Goal: Task Accomplishment & Management: Manage account settings

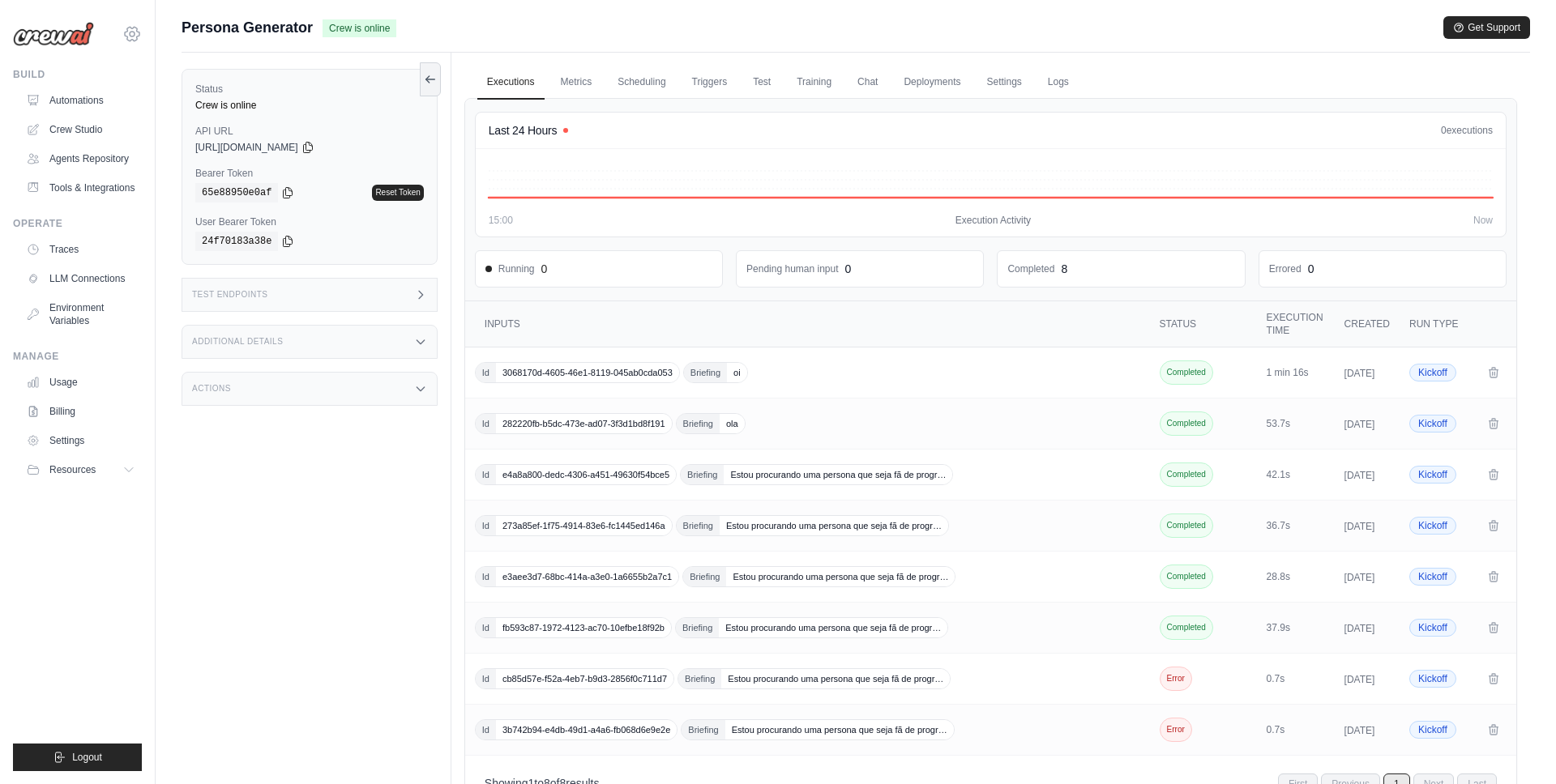
click at [130, 33] on icon at bounding box center [132, 33] width 5 height 5
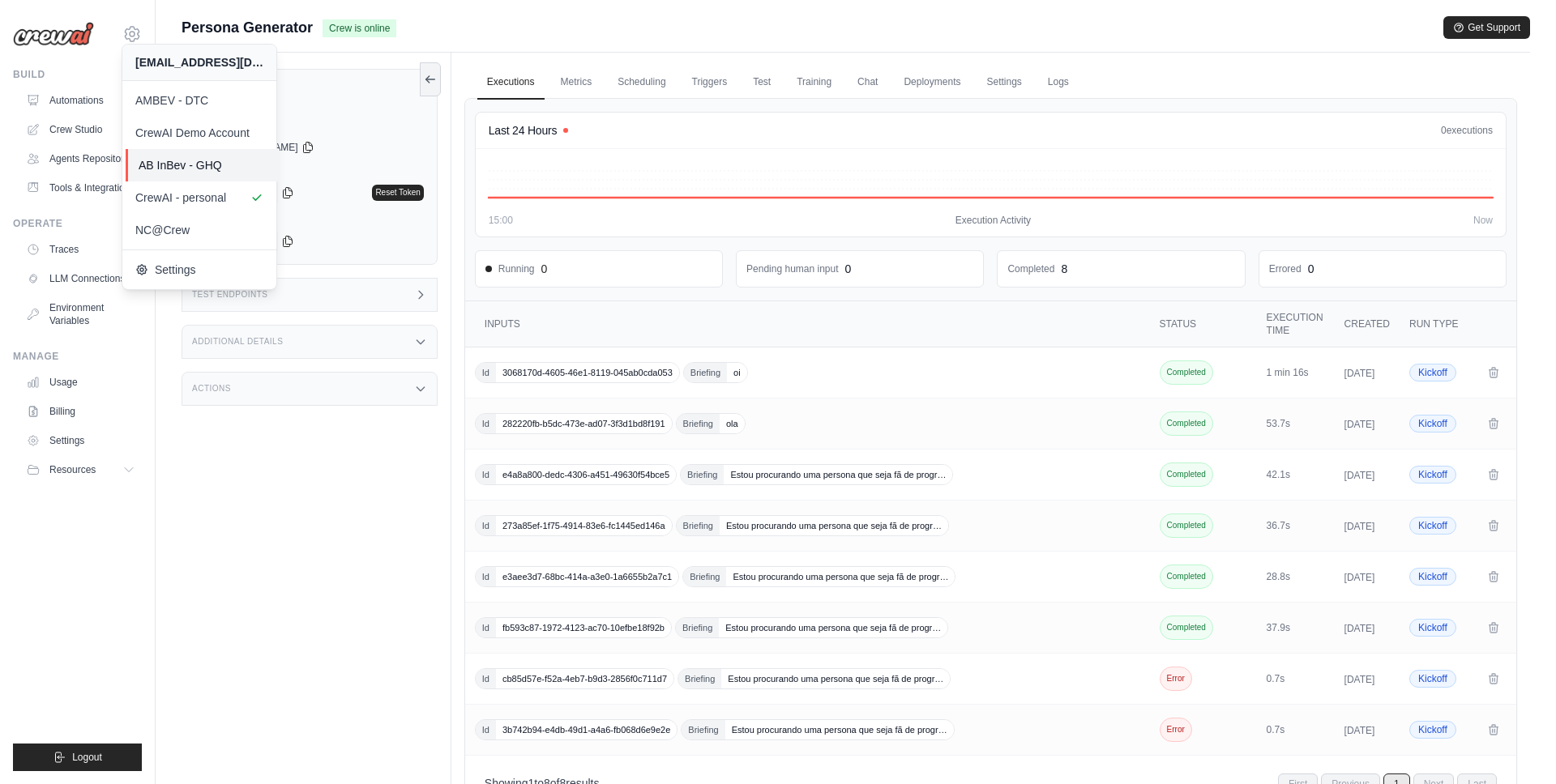
click at [163, 167] on span "AB InBev - GHQ" at bounding box center [202, 164] width 128 height 16
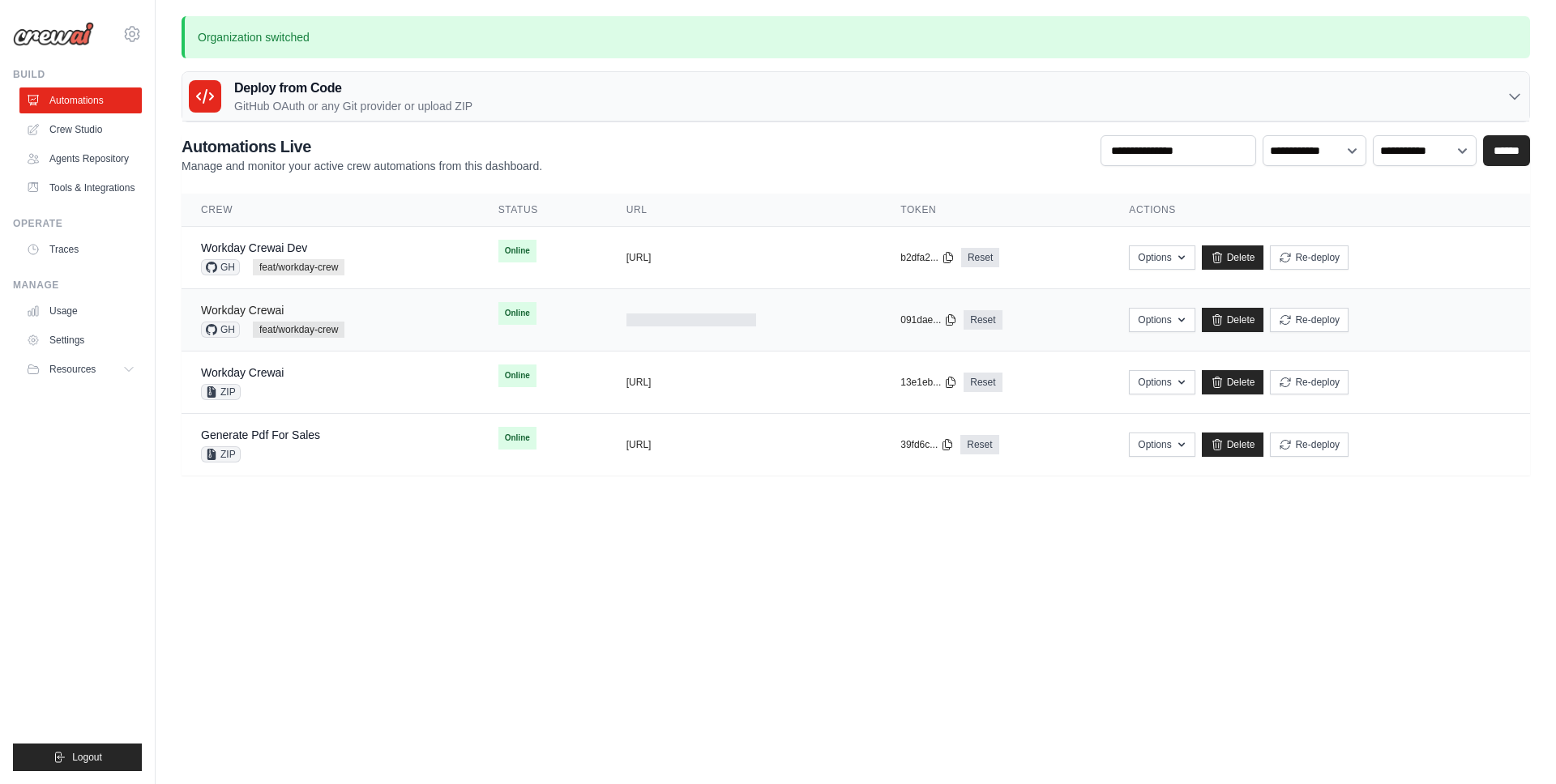
click at [253, 314] on link "Workday Crewai" at bounding box center [242, 310] width 83 height 13
click at [265, 247] on link "Workday Crewai Dev" at bounding box center [254, 248] width 106 height 13
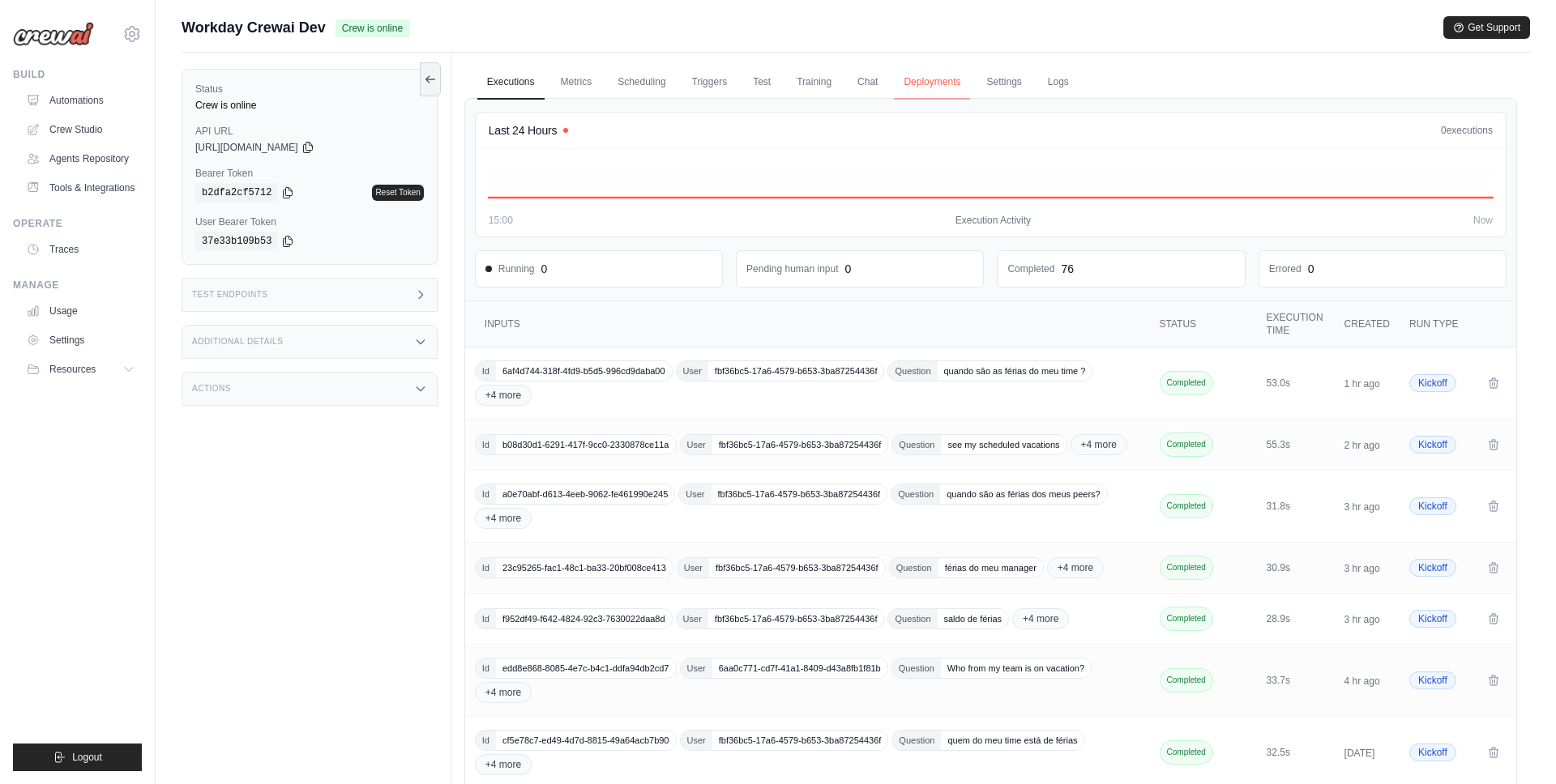
click at [930, 82] on link "Deployments" at bounding box center [932, 83] width 76 height 34
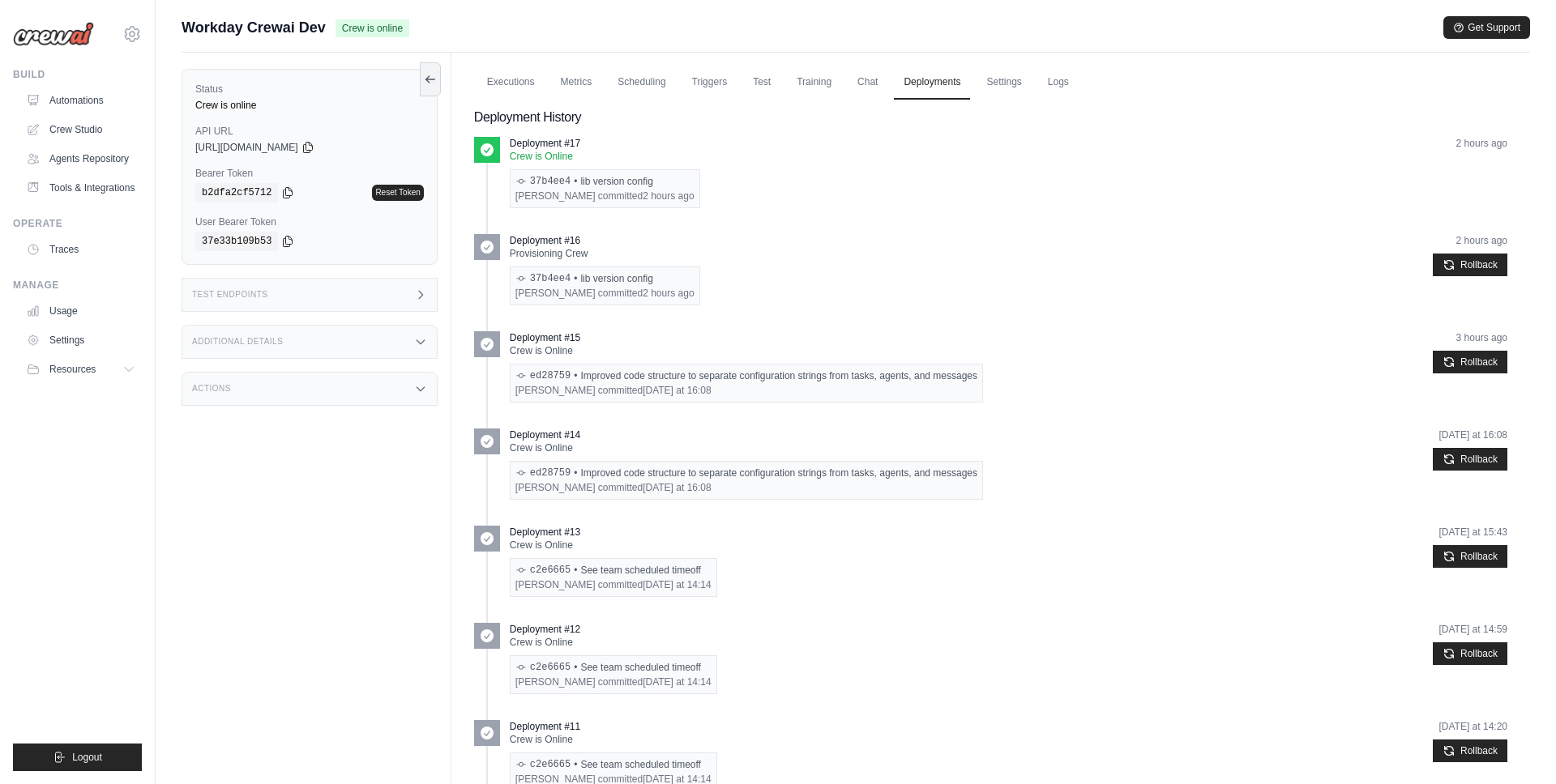
drag, startPoint x: 583, startPoint y: 184, endPoint x: 687, endPoint y: 184, distance: 104.0
click at [687, 184] on div "Deployment #17 Crew is Online 37b4ee4 • lib version config Warley Silva committ…" at bounding box center [1008, 173] width 997 height 71
click at [89, 99] on link "Automations" at bounding box center [83, 100] width 122 height 26
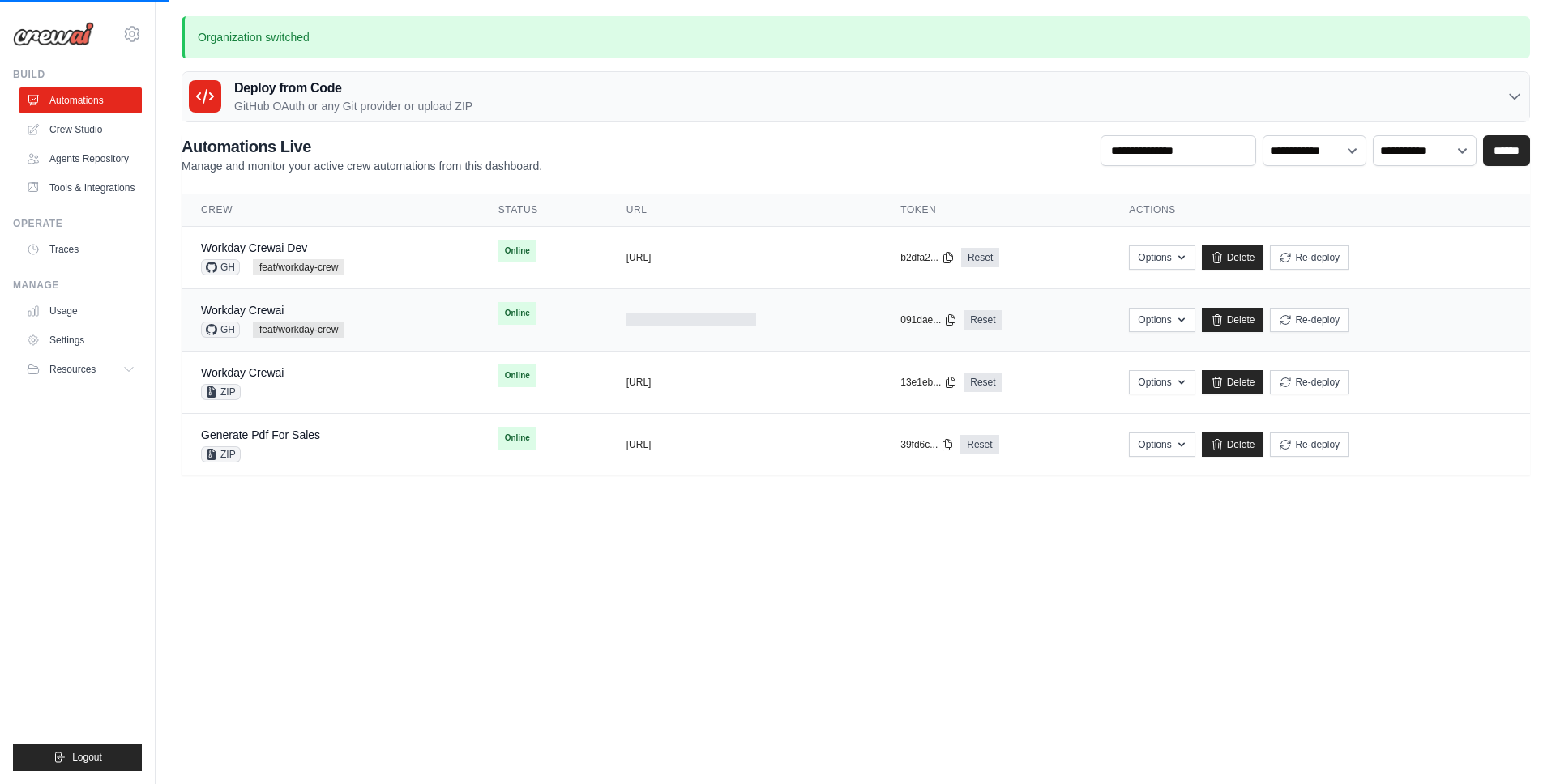
click at [255, 298] on td "Workday Crewai GH feat/workday-crew" at bounding box center [330, 320] width 297 height 62
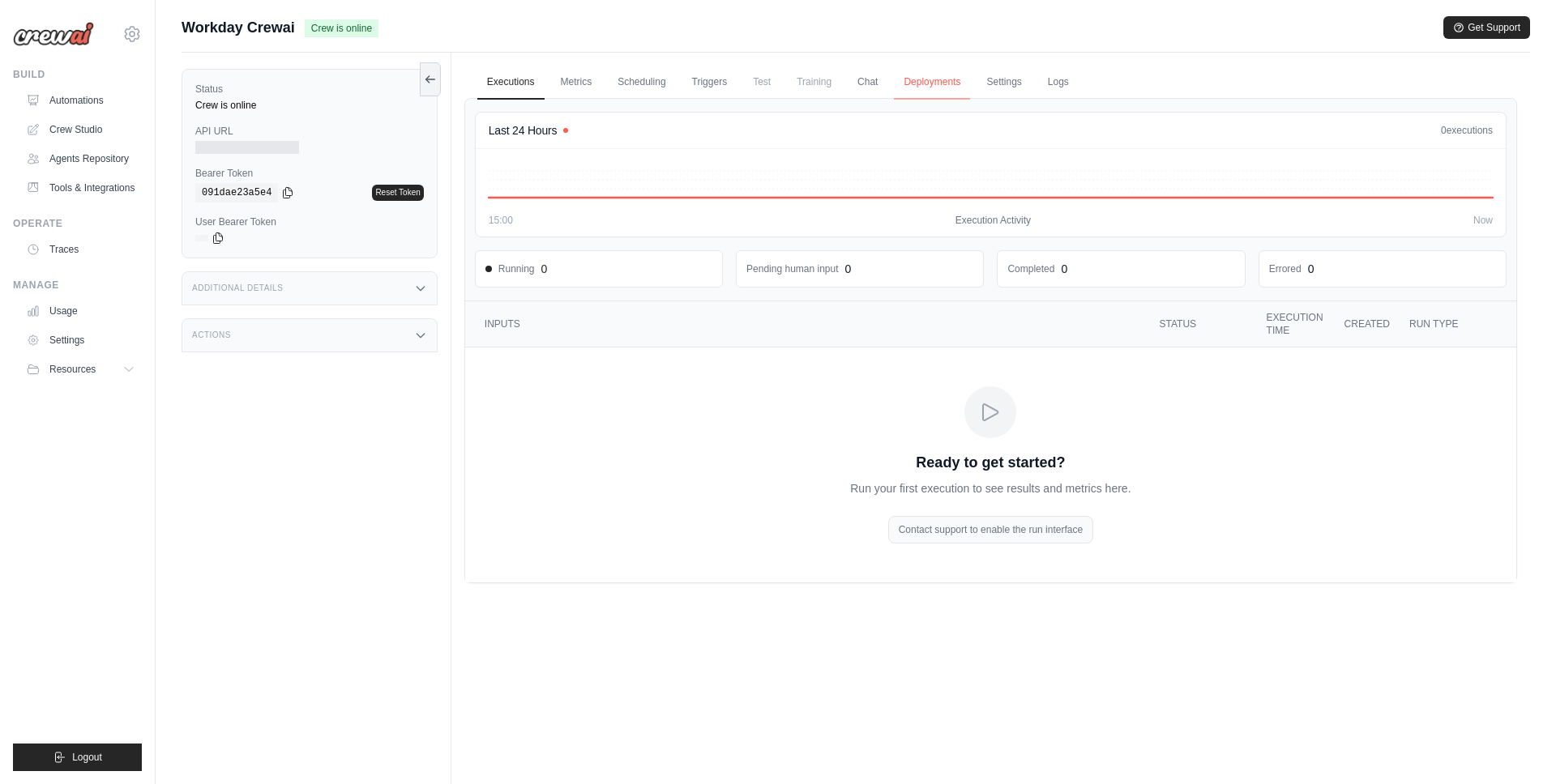
click at [931, 81] on link "Deployments" at bounding box center [932, 83] width 76 height 34
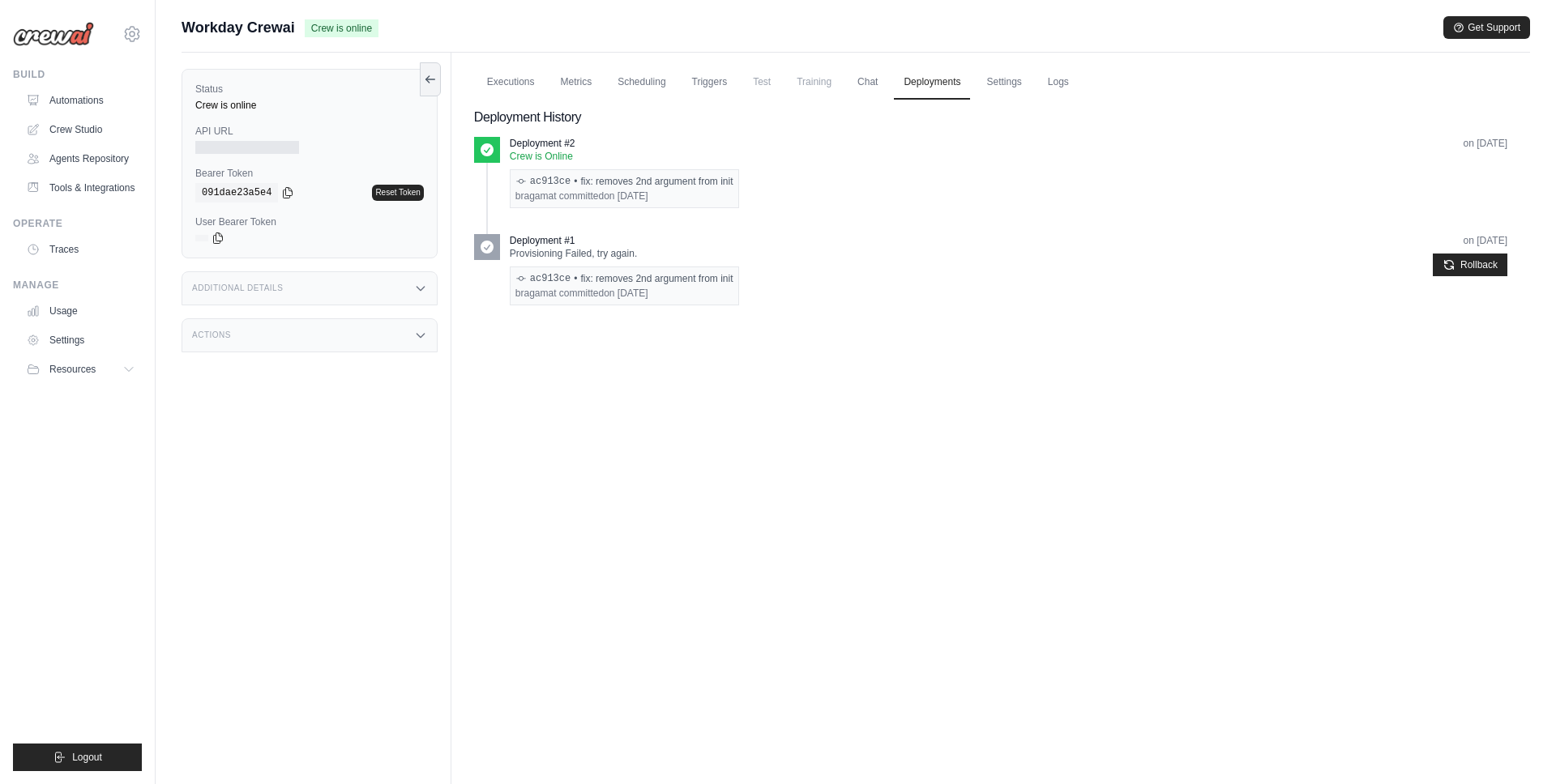
drag, startPoint x: 585, startPoint y: 180, endPoint x: 726, endPoint y: 180, distance: 141.0
click at [726, 180] on div "ac913ce • fix: removes 2nd argument from init" at bounding box center [624, 182] width 218 height 13
click at [65, 106] on link "Automations" at bounding box center [83, 100] width 122 height 26
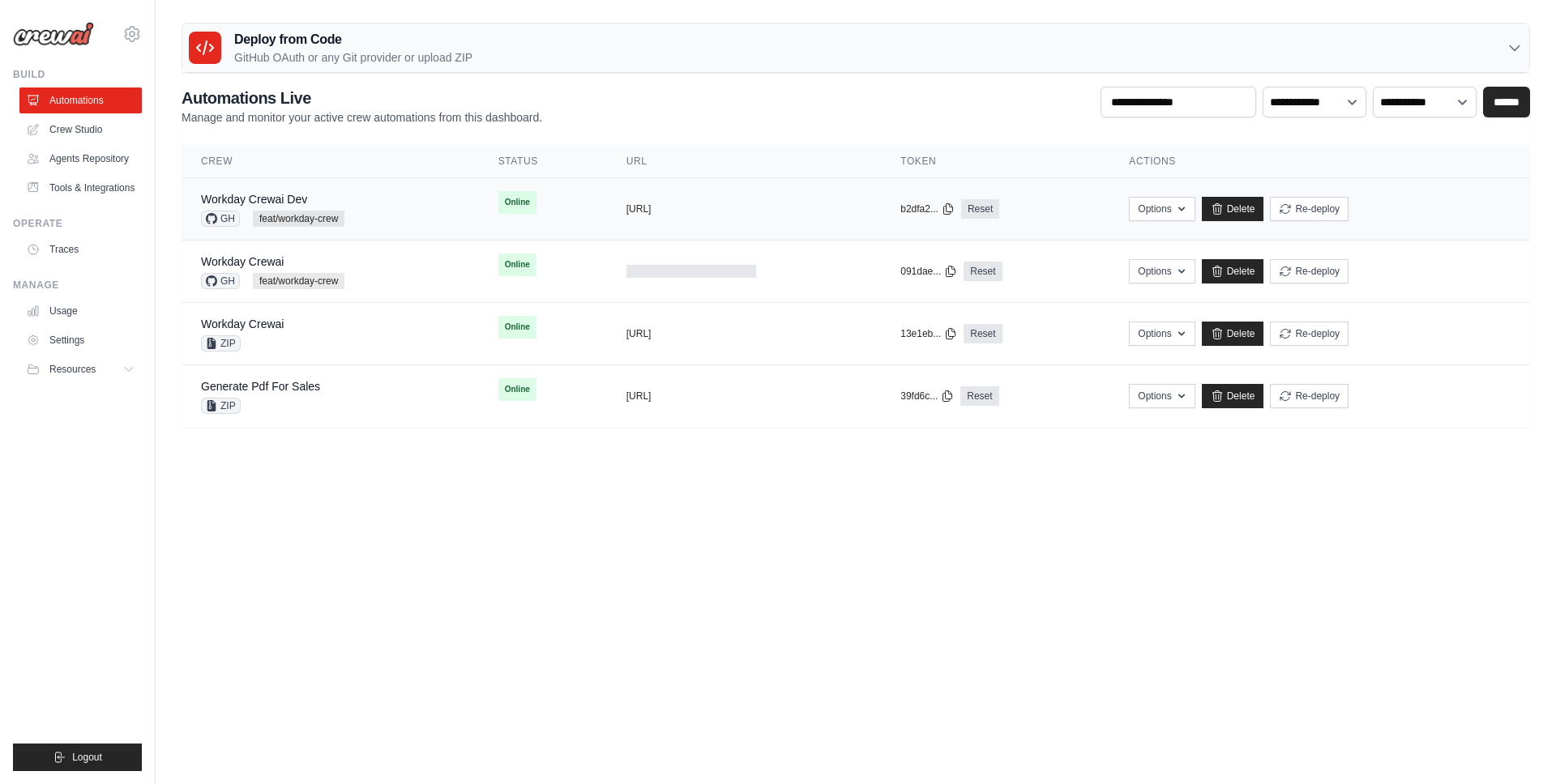
click at [287, 191] on div "Workday Crewai Dev" at bounding box center [273, 199] width 144 height 16
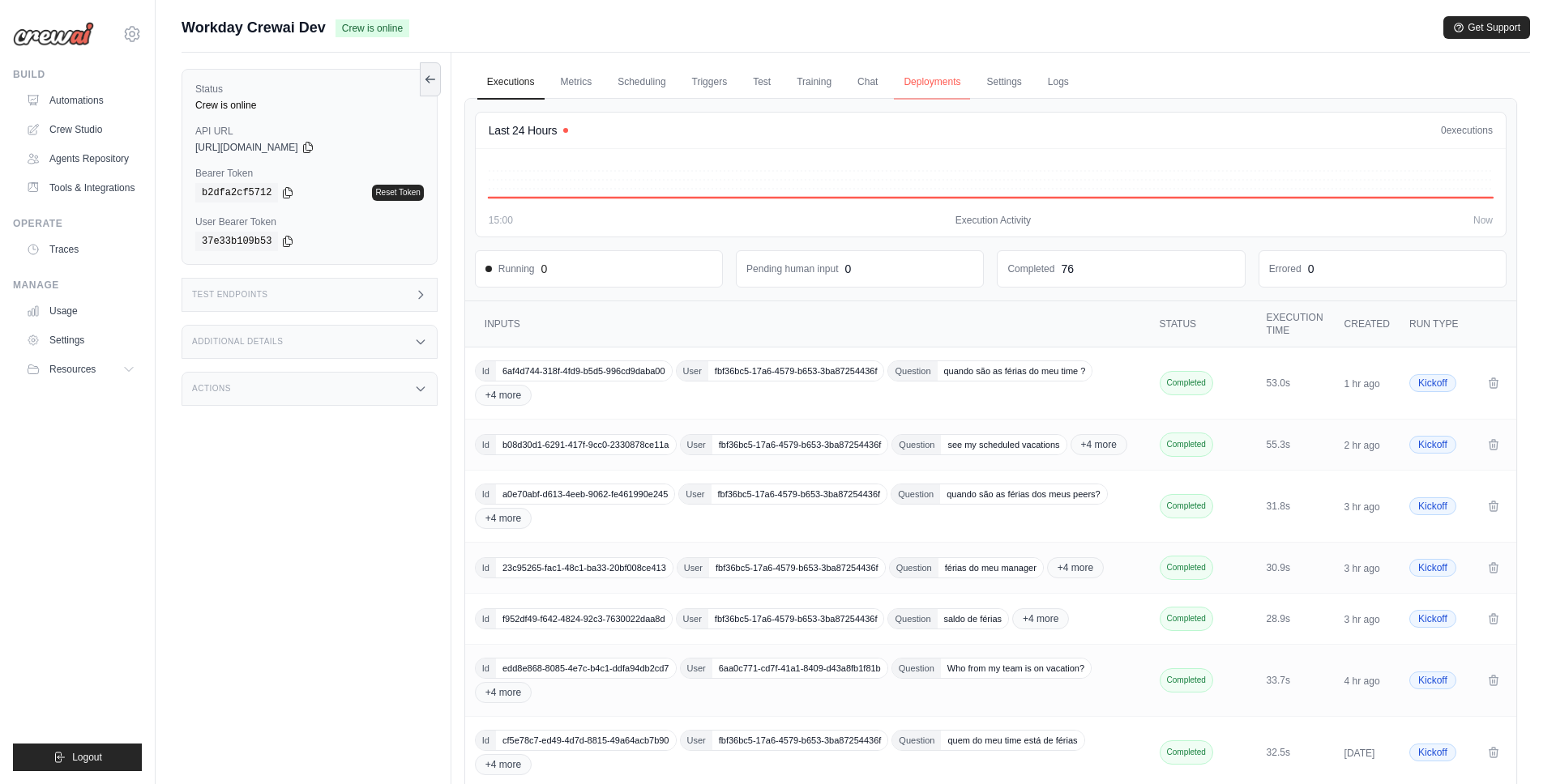
click at [935, 73] on link "Deployments" at bounding box center [932, 83] width 76 height 34
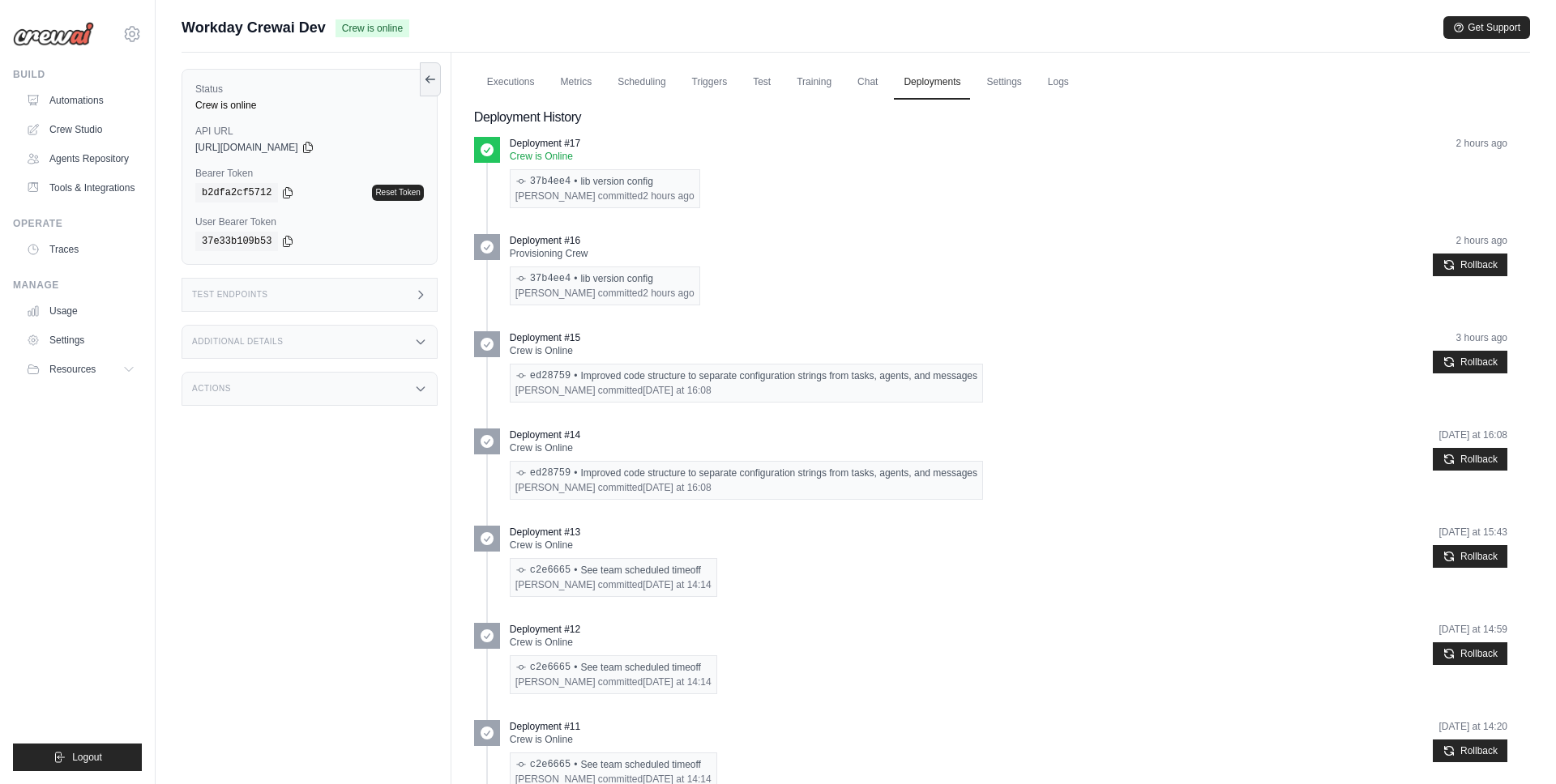
drag, startPoint x: 609, startPoint y: 196, endPoint x: 732, endPoint y: 196, distance: 123.0
click at [732, 196] on div "Deployment #17 Crew is Online 37b4ee4 • lib version config [PERSON_NAME] commit…" at bounding box center [1008, 173] width 997 height 71
click at [824, 182] on div "Deployment #17 Crew is Online 37b4ee4 • lib version config Warley Silva committ…" at bounding box center [1008, 173] width 997 height 71
click at [77, 99] on link "Automations" at bounding box center [81, 100] width 122 height 26
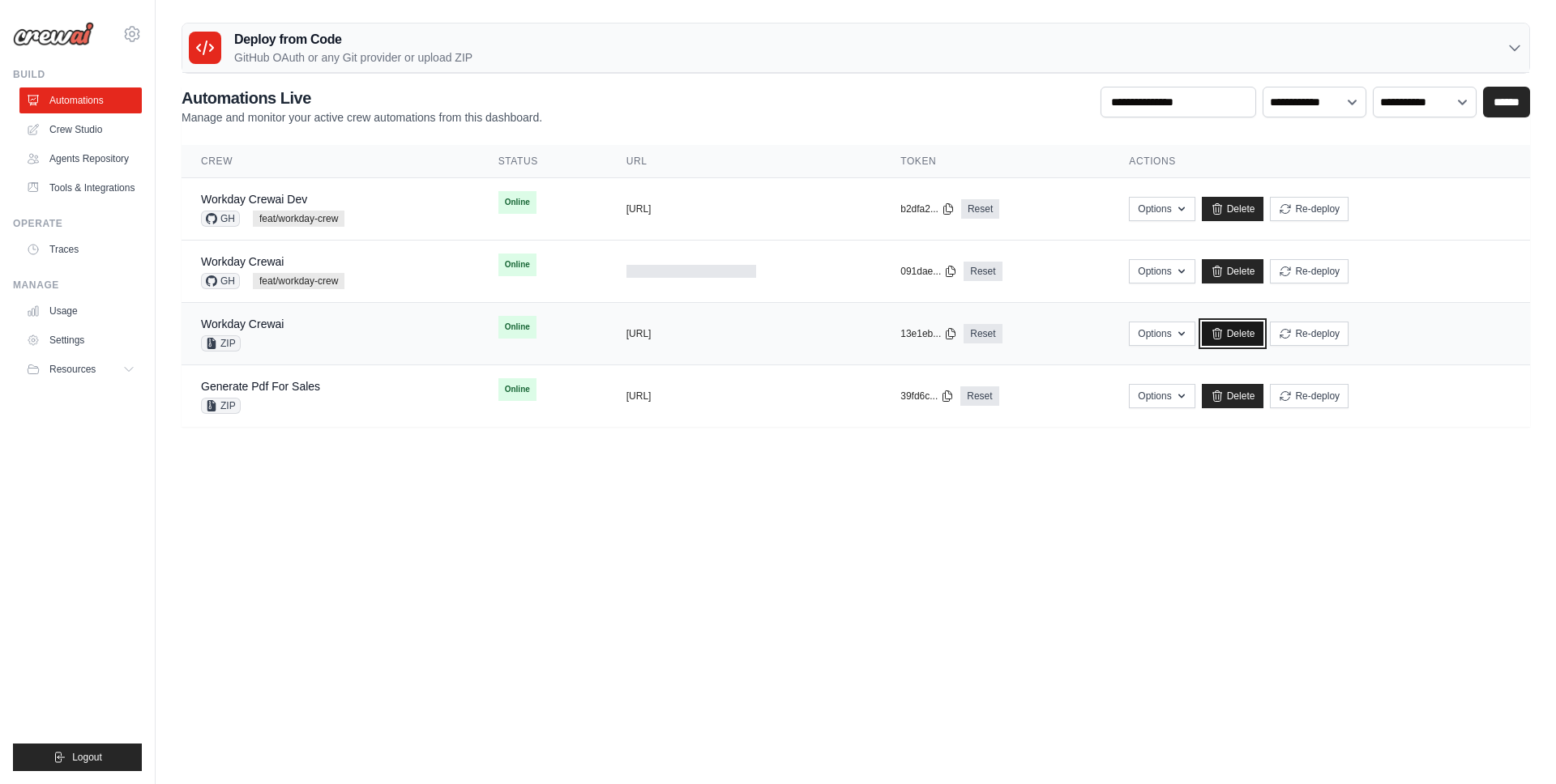
click at [1245, 334] on link "Delete" at bounding box center [1232, 334] width 62 height 24
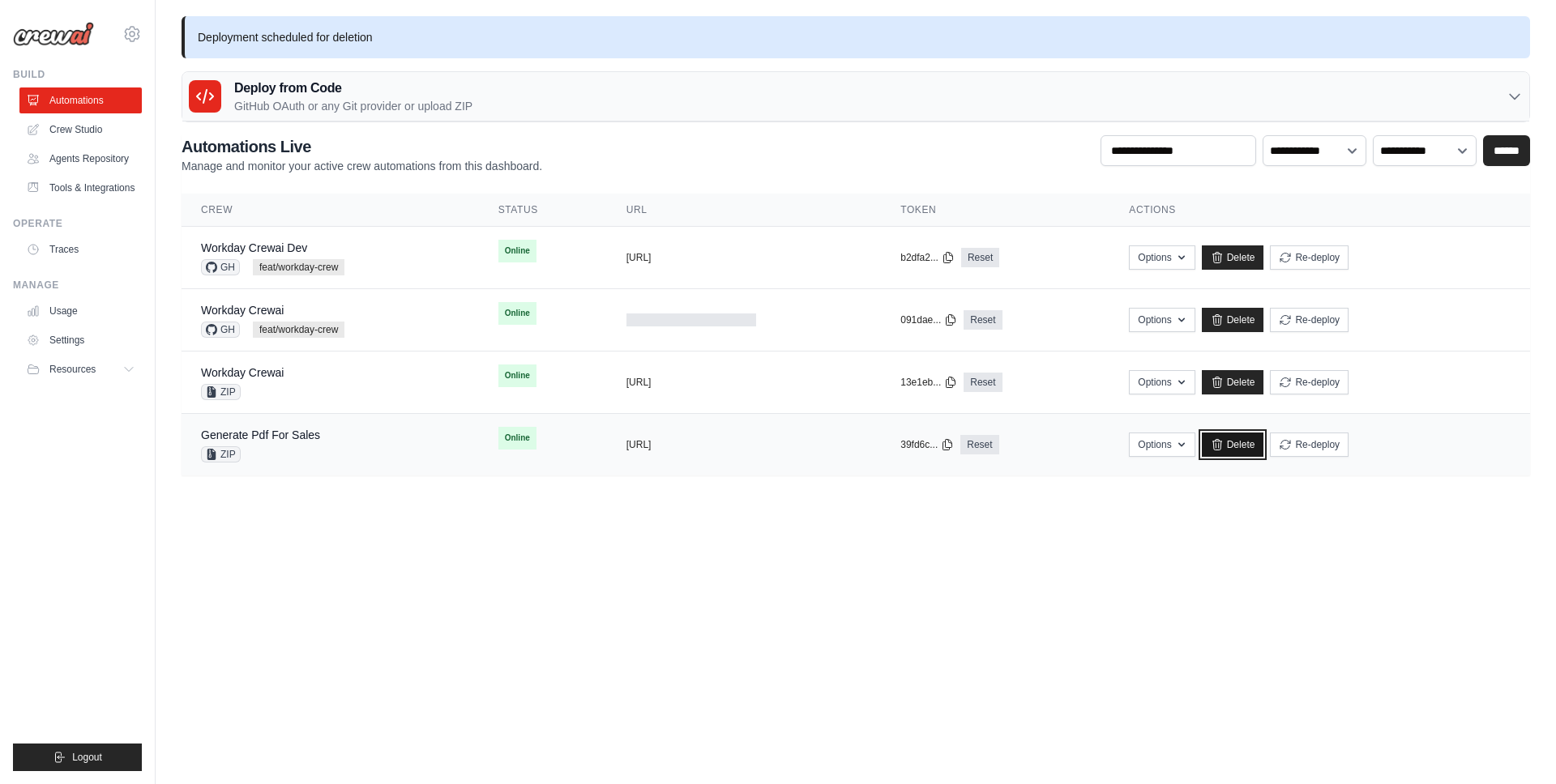
click at [1255, 442] on link "Delete" at bounding box center [1232, 444] width 62 height 24
click at [297, 246] on link "Workday Crewai Dev" at bounding box center [254, 248] width 106 height 13
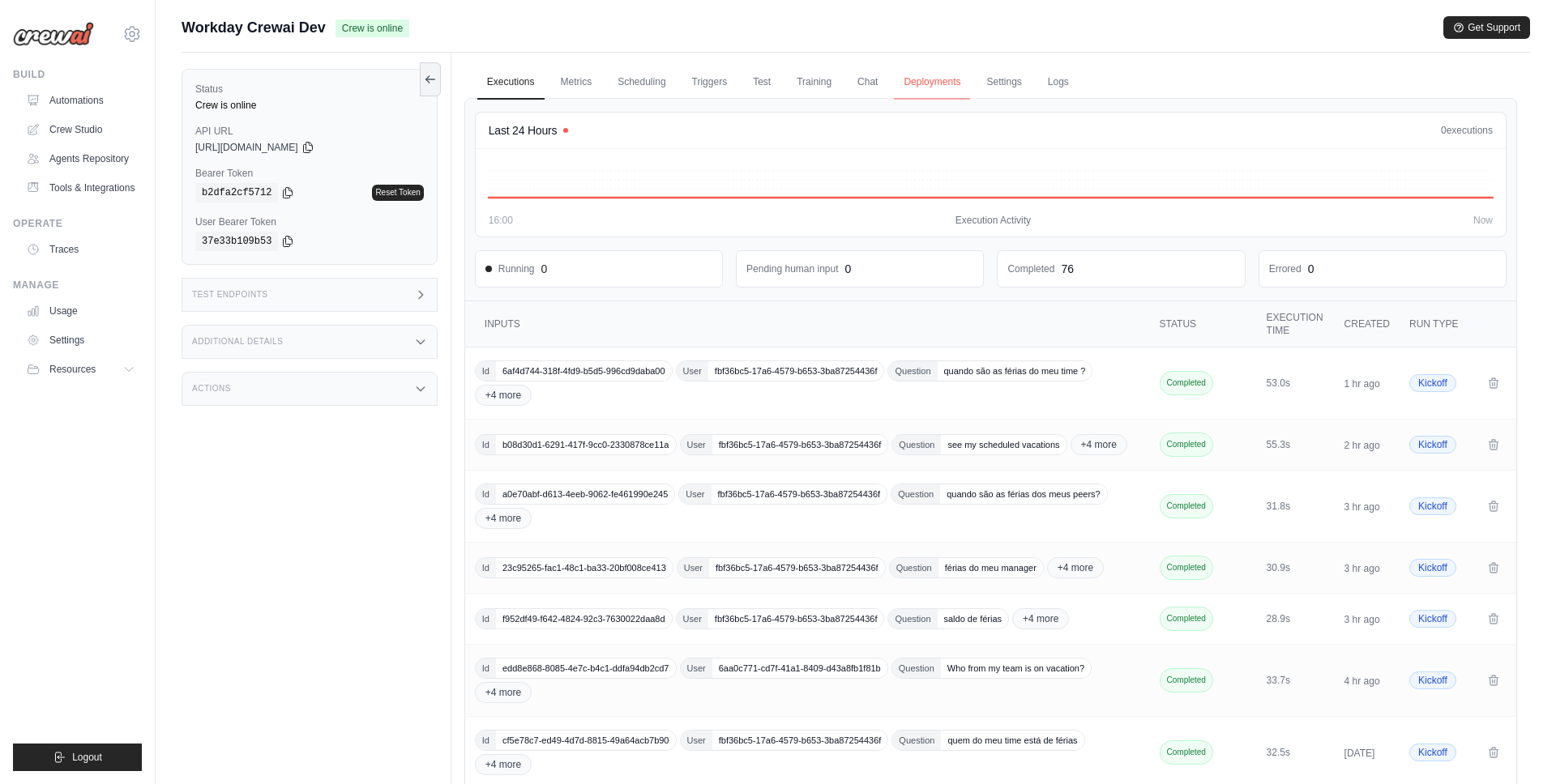
click at [917, 84] on link "Deployments" at bounding box center [932, 83] width 76 height 34
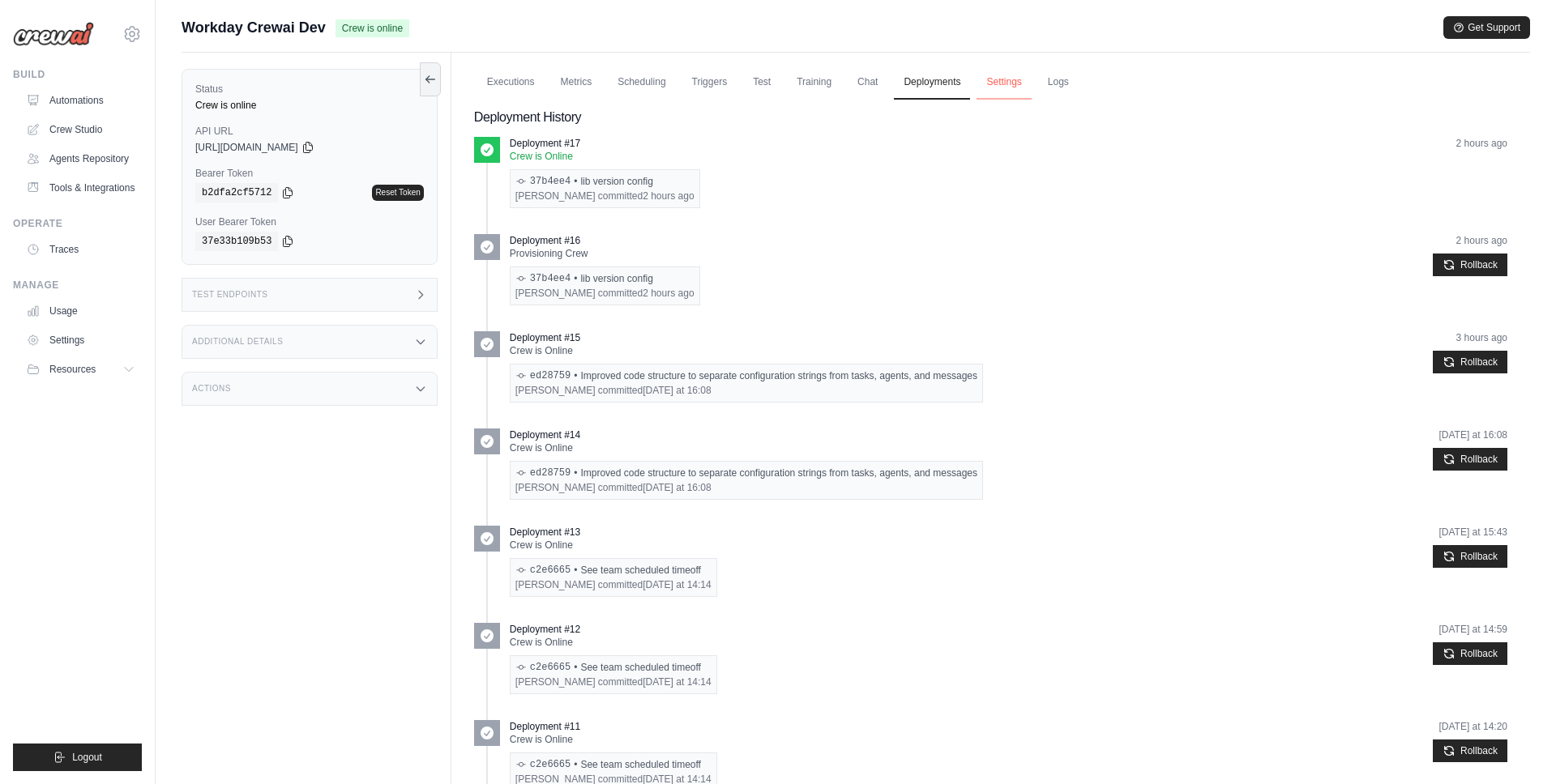
click at [1010, 88] on link "Settings" at bounding box center [1003, 83] width 55 height 34
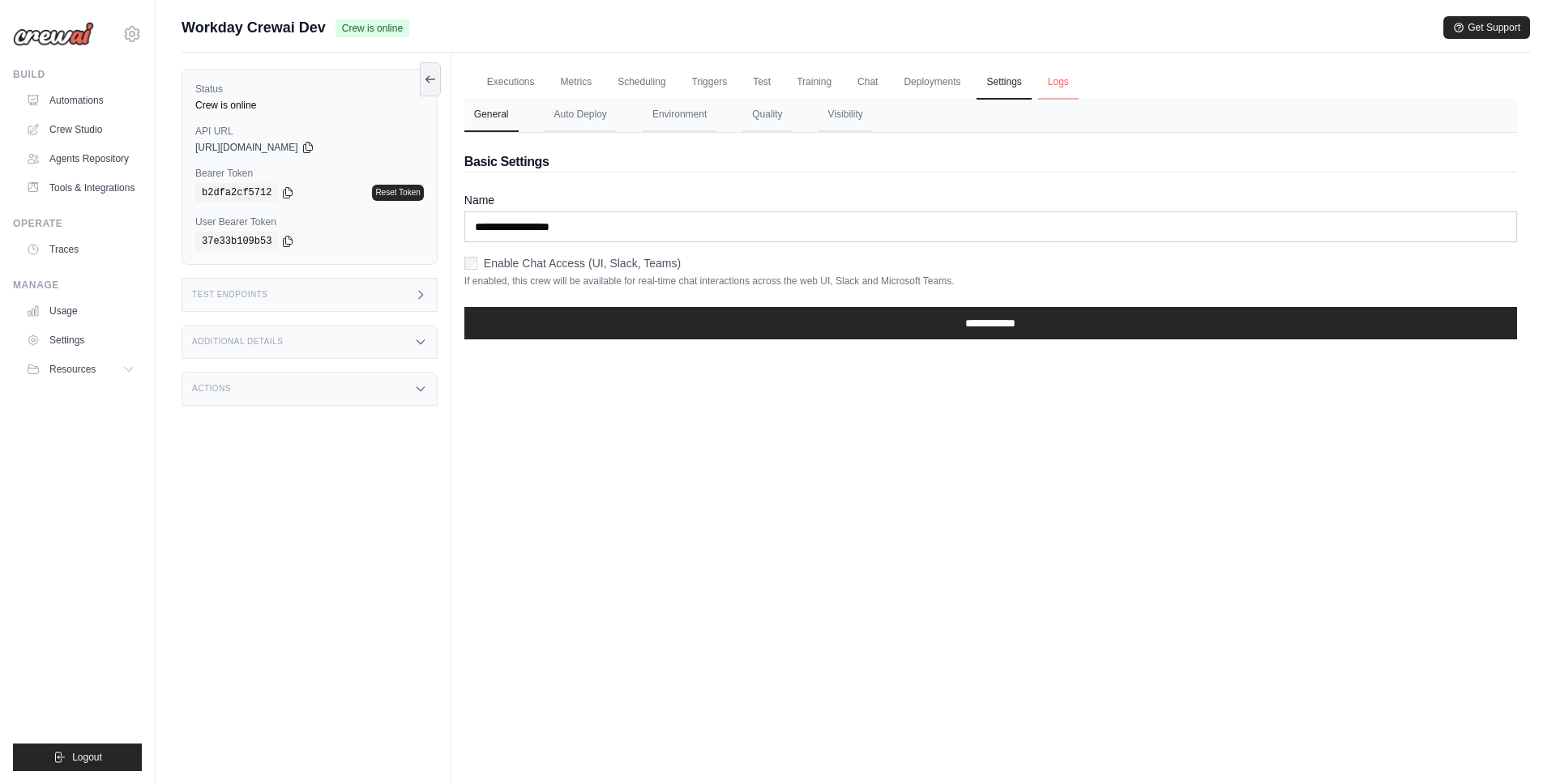
click at [1054, 84] on link "Logs" at bounding box center [1059, 83] width 41 height 34
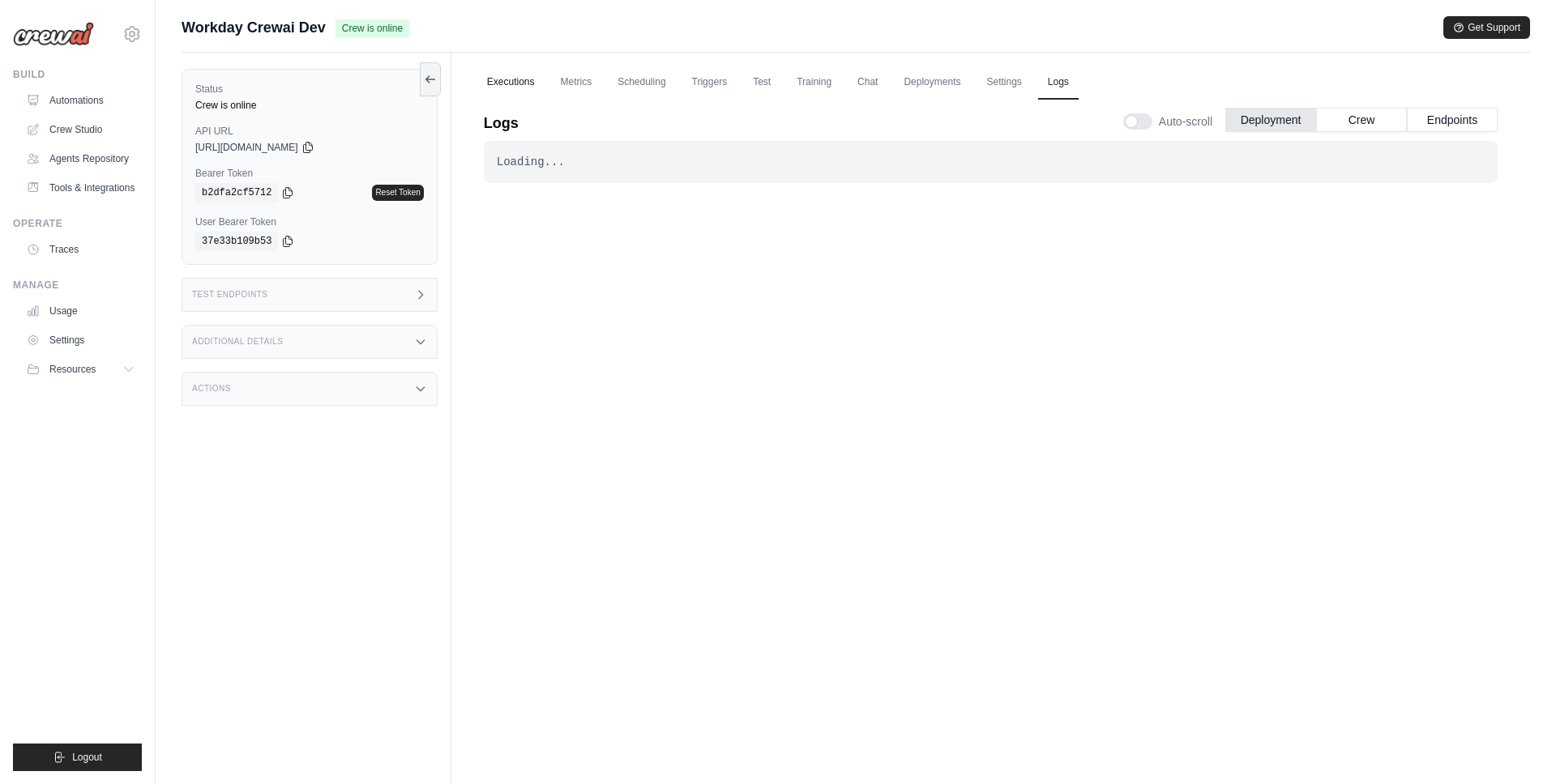
click at [534, 79] on link "Executions" at bounding box center [510, 83] width 67 height 34
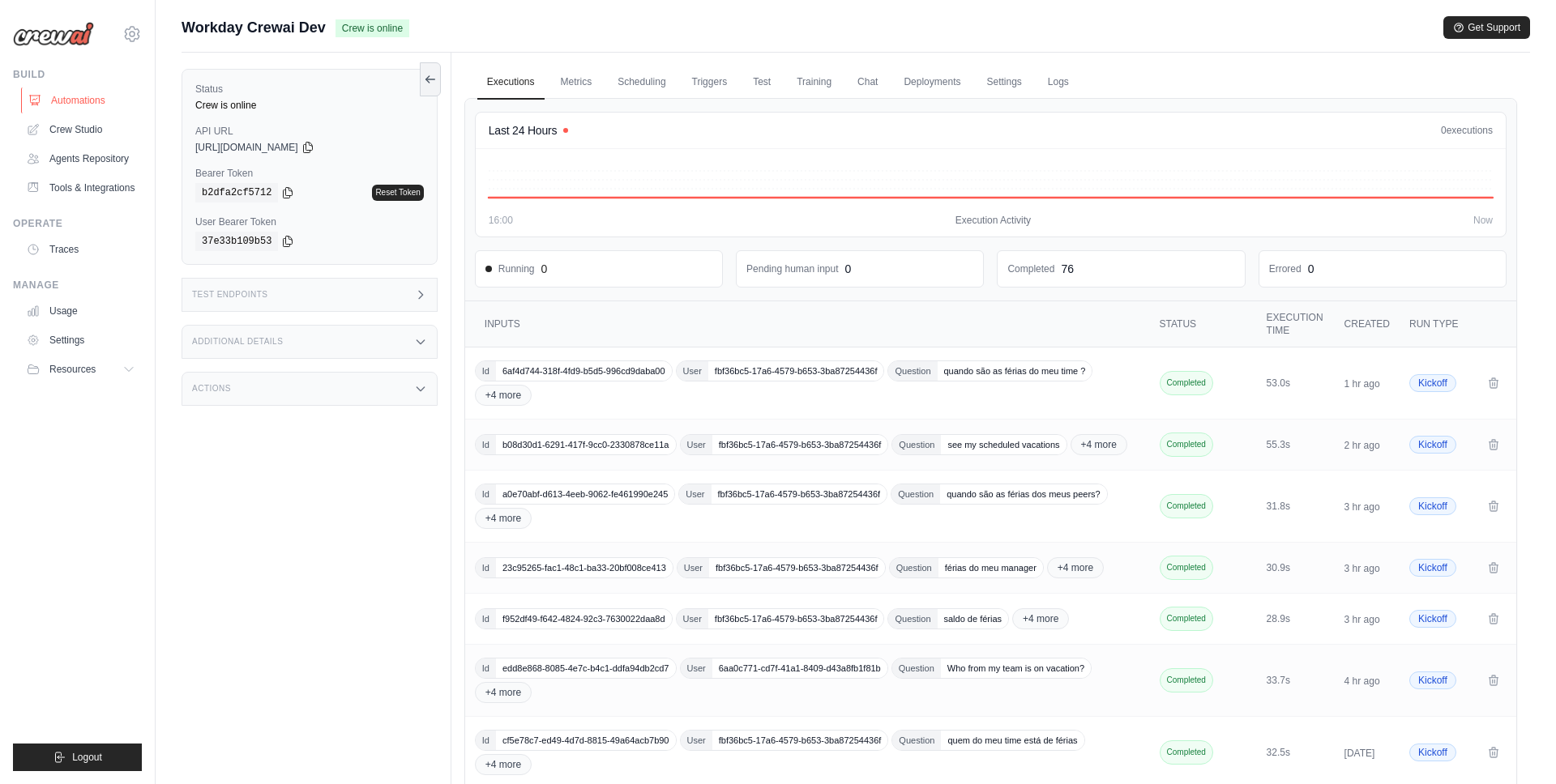
click at [105, 99] on link "Automations" at bounding box center [83, 100] width 122 height 26
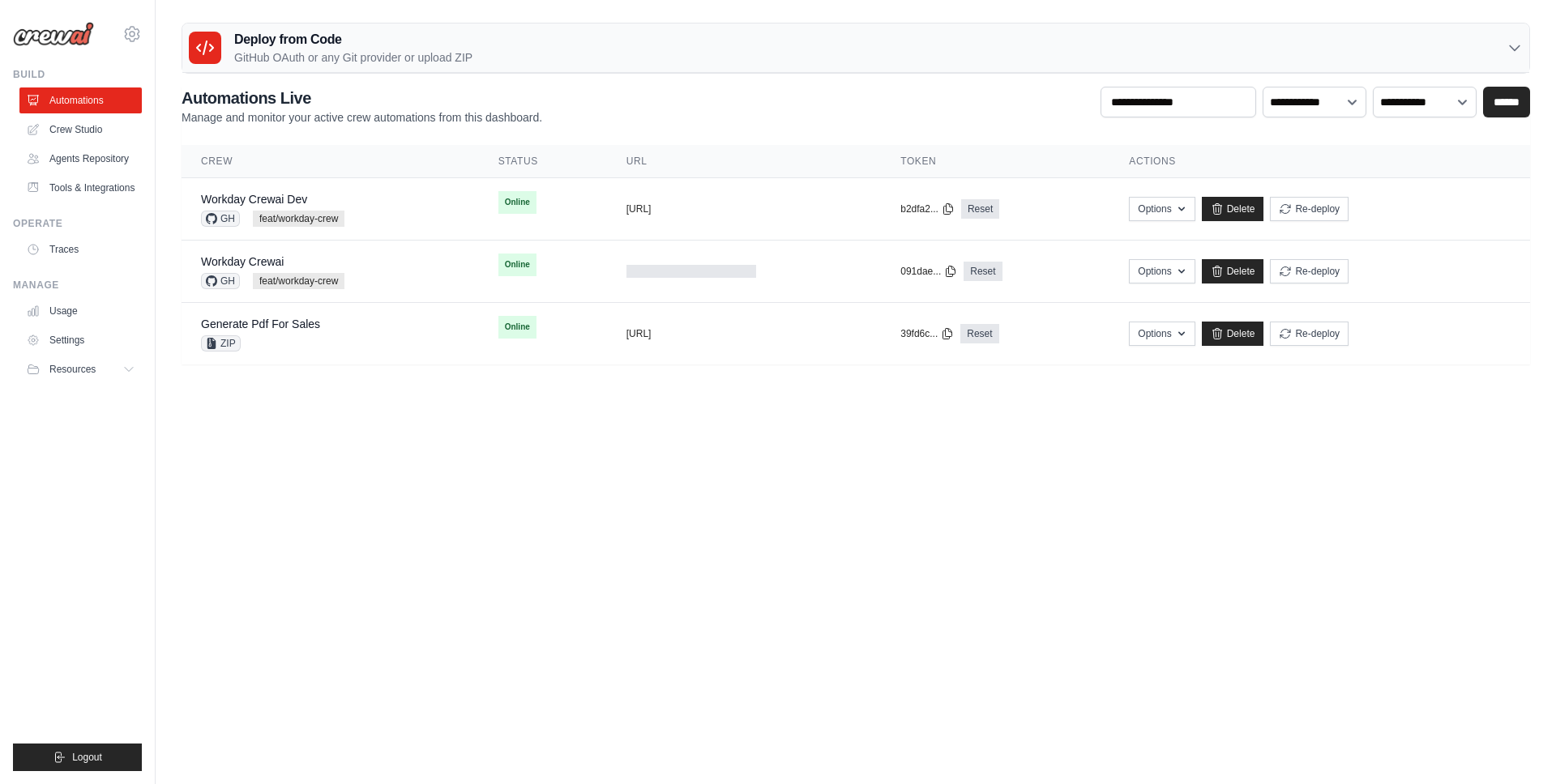
click at [474, 404] on body "[EMAIL_ADDRESS][DOMAIN_NAME] AMBEV - DTC CrewAI Demo Account AB InBev - GHQ" at bounding box center [778, 392] width 1556 height 784
click at [381, 259] on div "Workday Crewai GH feat/workday-crew" at bounding box center [330, 271] width 259 height 35
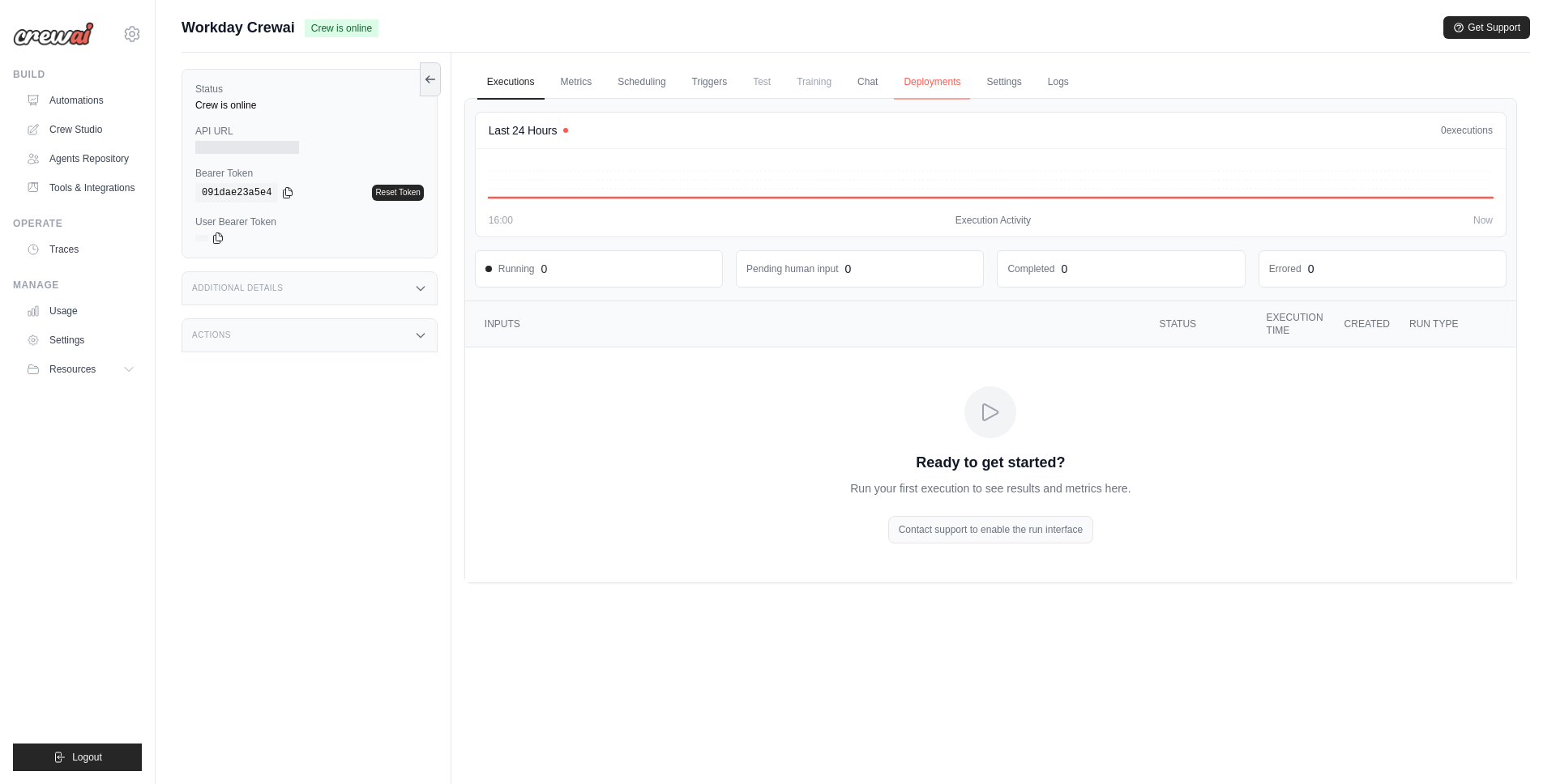
click at [937, 84] on link "Deployments" at bounding box center [932, 83] width 76 height 34
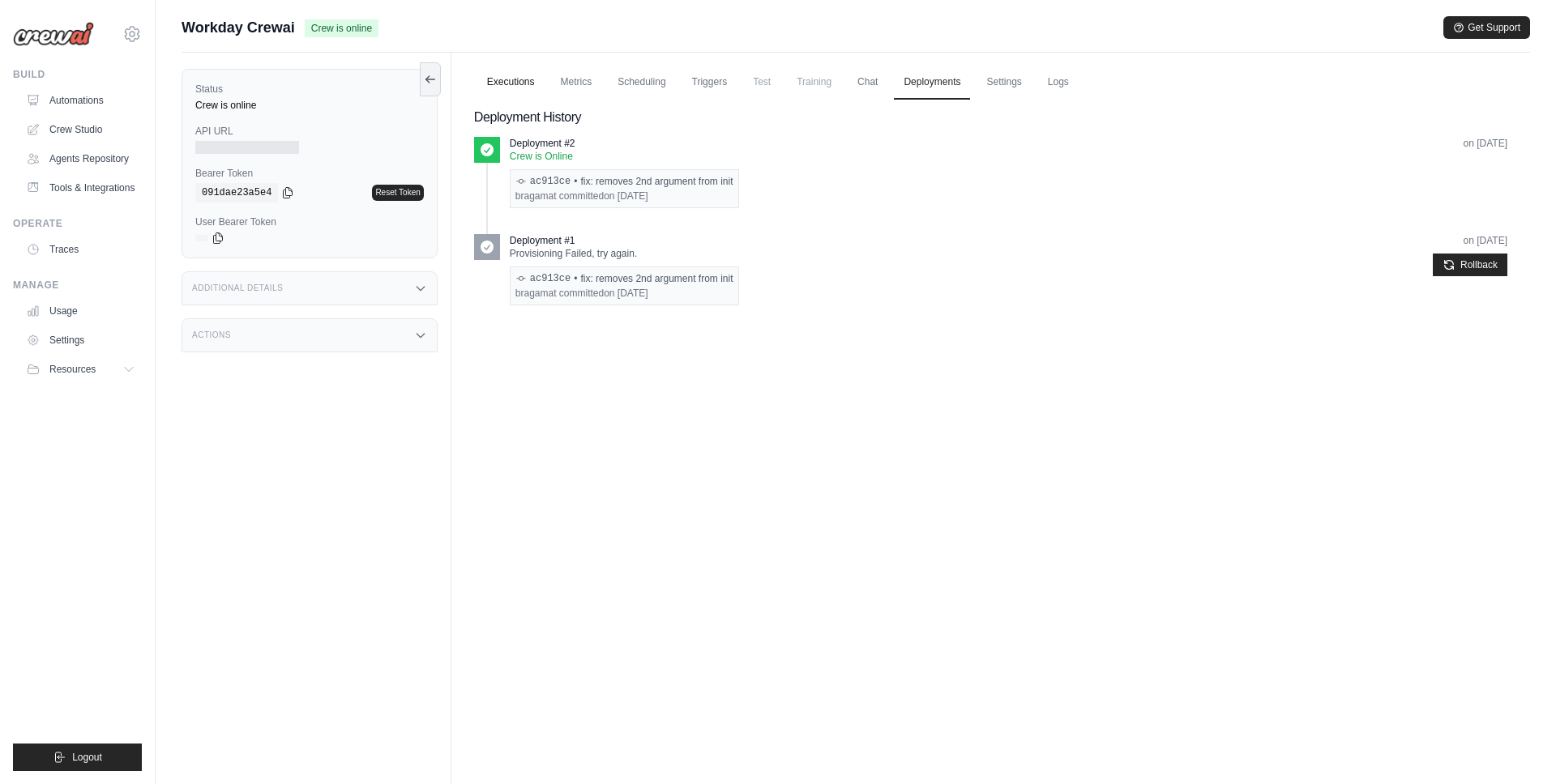
click at [505, 84] on link "Executions" at bounding box center [510, 83] width 67 height 34
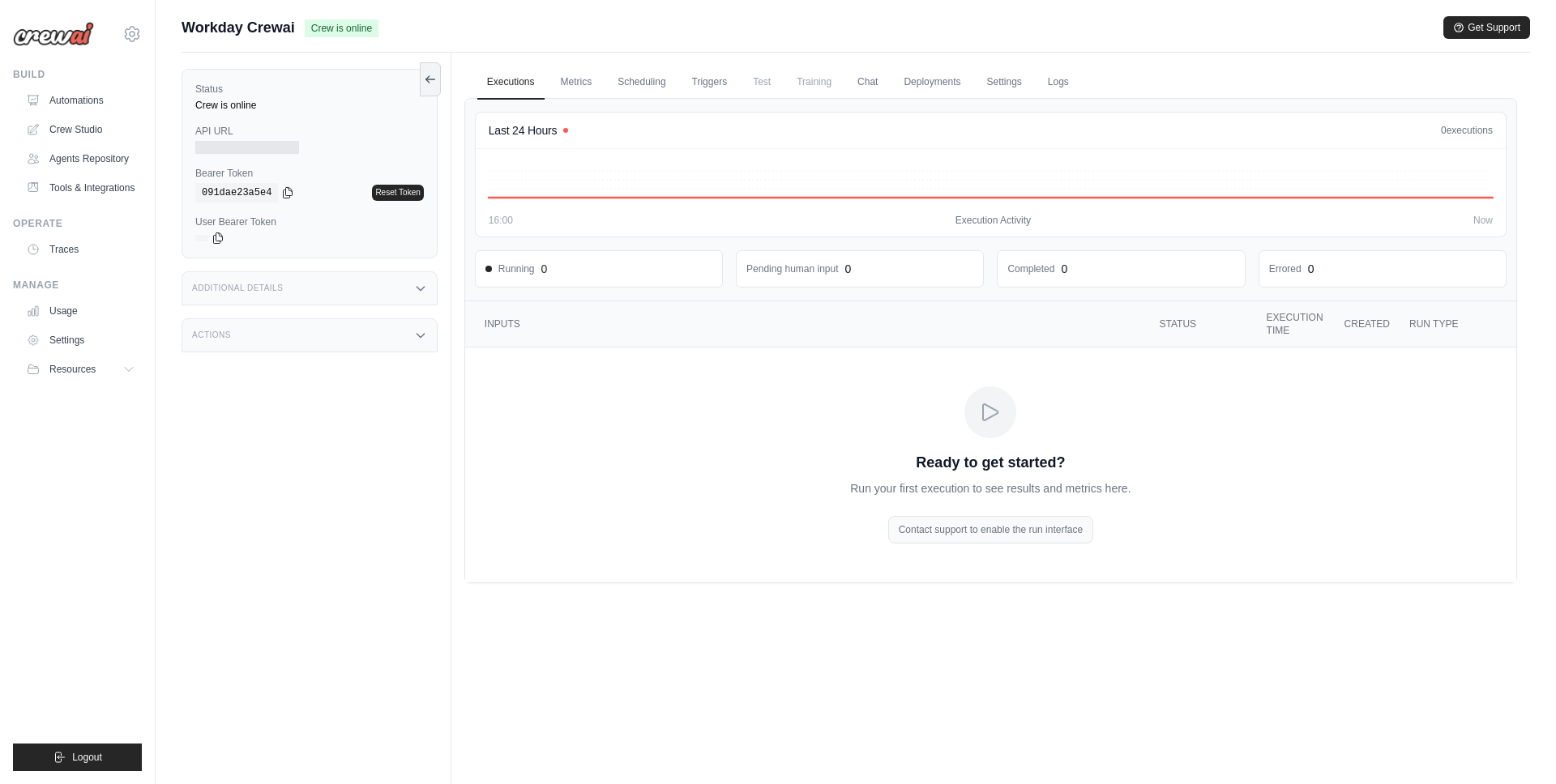
click at [240, 152] on div at bounding box center [247, 148] width 104 height 13
click at [235, 152] on div at bounding box center [247, 148] width 104 height 13
click at [111, 101] on link "Automations" at bounding box center [83, 100] width 122 height 26
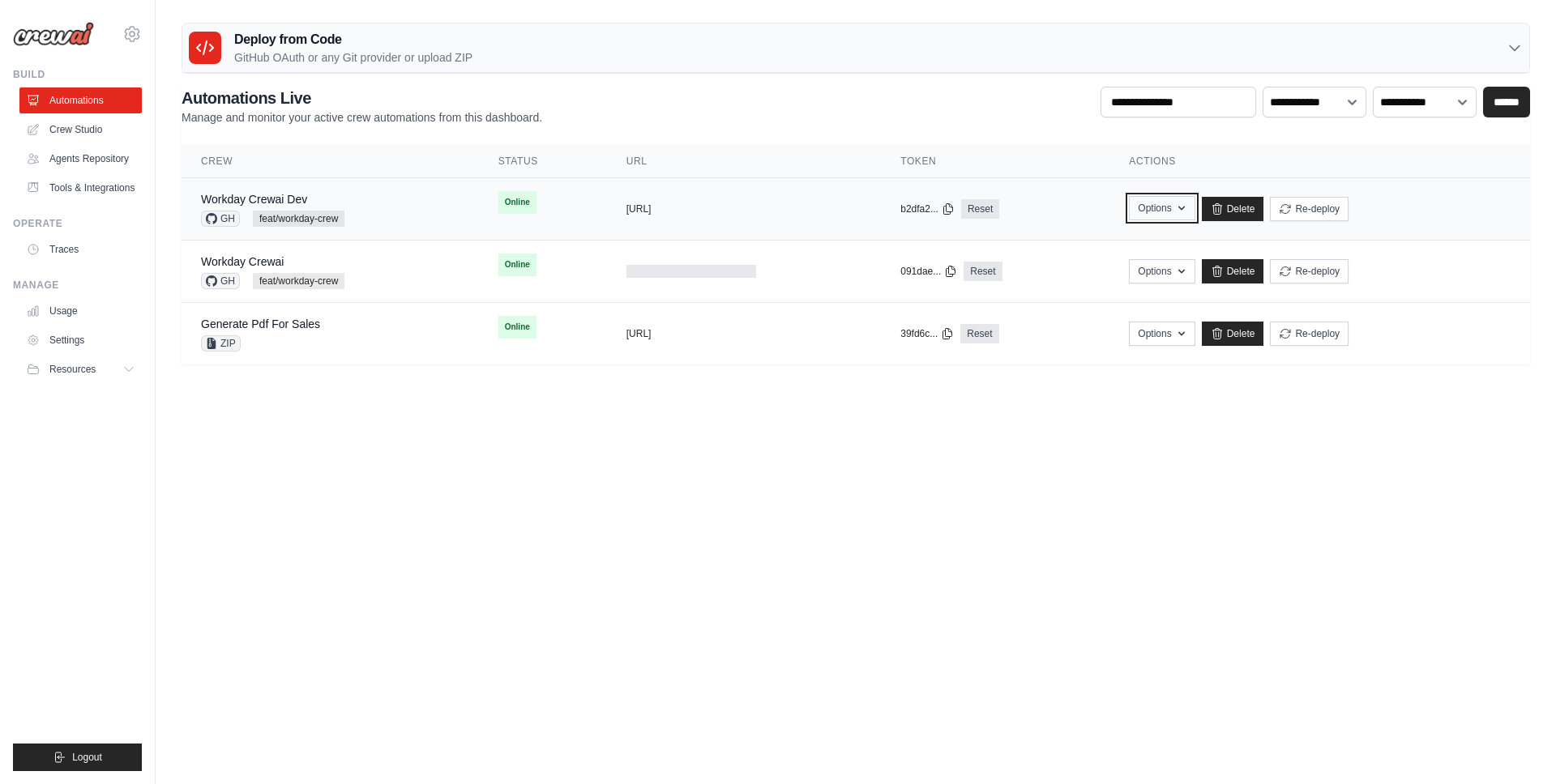
click at [1188, 214] on icon "button" at bounding box center [1181, 208] width 13 height 13
click at [1327, 214] on button "Re-deploy" at bounding box center [1308, 208] width 79 height 24
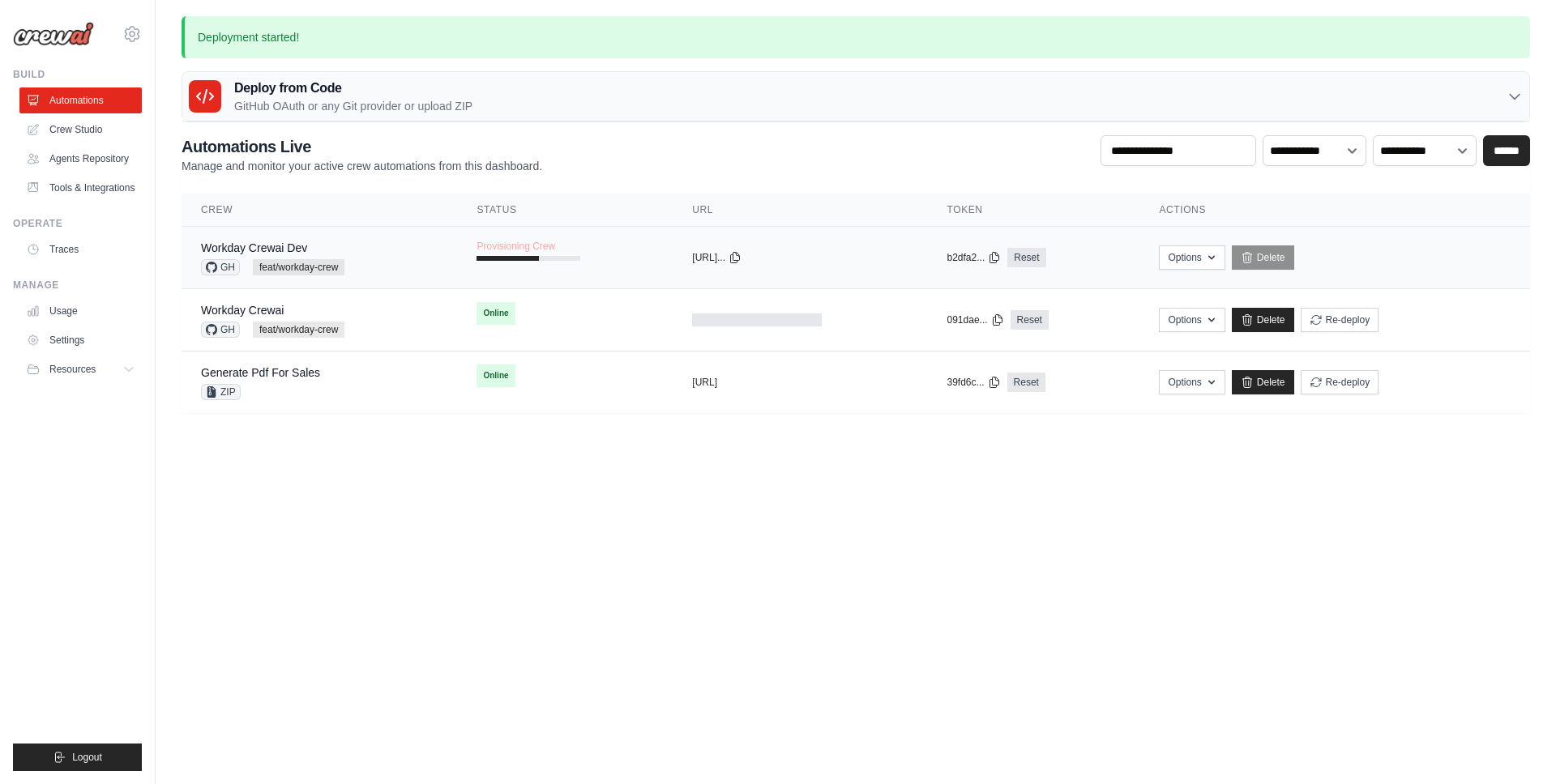
click at [292, 236] on td "Workday Crewai Dev GH feat/workday-crew" at bounding box center [319, 258] width 276 height 62
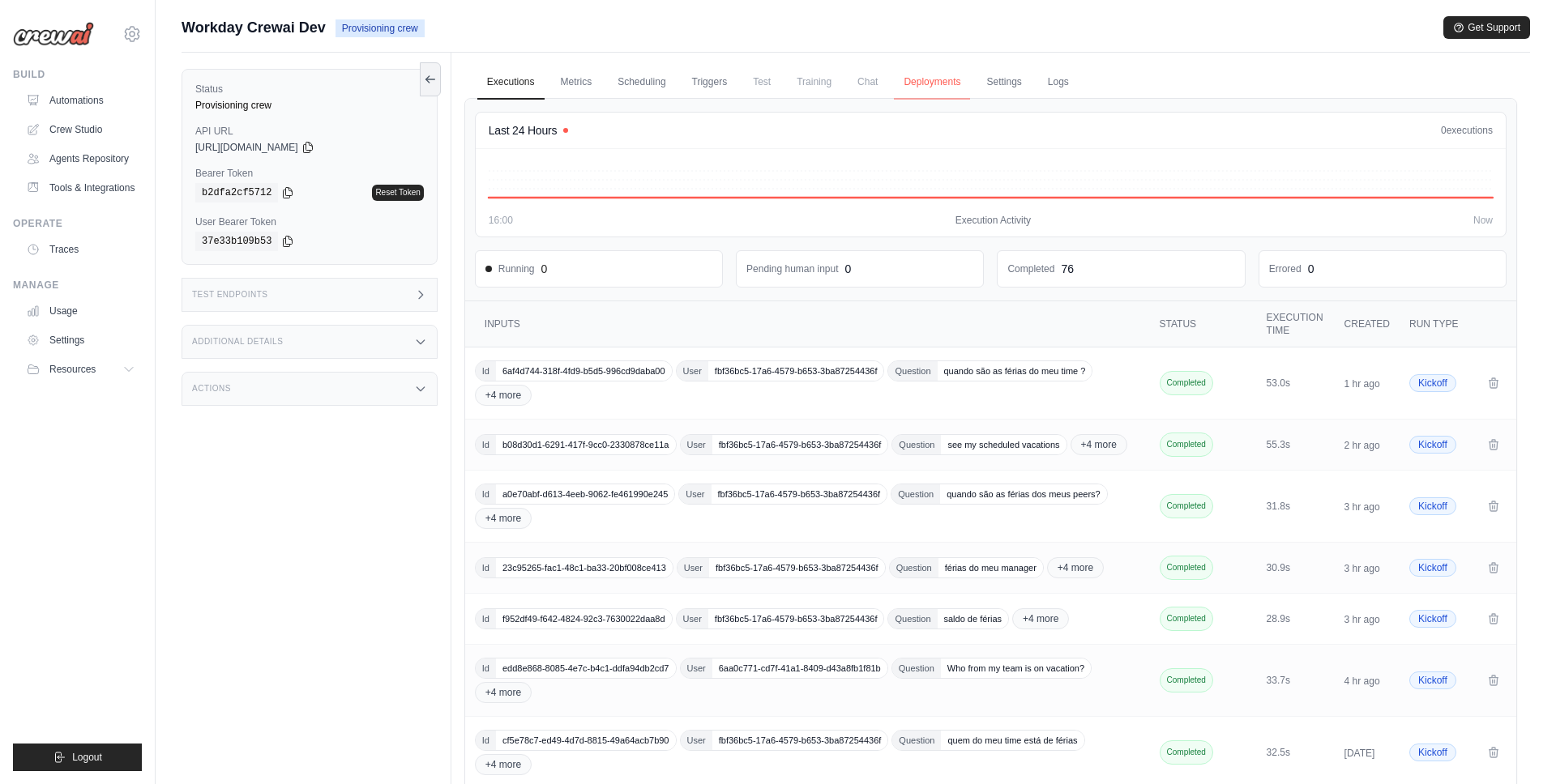
click at [937, 80] on link "Deployments" at bounding box center [932, 83] width 76 height 34
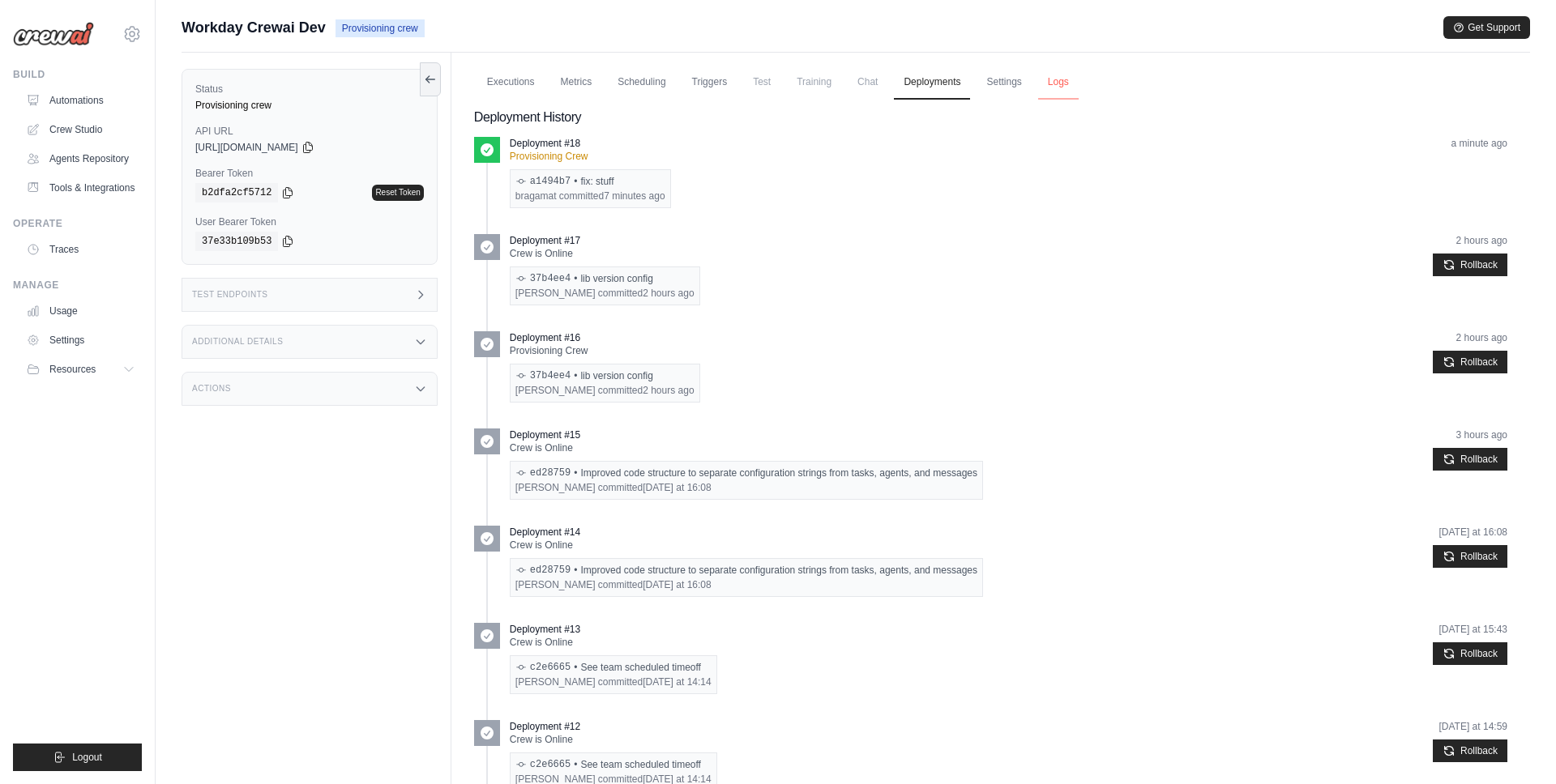
click at [1059, 83] on link "Logs" at bounding box center [1059, 83] width 41 height 34
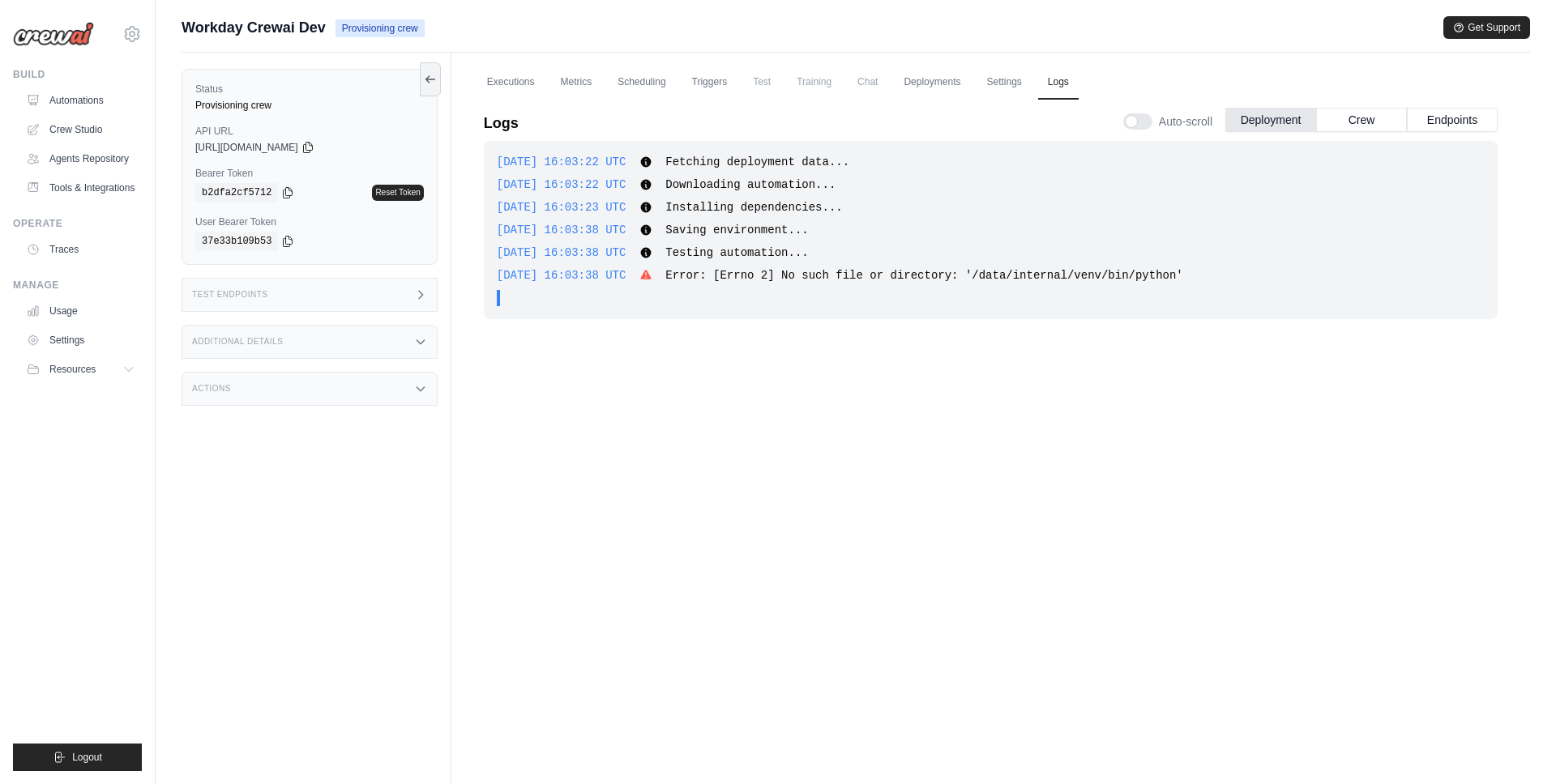
click at [744, 259] on div "[DATE] 16:03:38 UTC Testing automation... Show more Show less" at bounding box center [990, 252] width 987 height 16
click at [1048, 277] on span "Error: [Errno 2] No such file or directory: '/data/internal/venv/bin/python'" at bounding box center [924, 276] width 518 height 13
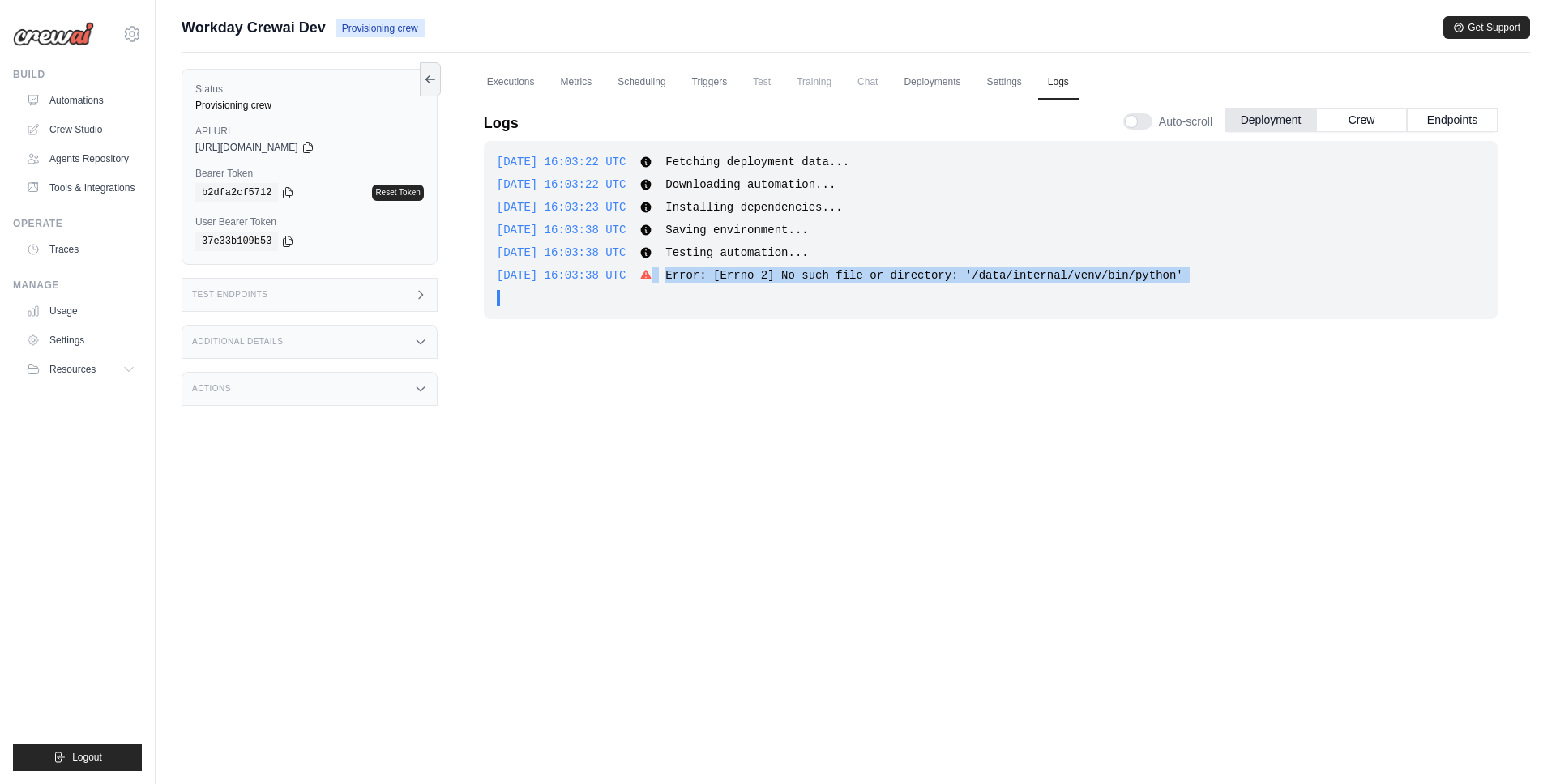
click at [1048, 277] on span "Error: [Errno 2] No such file or directory: '/data/internal/venv/bin/python'" at bounding box center [924, 276] width 518 height 13
click at [1460, 121] on button "Endpoints" at bounding box center [1452, 119] width 91 height 24
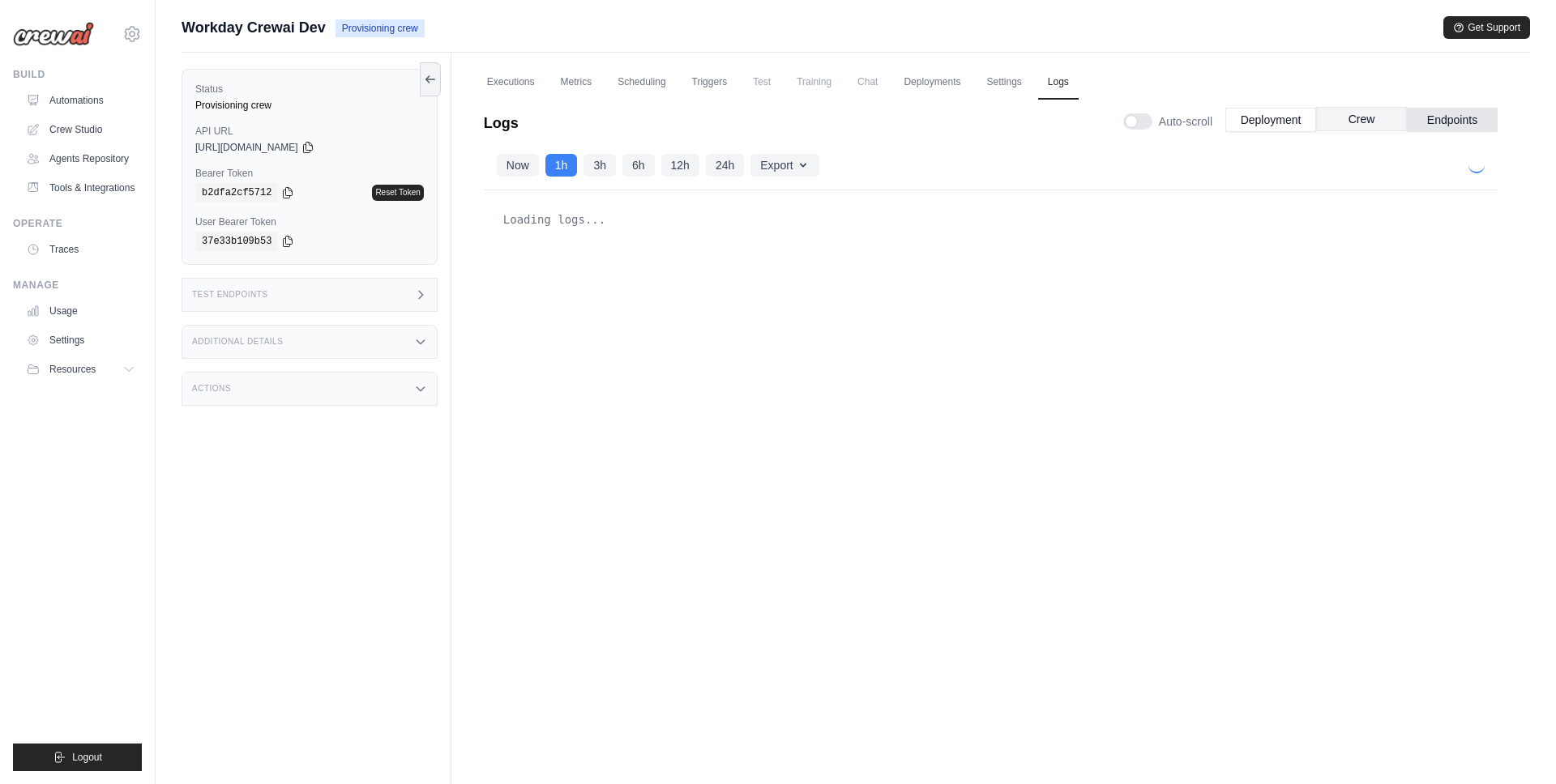
click at [1343, 121] on button "Crew" at bounding box center [1361, 119] width 91 height 24
click at [1254, 121] on button "Deployment" at bounding box center [1270, 119] width 91 height 24
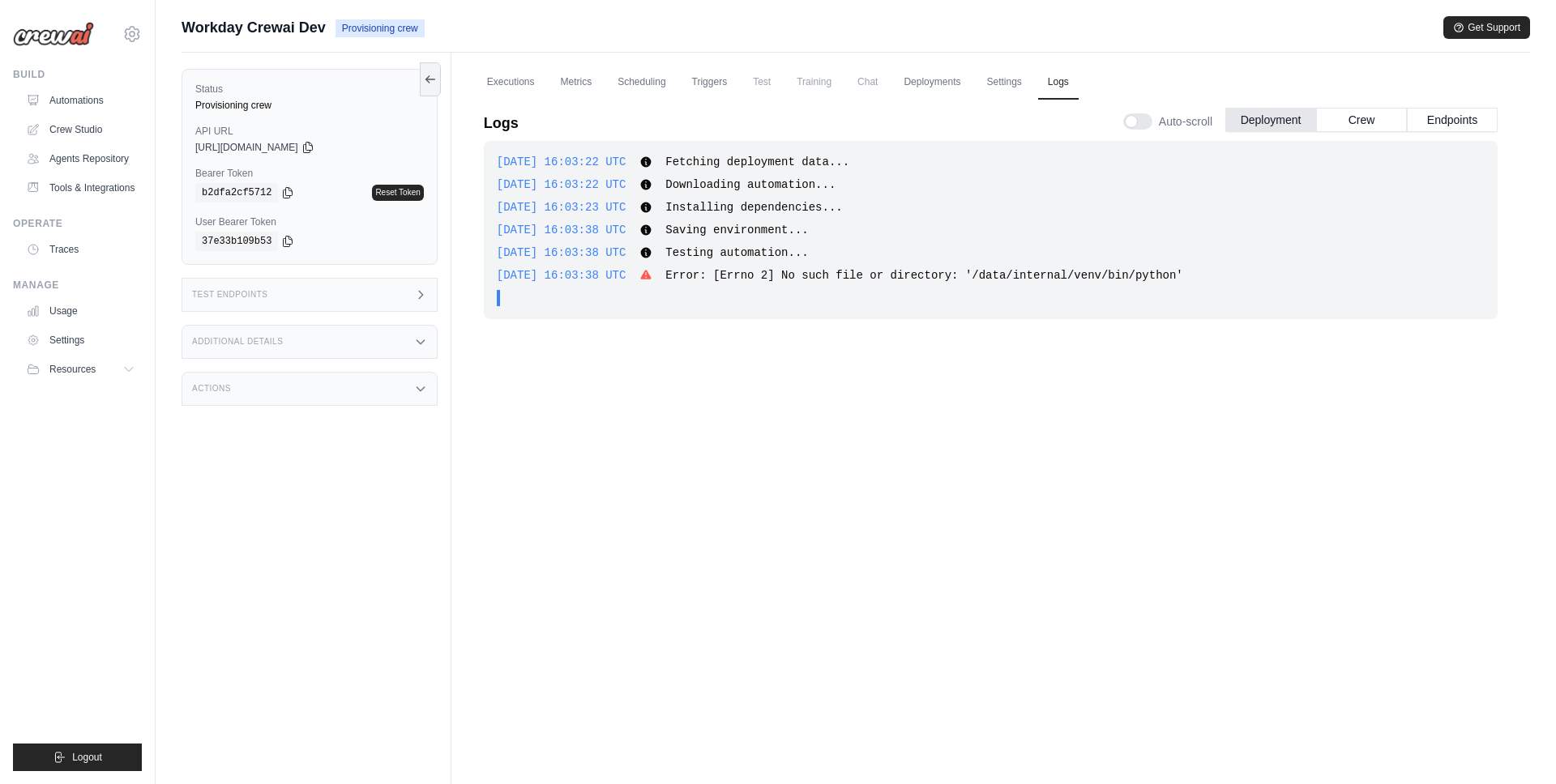
click at [943, 275] on span "Error: [Errno 2] No such file or directory: '/data/internal/venv/bin/python'" at bounding box center [924, 276] width 518 height 13
click at [1085, 276] on span "Error: [Errno 2] No such file or directory: '/data/internal/venv/bin/python'" at bounding box center [924, 276] width 518 height 13
click at [99, 95] on link "Automations" at bounding box center [83, 100] width 122 height 26
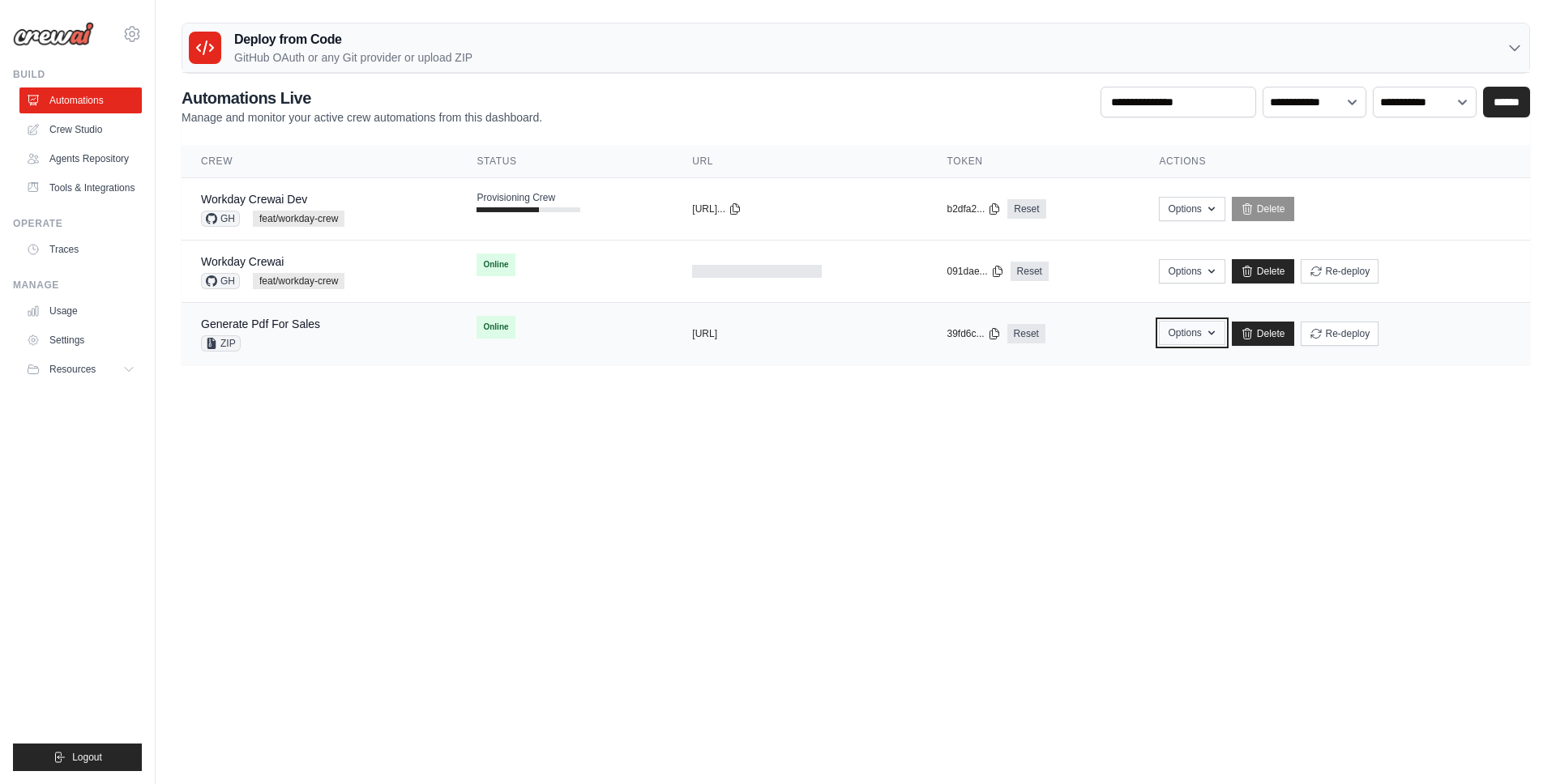
click at [1215, 329] on icon "button" at bounding box center [1211, 333] width 13 height 13
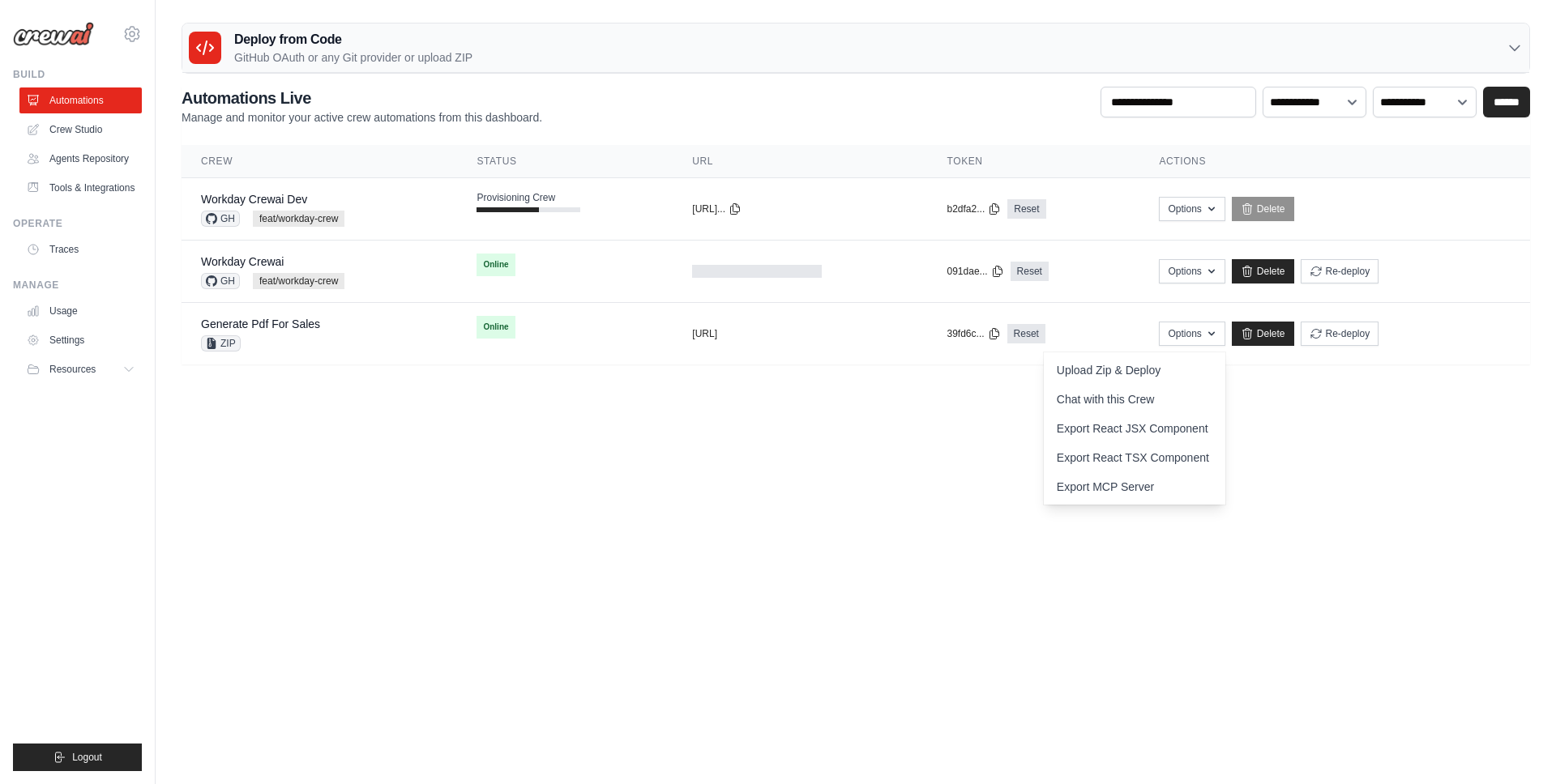
drag, startPoint x: 1290, startPoint y: 408, endPoint x: 1282, endPoint y: 379, distance: 30.1
click at [1290, 409] on body "mateus@crewai.com AMBEV - DTC CrewAI Demo Account AB InBev - GHQ" at bounding box center [778, 392] width 1556 height 784
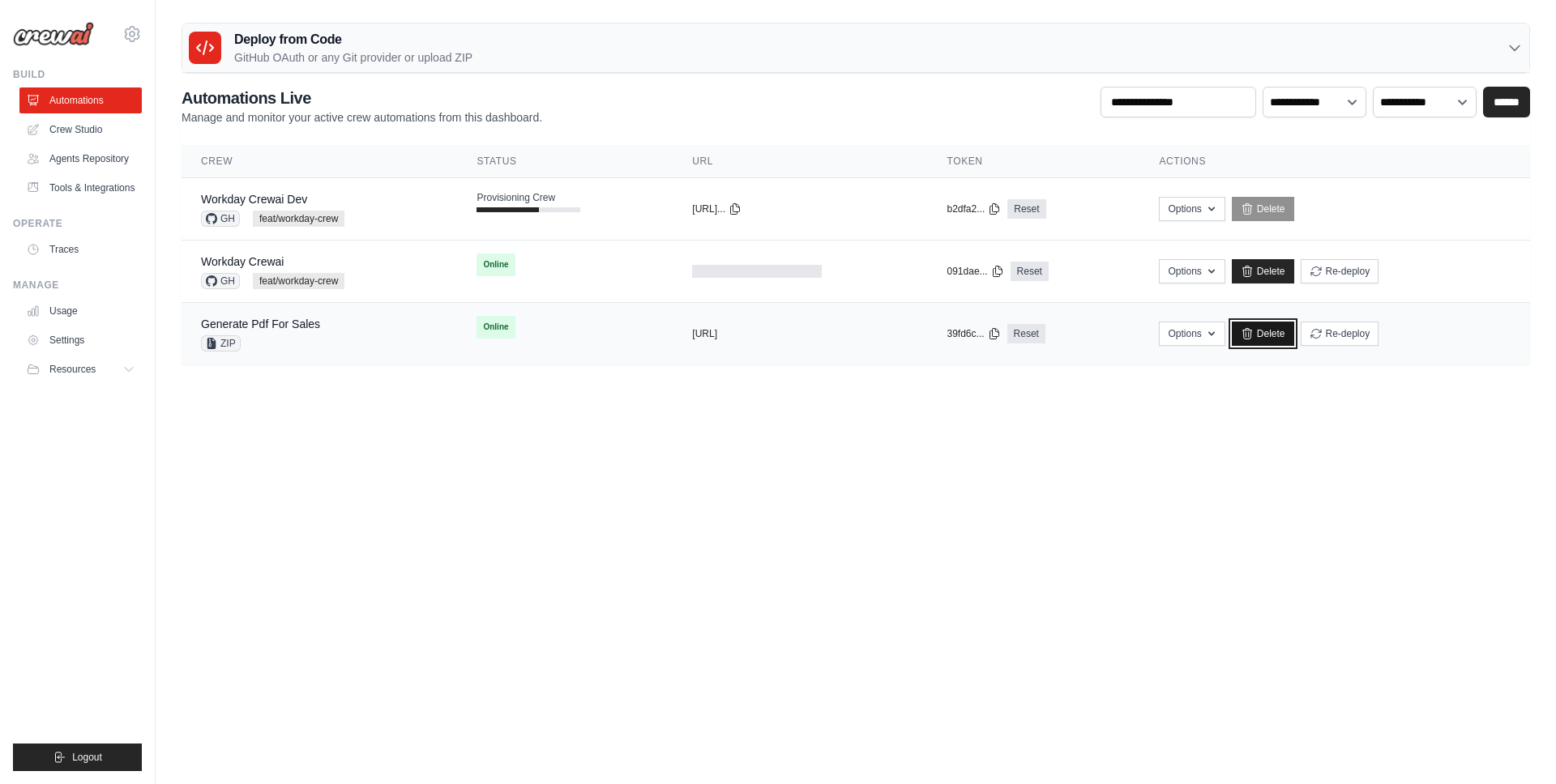
click at [1280, 343] on link "Delete" at bounding box center [1262, 334] width 62 height 24
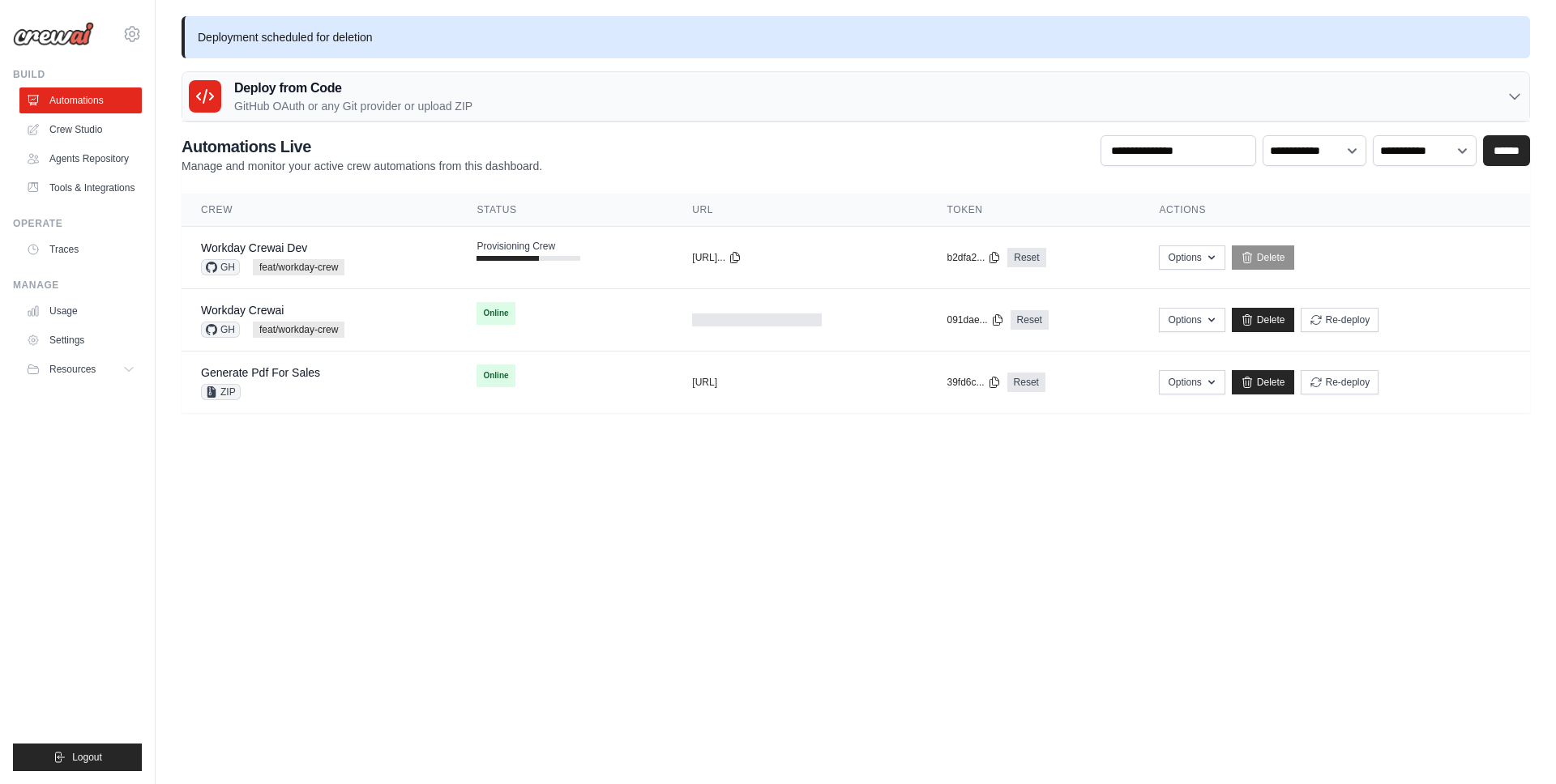
click at [514, 508] on body "mateus@crewai.com AMBEV - DTC CrewAI Demo Account AB InBev - GHQ" at bounding box center [778, 392] width 1556 height 784
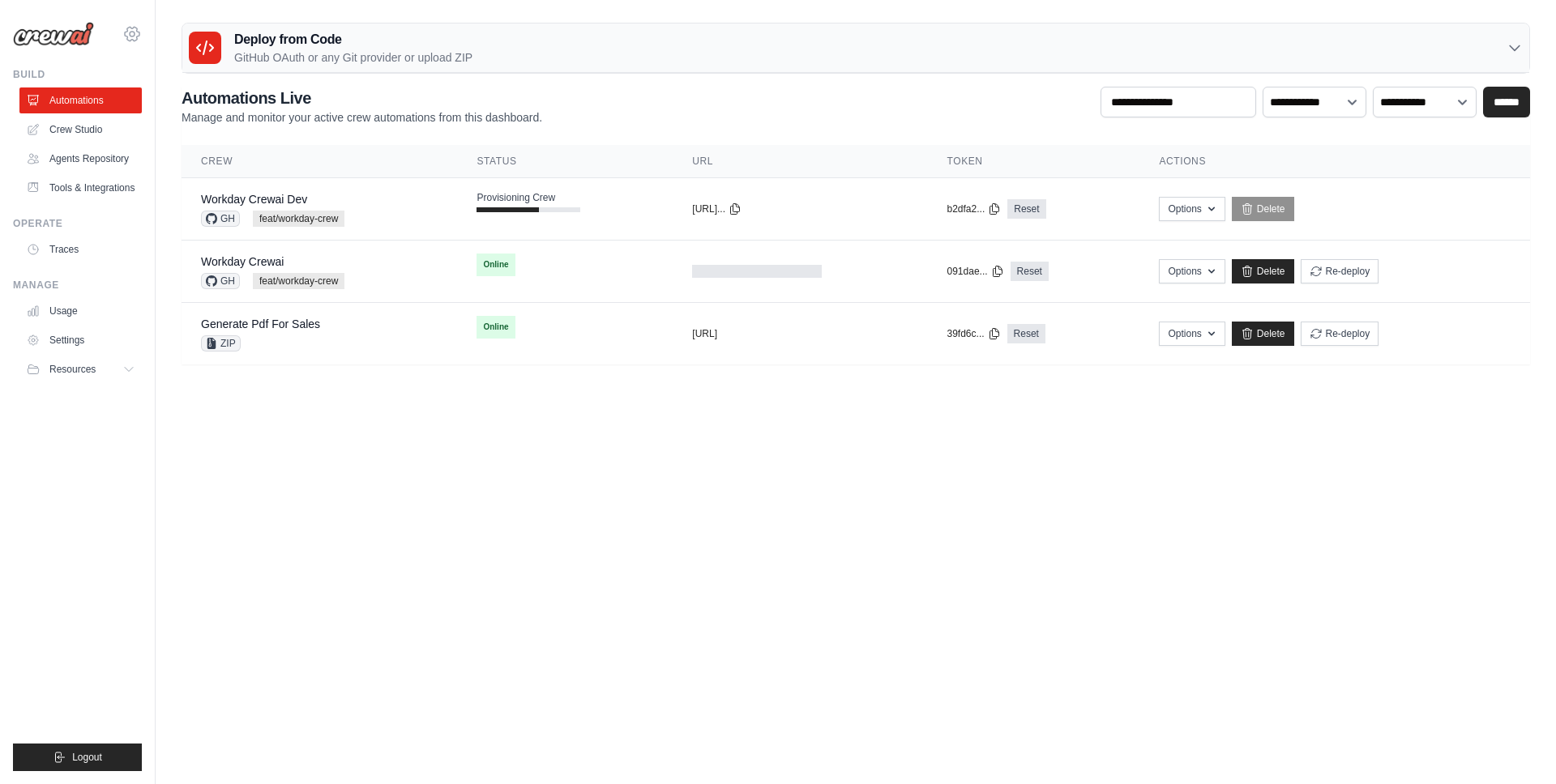
click at [127, 35] on icon at bounding box center [132, 33] width 19 height 19
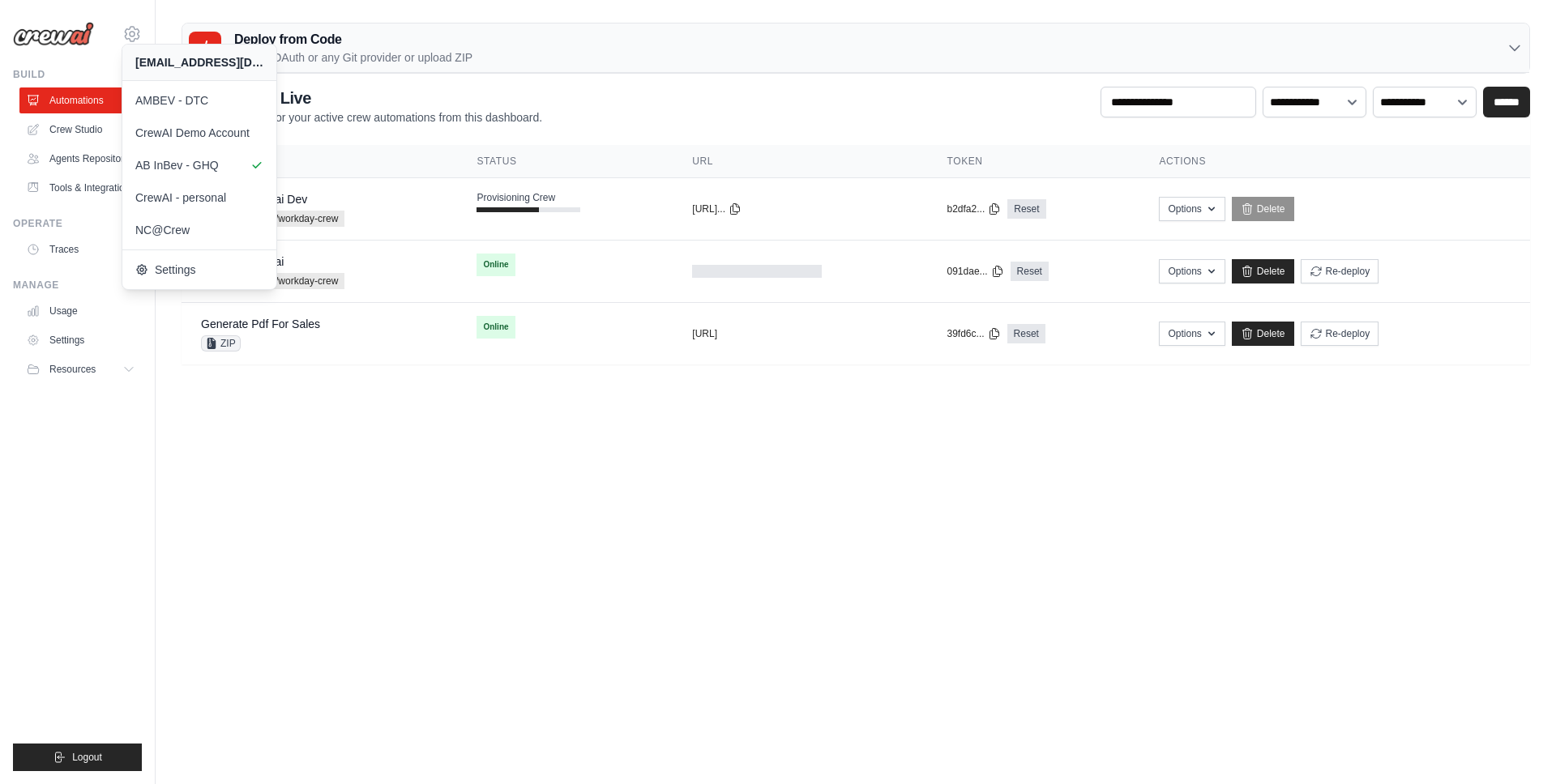
click at [434, 395] on main "Deploy from Code GitHub OAuth or any Git provider or upload ZIP GitHub OAuth Up…" at bounding box center [855, 199] width 1400 height 400
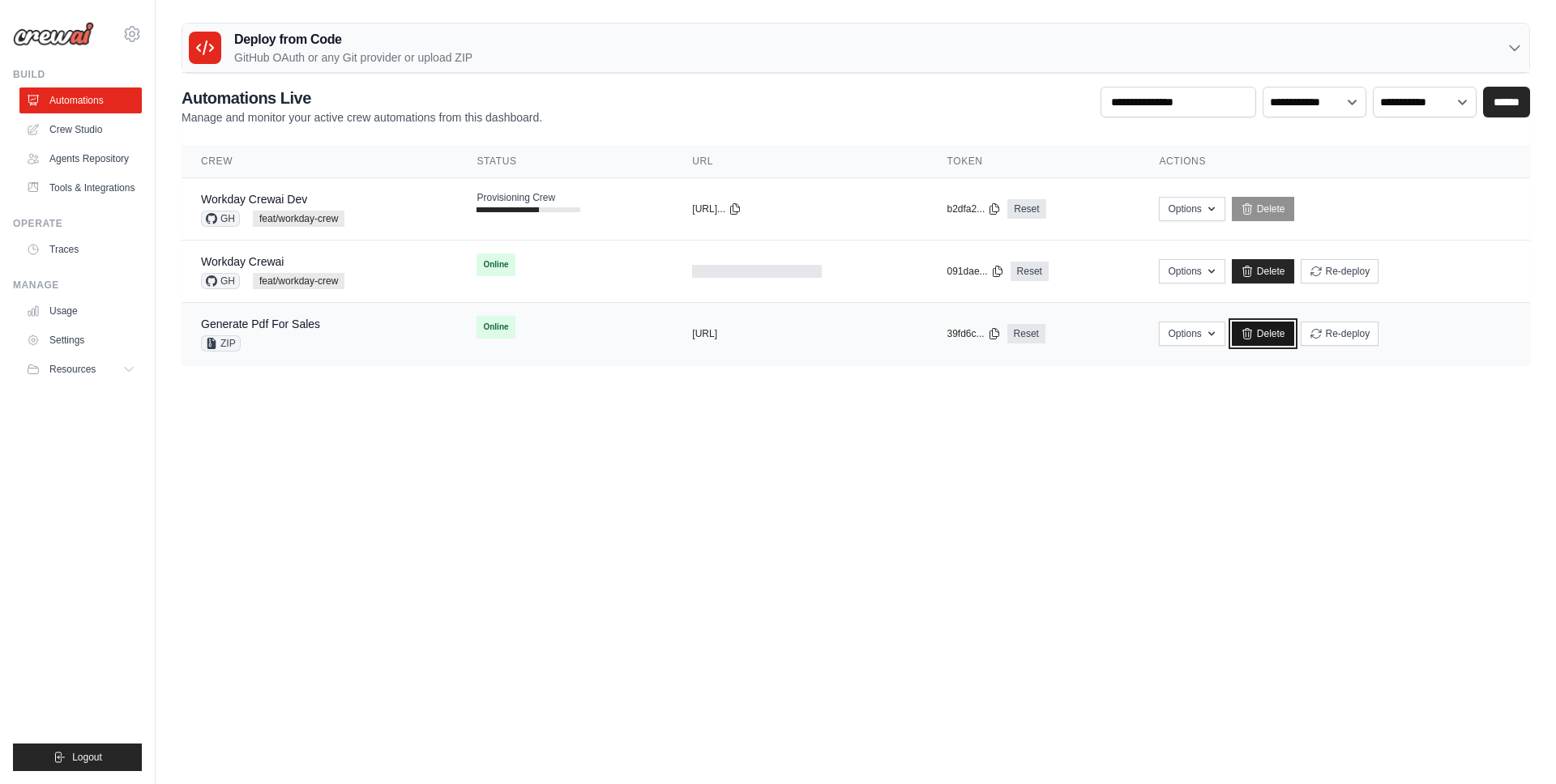
click at [1288, 335] on link "Delete" at bounding box center [1262, 334] width 62 height 24
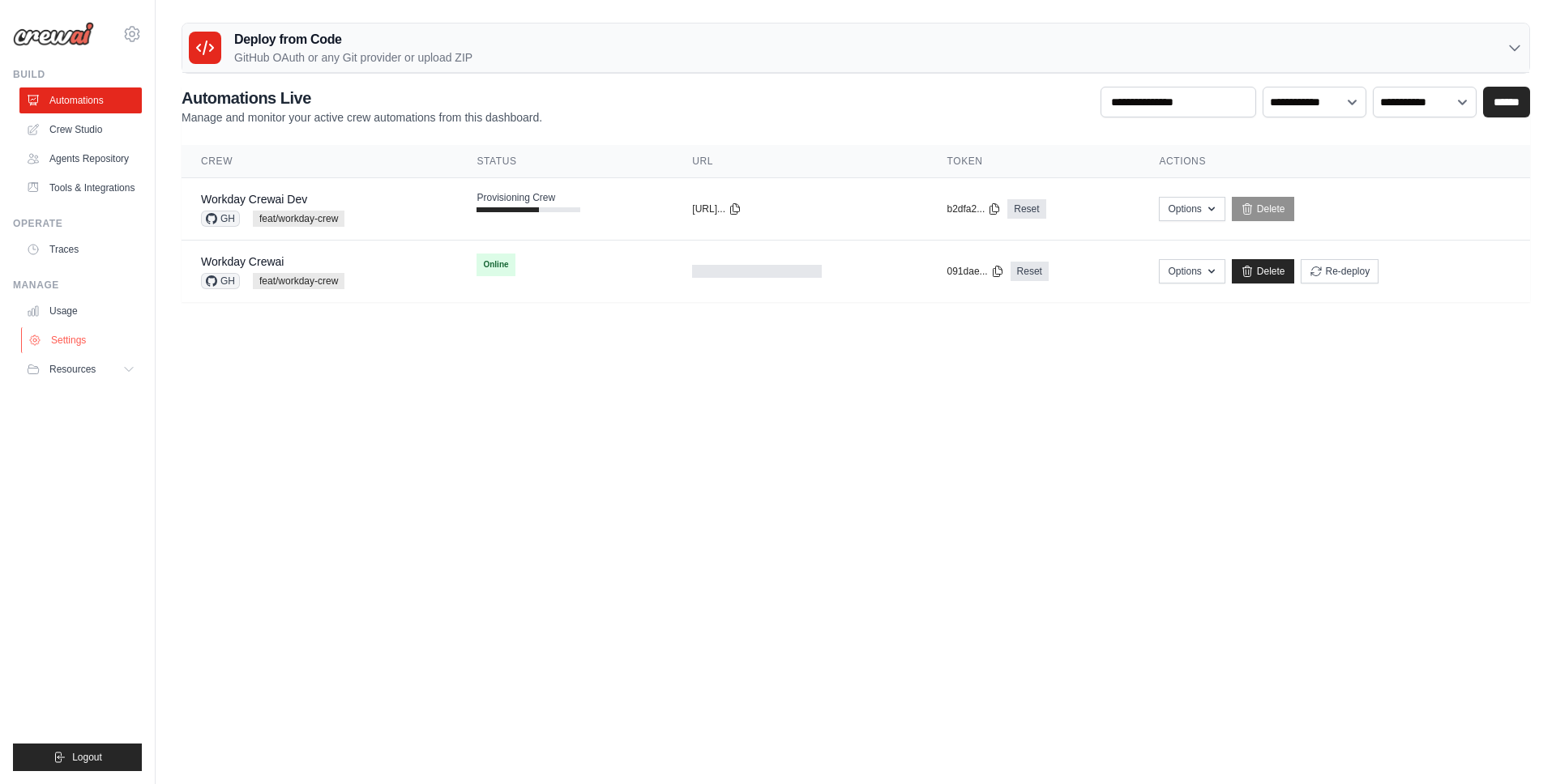
click at [57, 342] on link "Settings" at bounding box center [83, 341] width 122 height 26
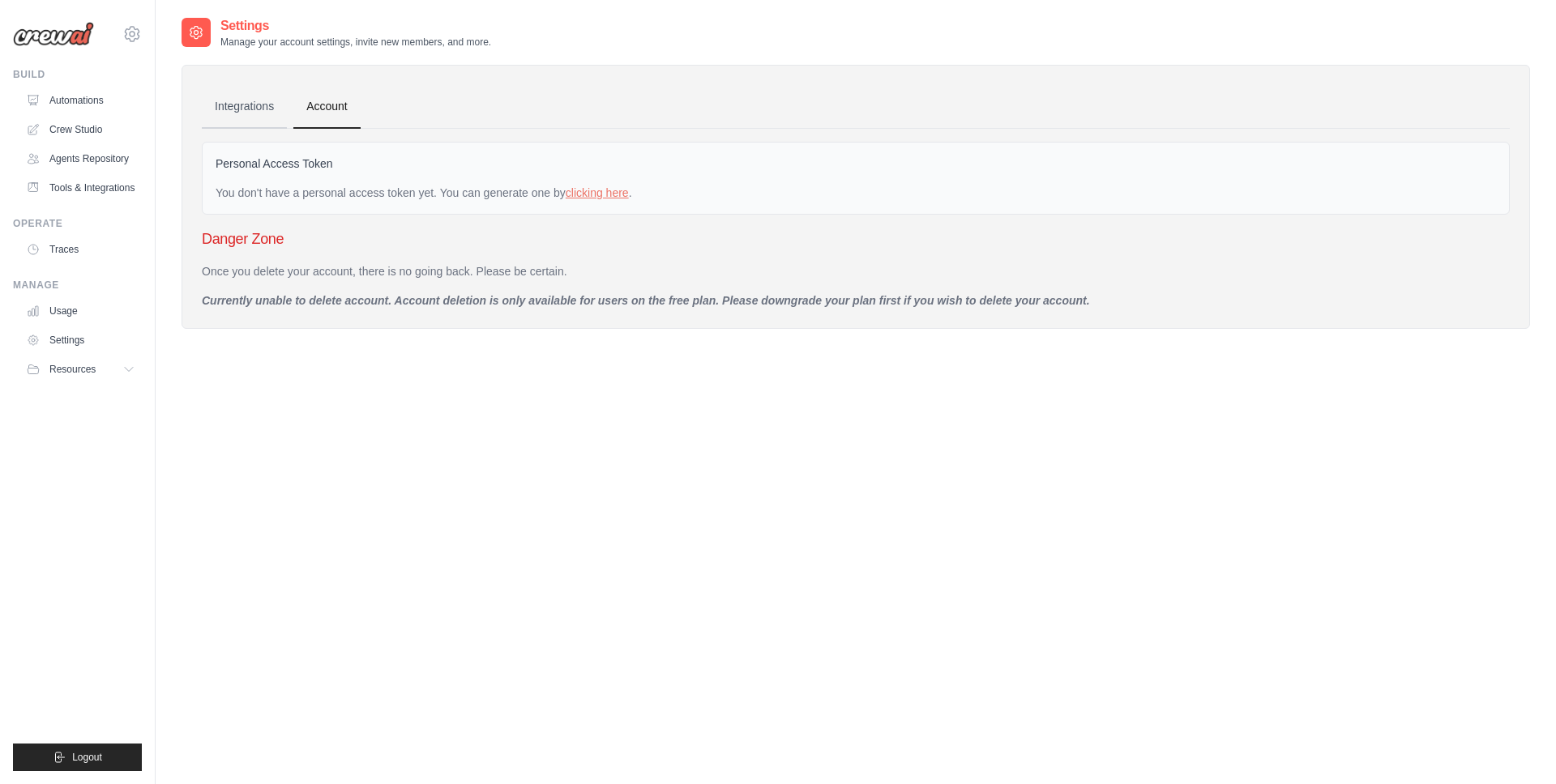
click at [265, 109] on link "Integrations" at bounding box center [244, 107] width 85 height 44
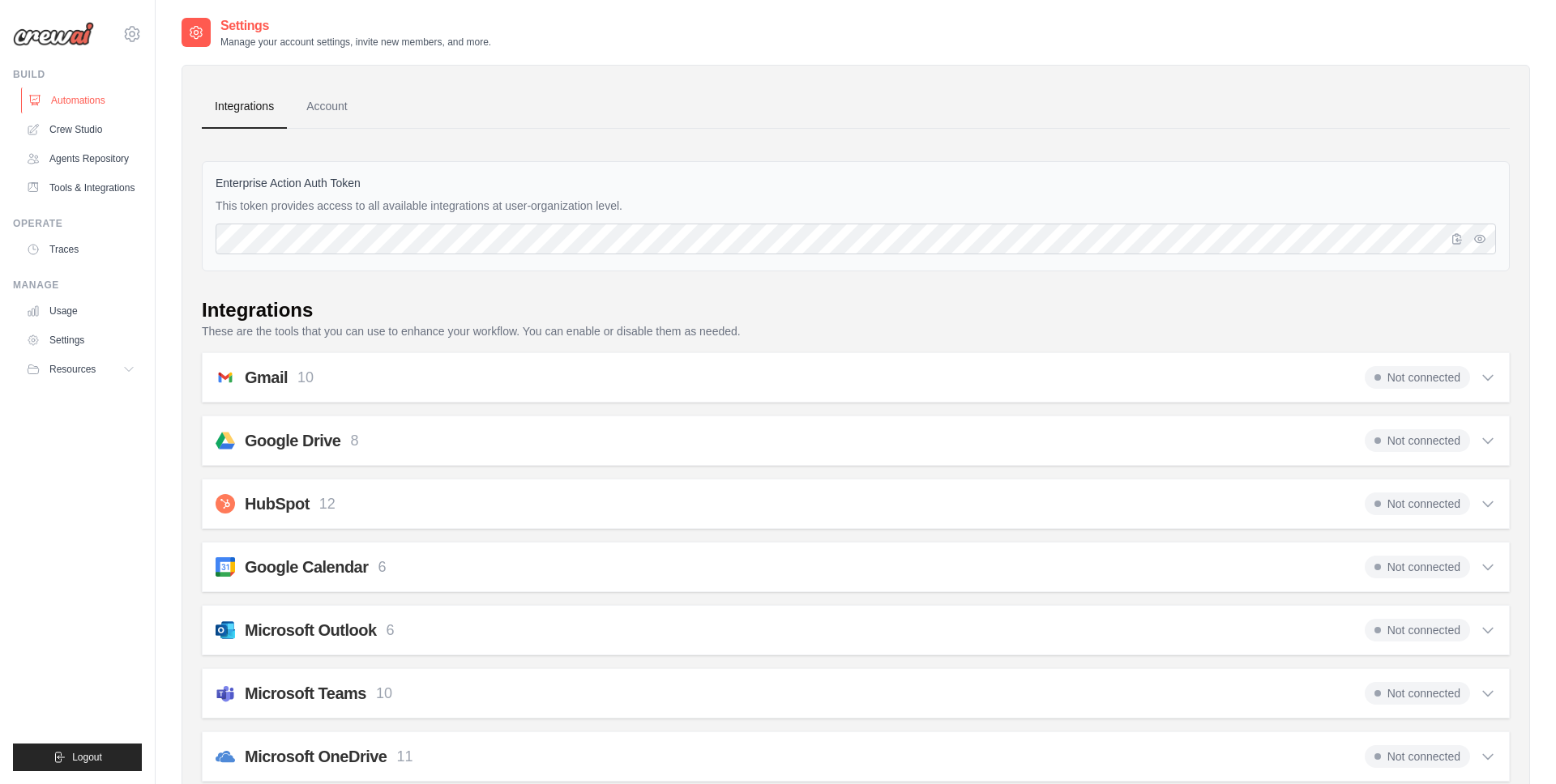
click at [86, 107] on link "Automations" at bounding box center [83, 100] width 122 height 26
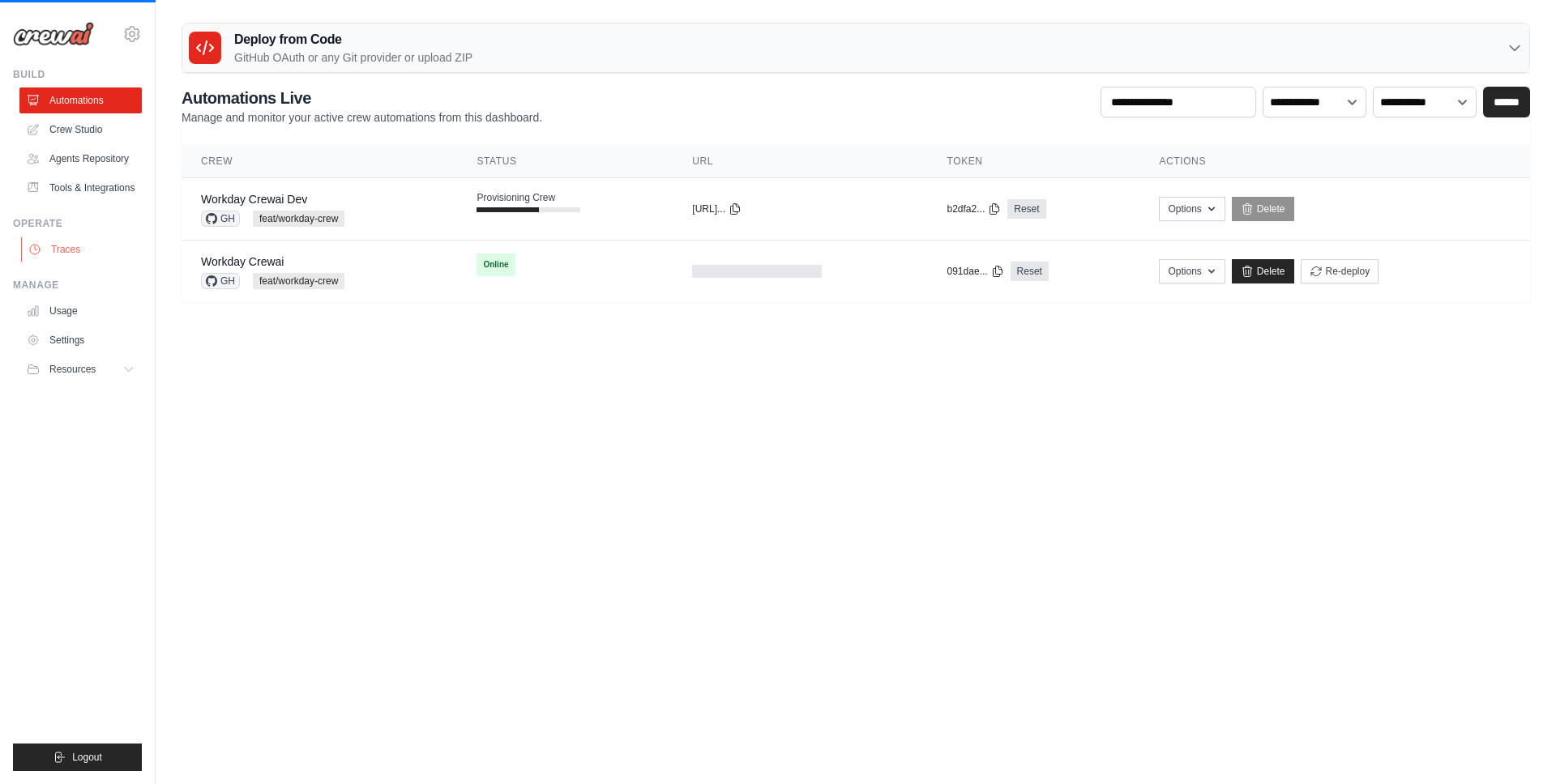
click at [65, 251] on link "Traces" at bounding box center [83, 250] width 122 height 26
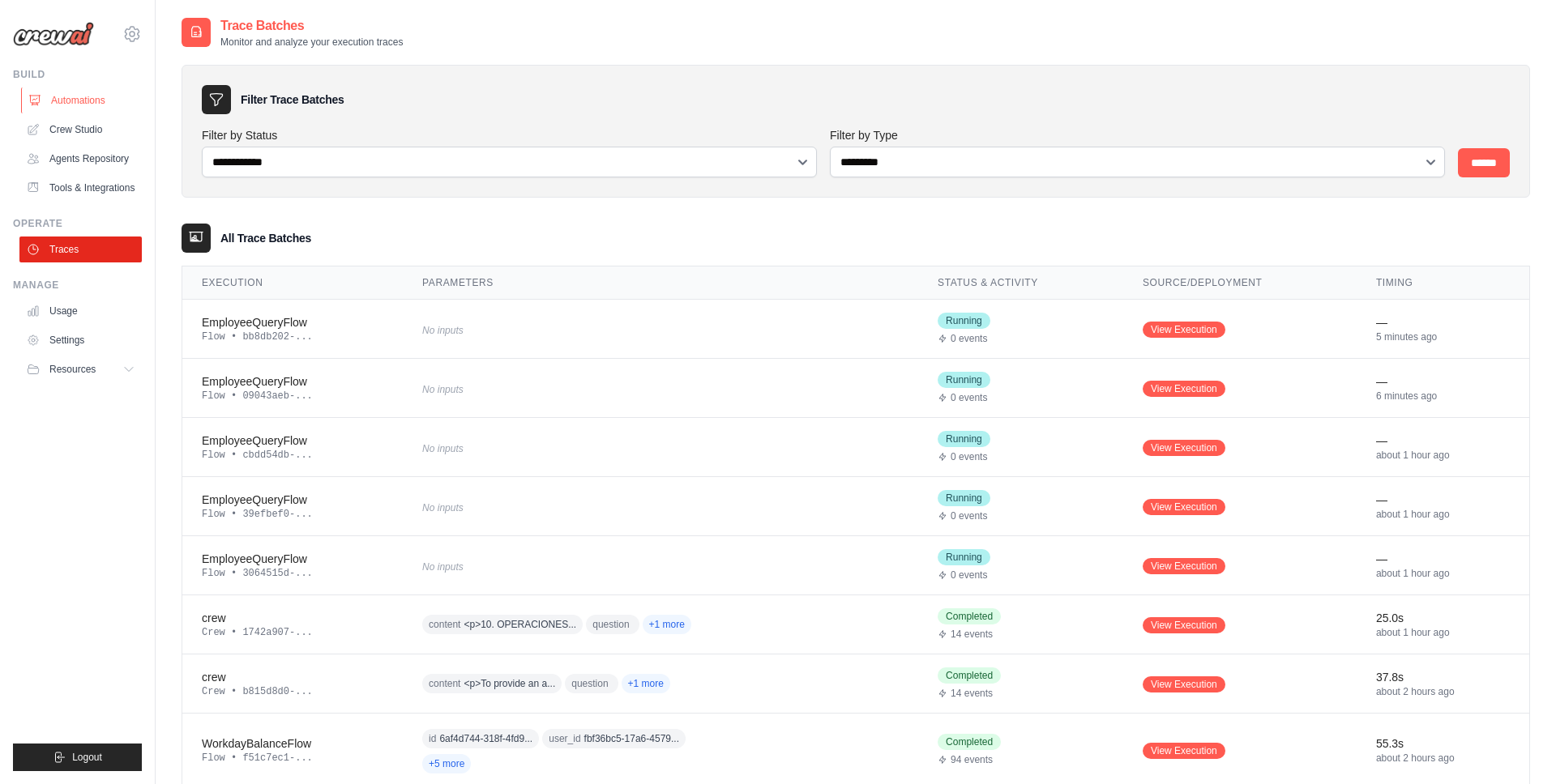
click at [73, 94] on link "Automations" at bounding box center [83, 100] width 122 height 26
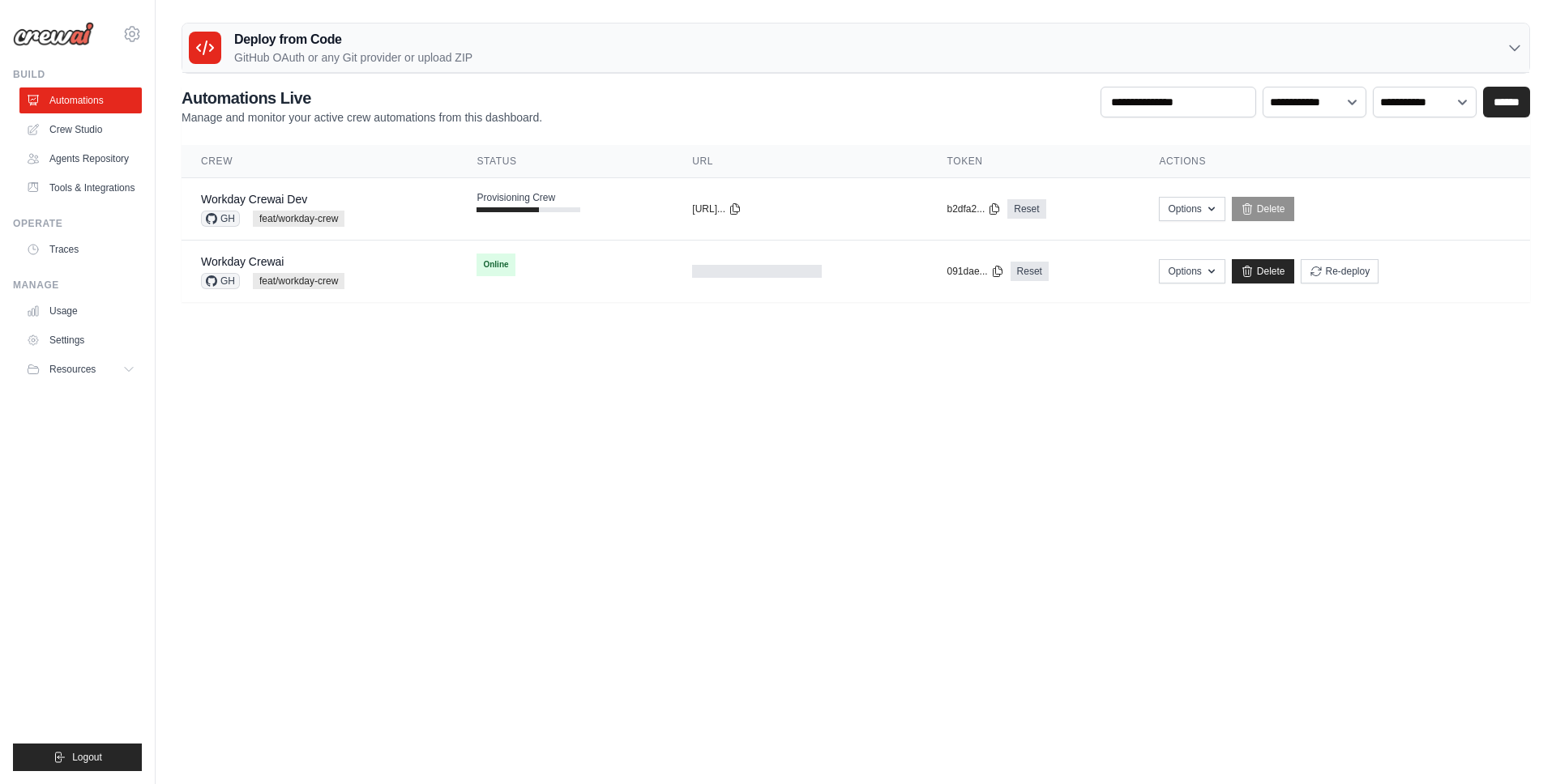
click at [534, 448] on body "mateus@crewai.com AMBEV - DTC CrewAI Demo Account AB InBev - GHQ" at bounding box center [778, 392] width 1556 height 784
click at [130, 26] on icon at bounding box center [132, 33] width 19 height 19
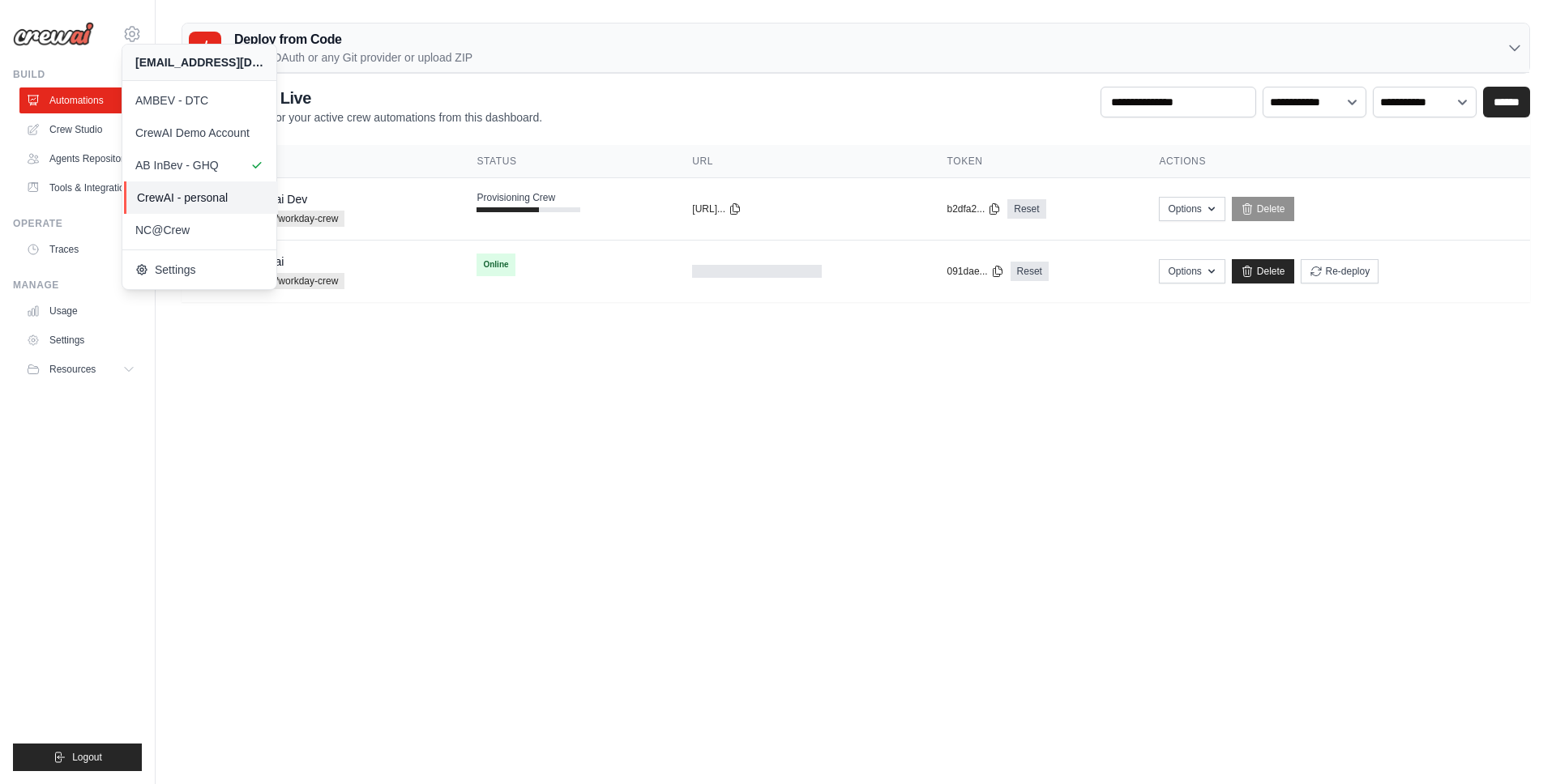
click at [183, 201] on span "CrewAI - personal" at bounding box center [201, 197] width 128 height 16
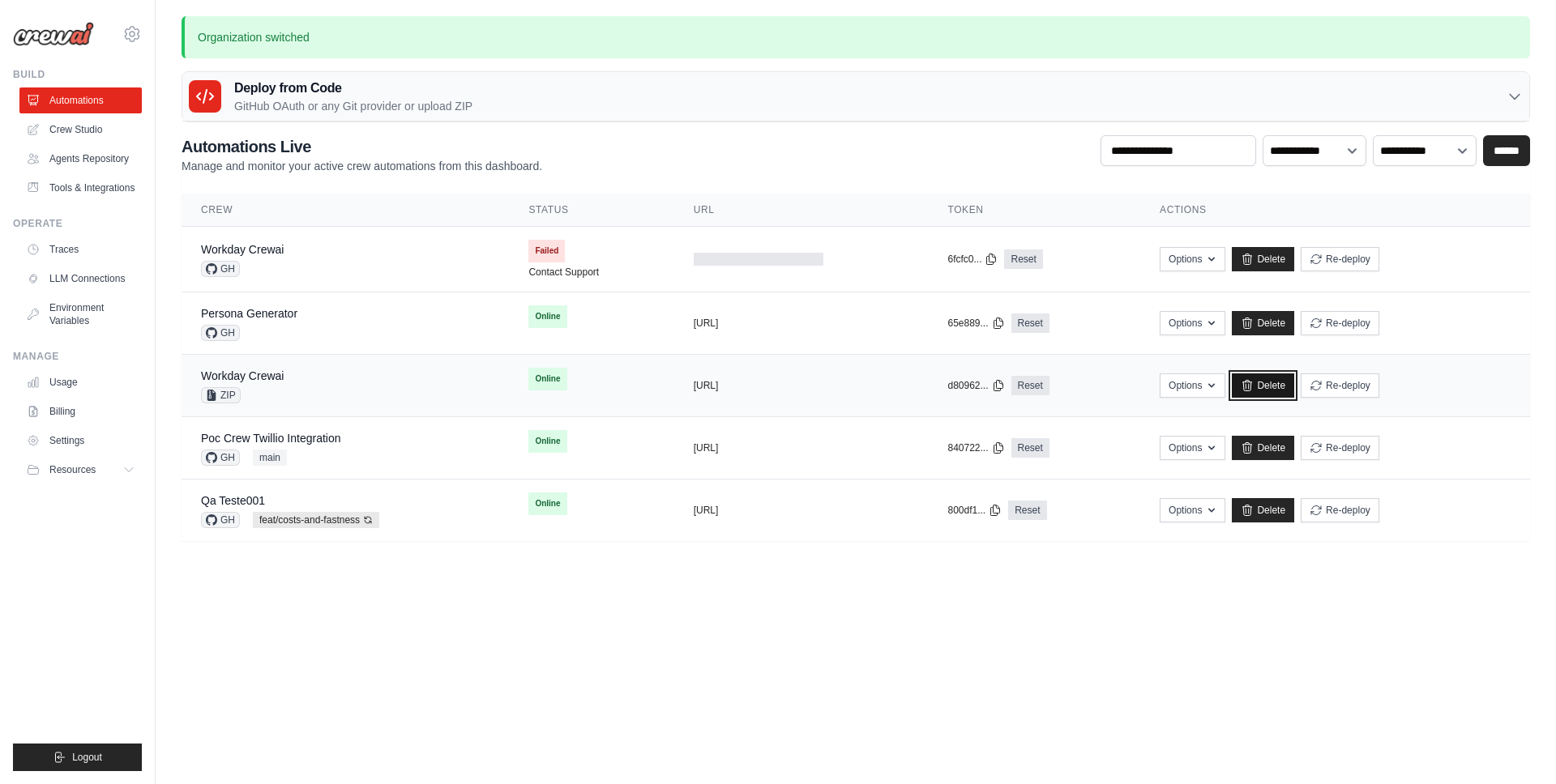
click at [1281, 387] on link "Delete" at bounding box center [1262, 386] width 62 height 24
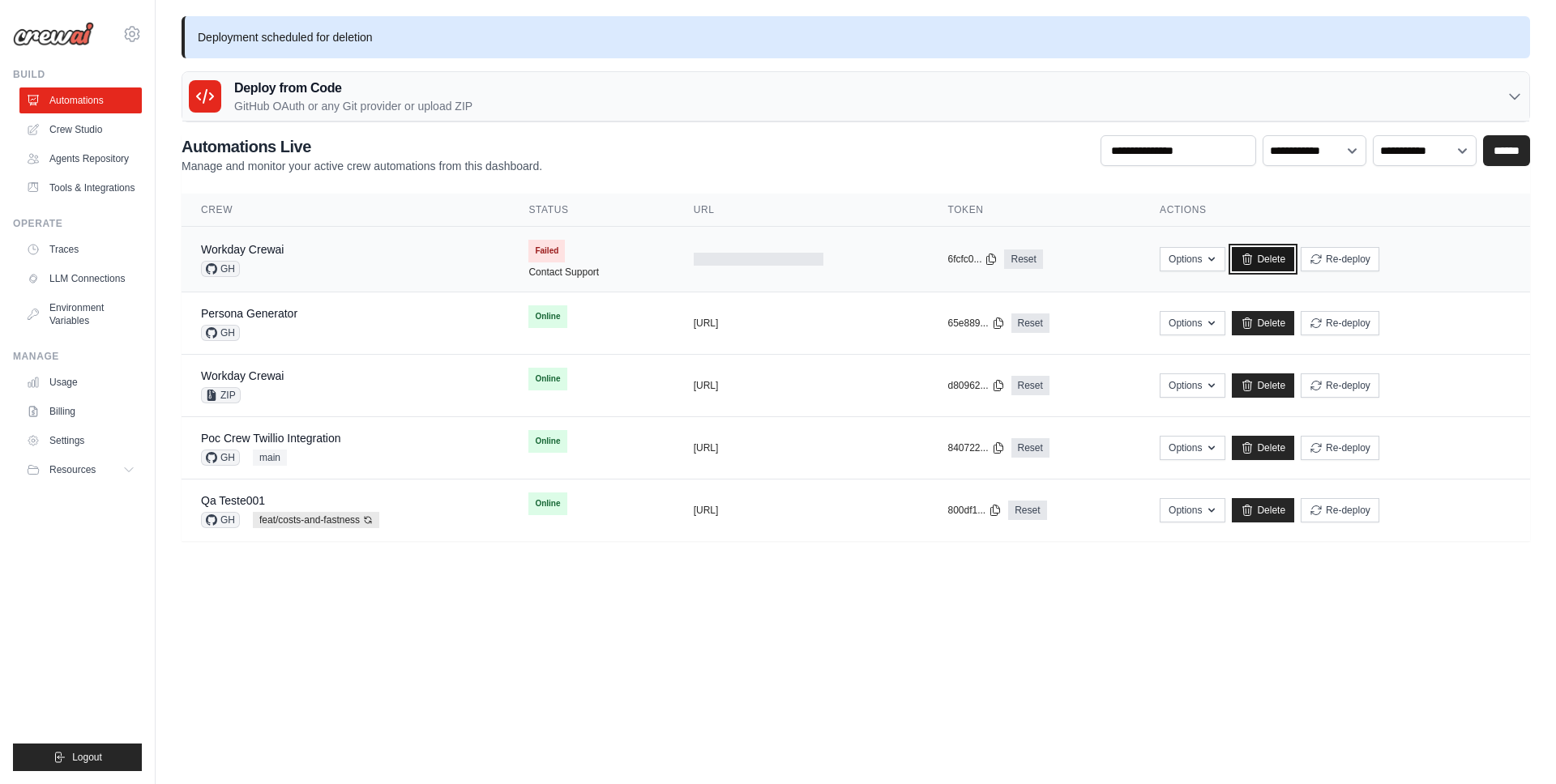
click at [1252, 258] on icon at bounding box center [1248, 258] width 9 height 10
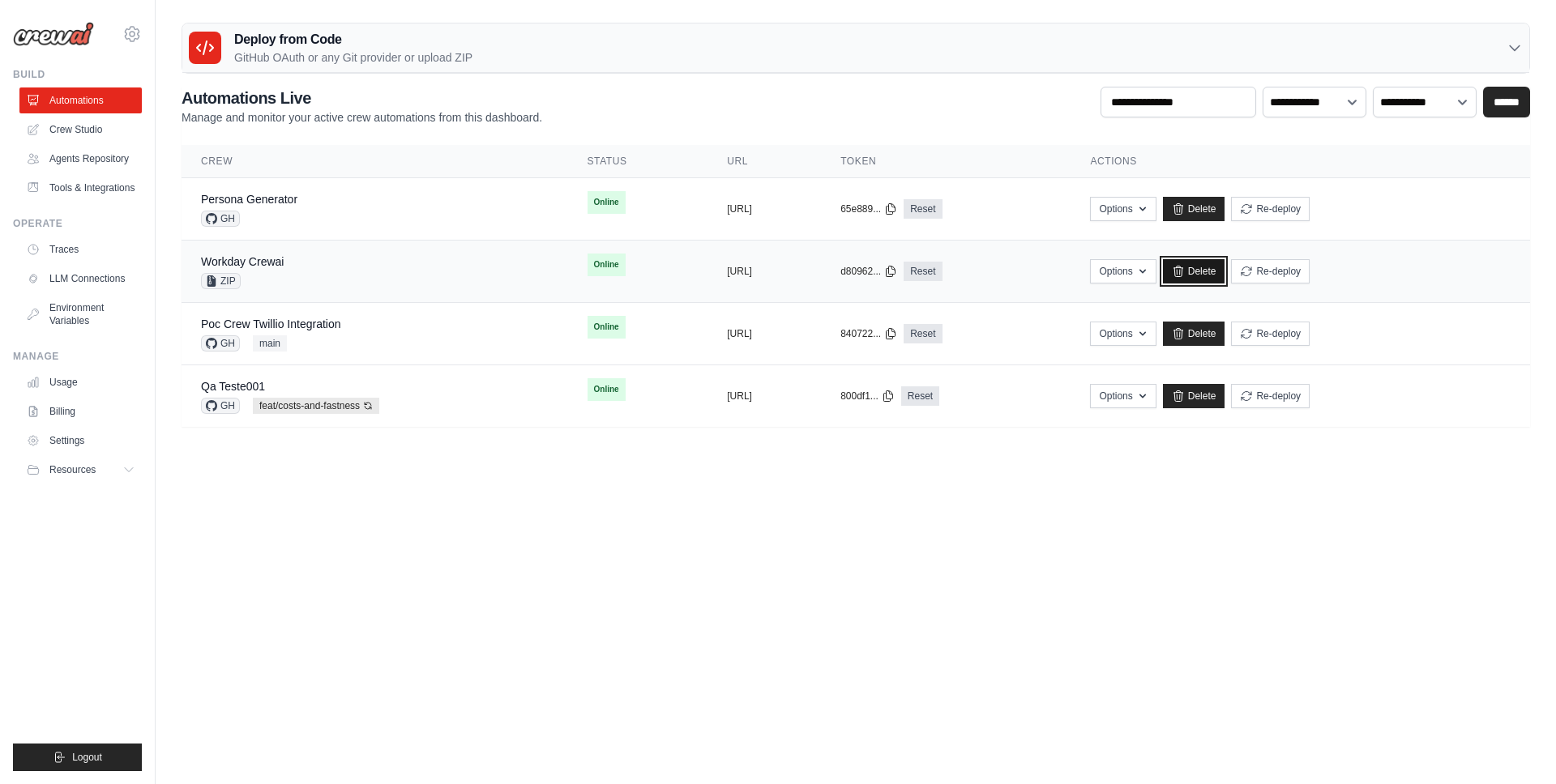
click at [1225, 264] on link "Delete" at bounding box center [1193, 271] width 62 height 24
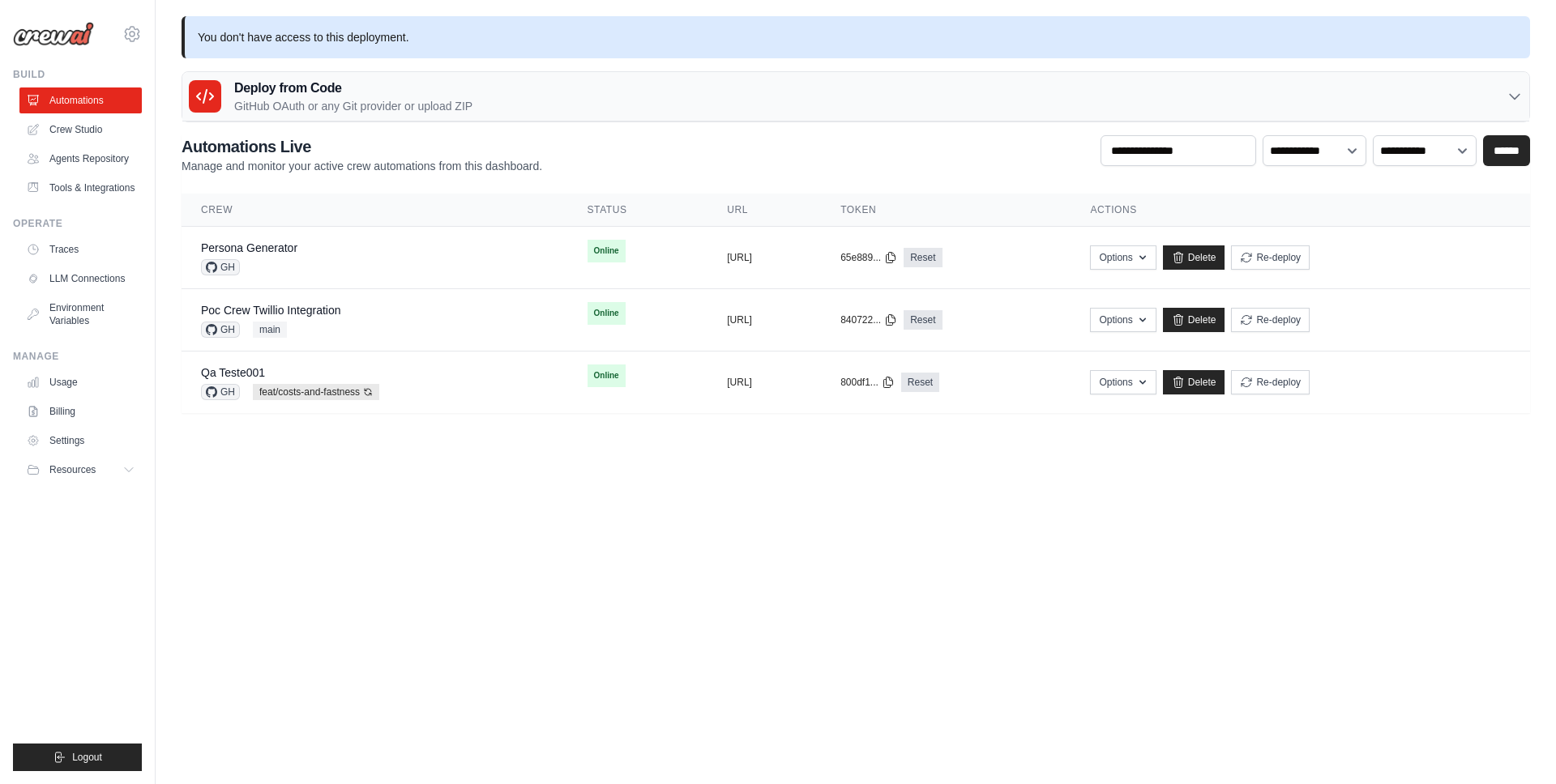
drag, startPoint x: 264, startPoint y: 38, endPoint x: 288, endPoint y: 38, distance: 24.0
click at [277, 38] on p "You don't have access to this deployment." at bounding box center [855, 36] width 1348 height 42
click at [289, 38] on p "You don't have access to this deployment." at bounding box center [855, 36] width 1348 height 42
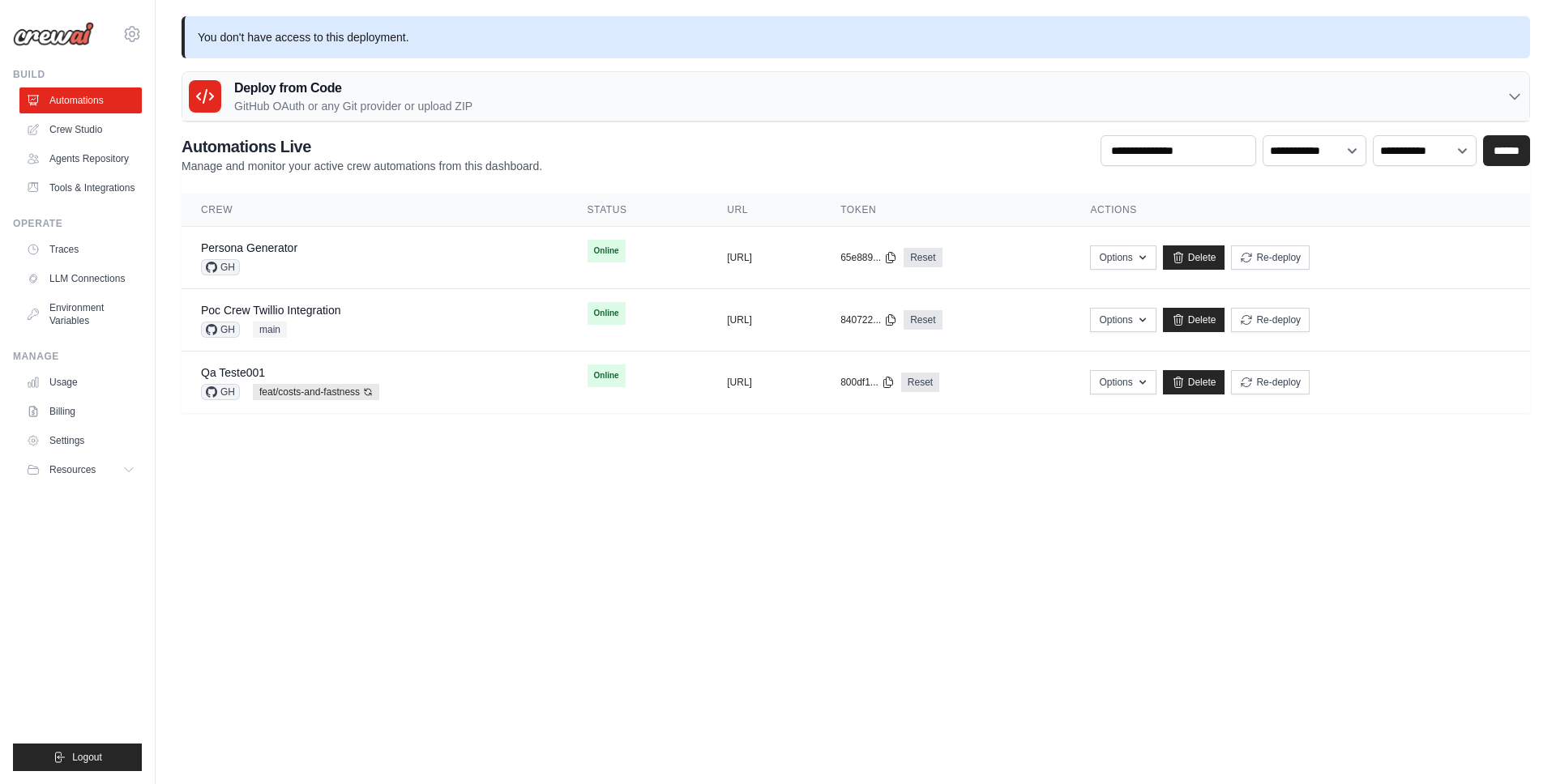
click at [317, 586] on body "mateus@crewai.com AMBEV - DTC CrewAI Demo Account AB InBev - GHQ" at bounding box center [778, 392] width 1556 height 784
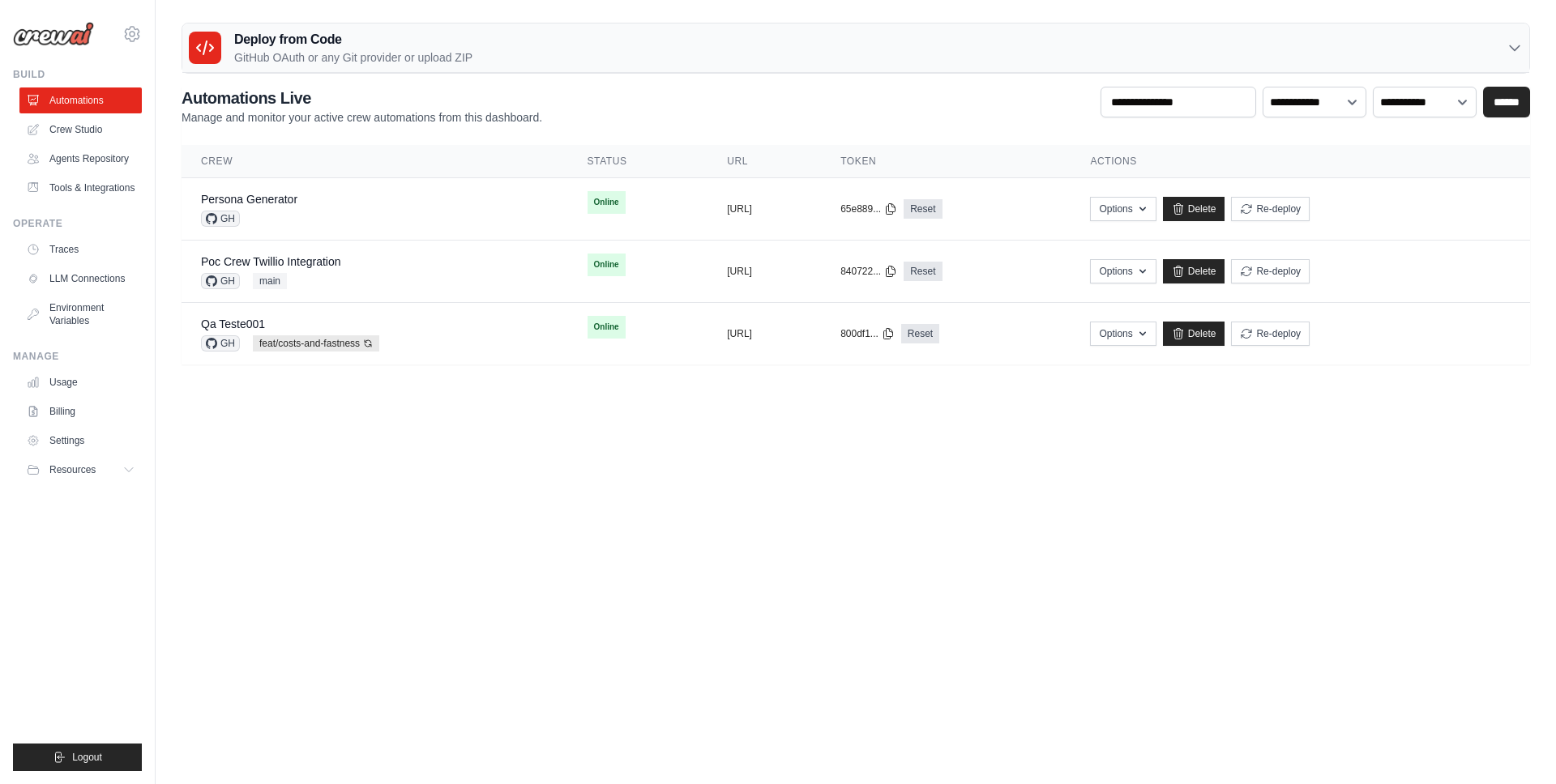
click at [759, 14] on main "Deploy from Code GitHub OAuth or any Git provider or upload ZIP GitHub OAuth An…" at bounding box center [855, 199] width 1400 height 400
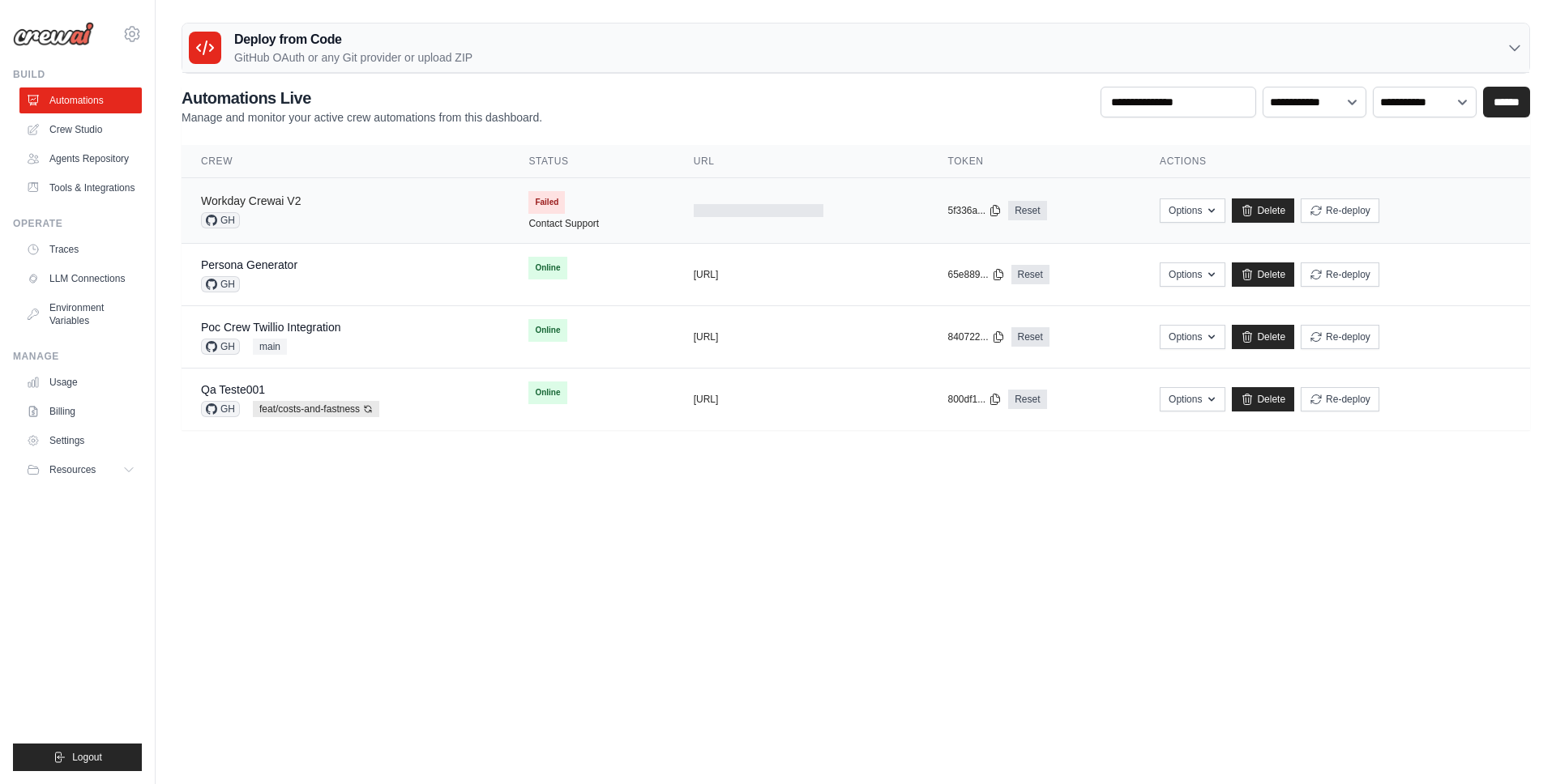
click at [294, 195] on link "Workday Crewai V2" at bounding box center [251, 201] width 99 height 13
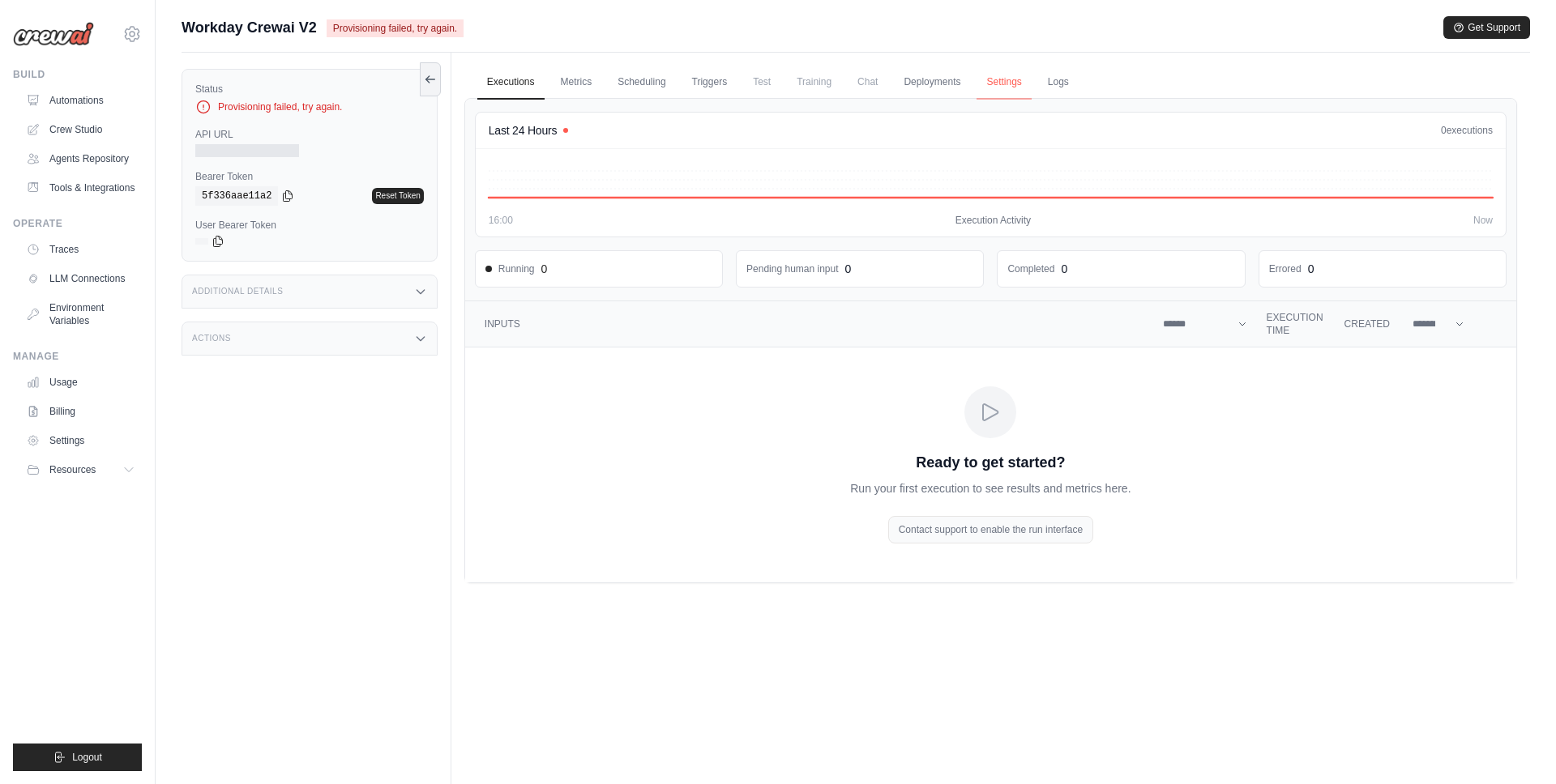
click at [995, 86] on link "Settings" at bounding box center [1003, 83] width 55 height 34
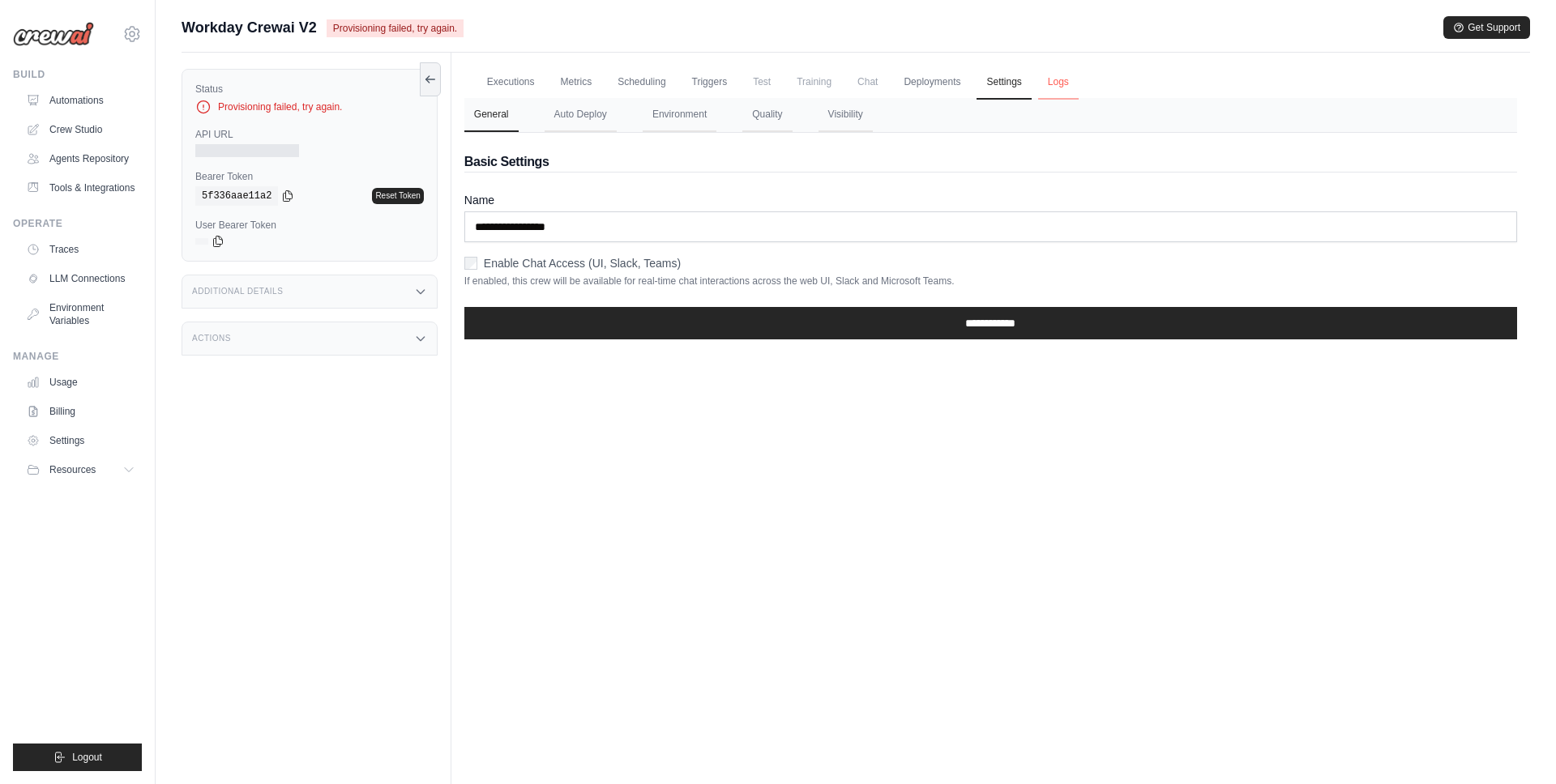
click at [1061, 73] on link "Logs" at bounding box center [1059, 83] width 41 height 34
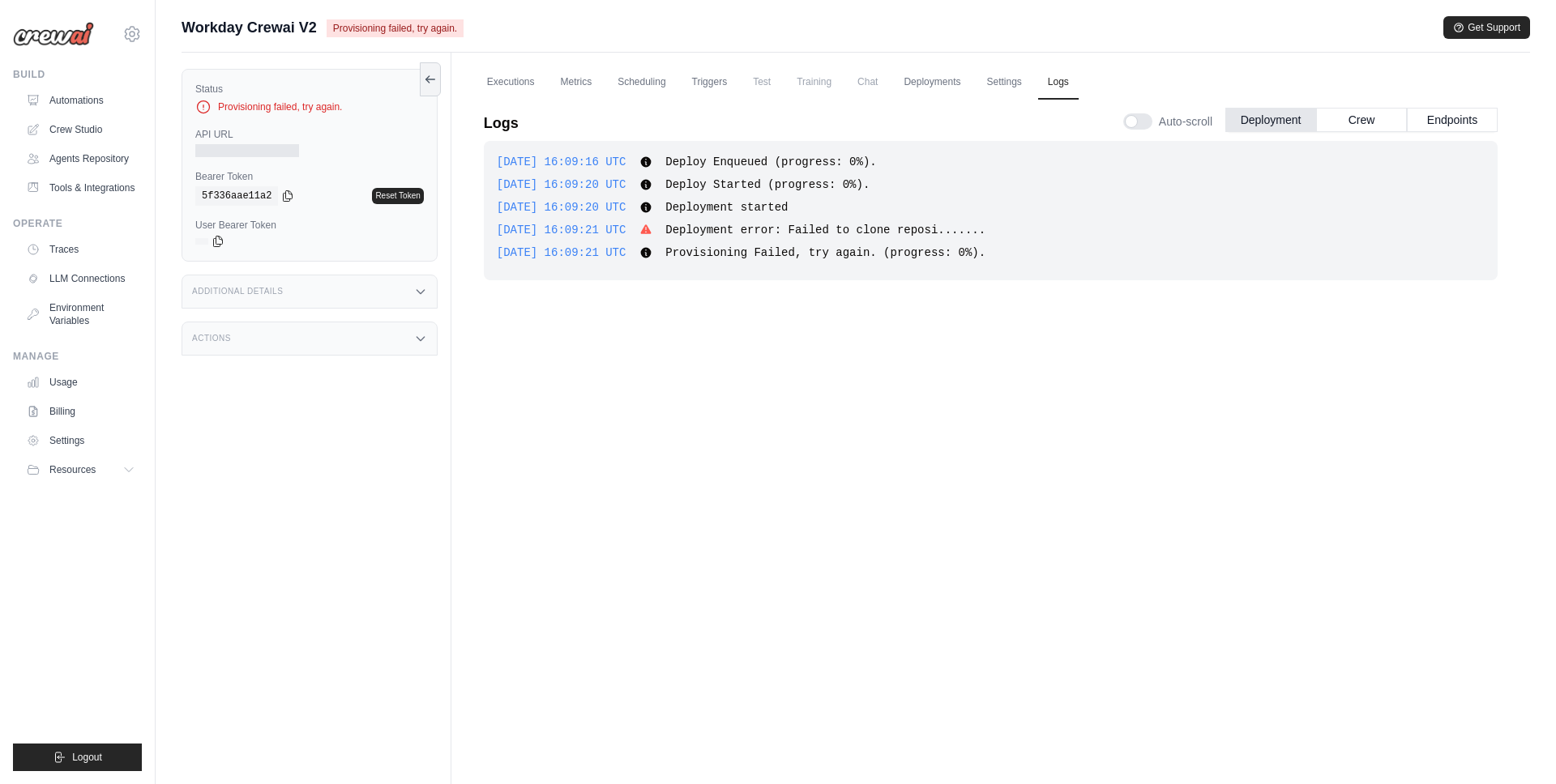
click at [738, 232] on span "Deployment error: Failed to clone reposi......." at bounding box center [825, 230] width 320 height 13
click at [911, 230] on span "Deployment error: Failed to clone reposi......." at bounding box center [825, 230] width 320 height 13
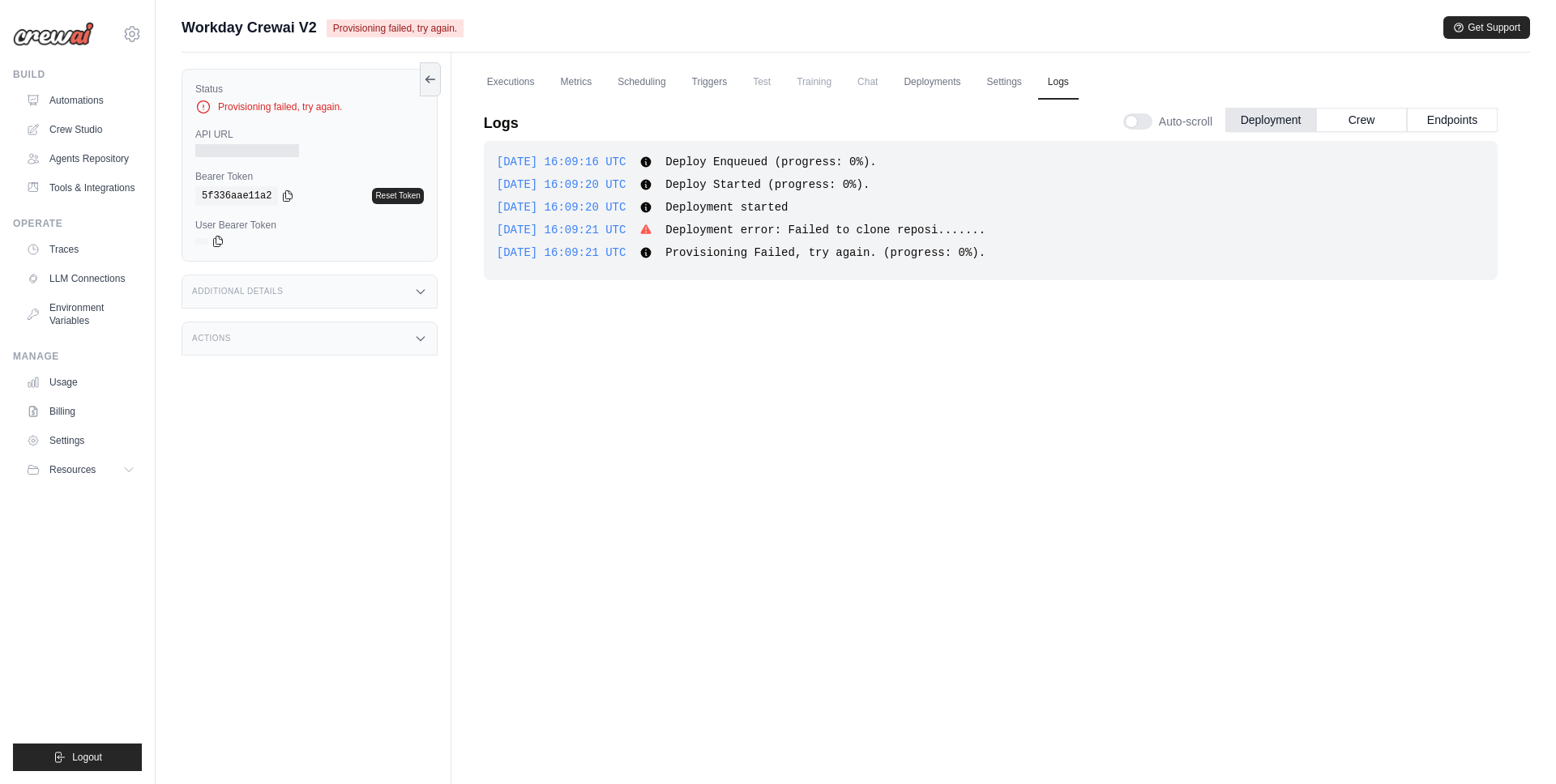
click at [951, 233] on span "Deployment error: Failed to clone reposi......." at bounding box center [825, 230] width 320 height 13
click at [698, 232] on span "Deployment error: Failed to clone reposi......." at bounding box center [825, 230] width 320 height 13
drag, startPoint x: 694, startPoint y: 232, endPoint x: 966, endPoint y: 229, distance: 272.0
click at [966, 229] on span "Deployment error: Failed to clone reposi......." at bounding box center [825, 230] width 320 height 13
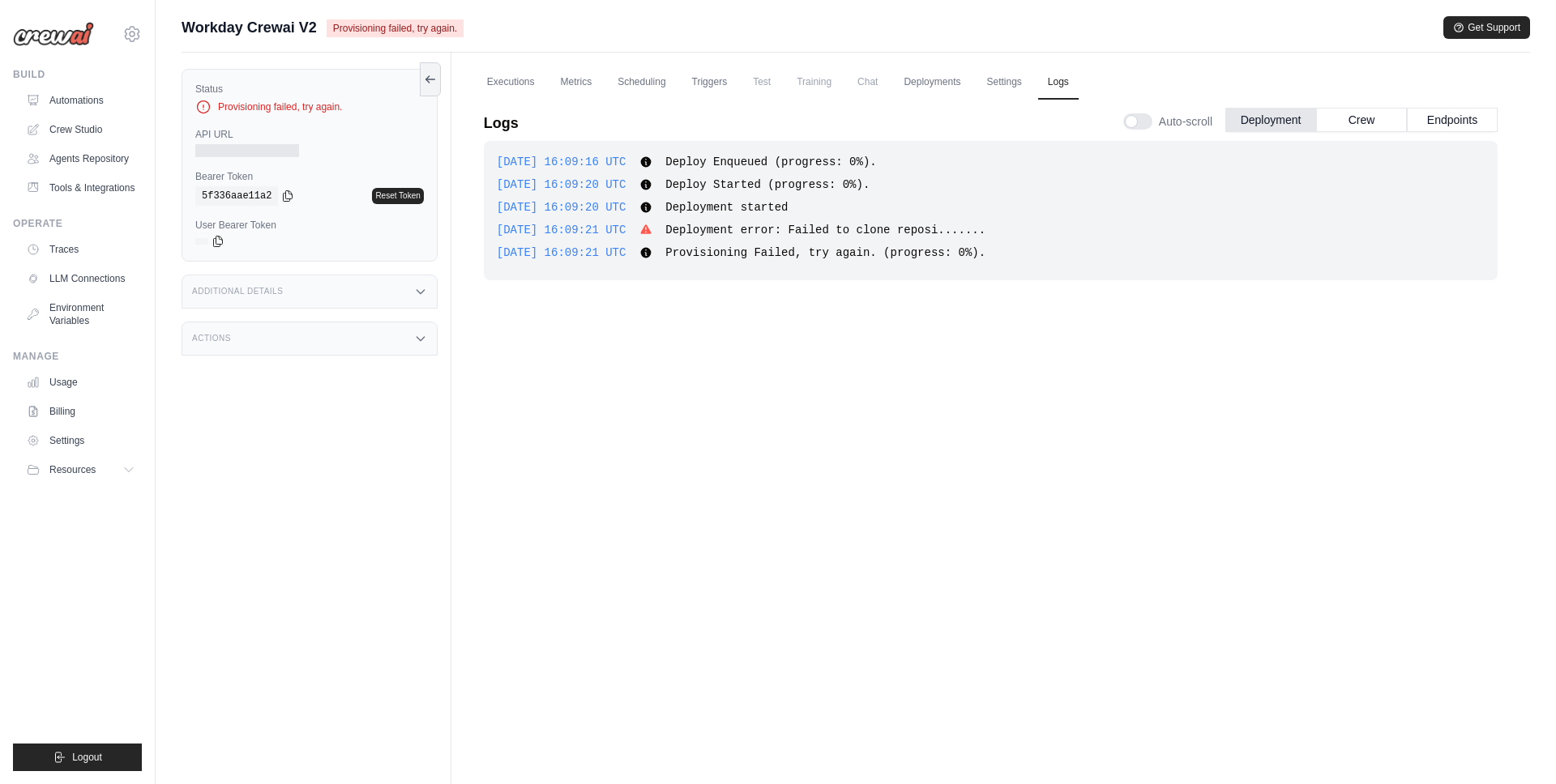
click at [557, 238] on div "2025-10-13 16:09:16 UTC Deploy Enqueued (progress: 0%). Show more Show less 202…" at bounding box center [990, 211] width 1013 height 139
click at [65, 96] on link "Automations" at bounding box center [83, 100] width 122 height 26
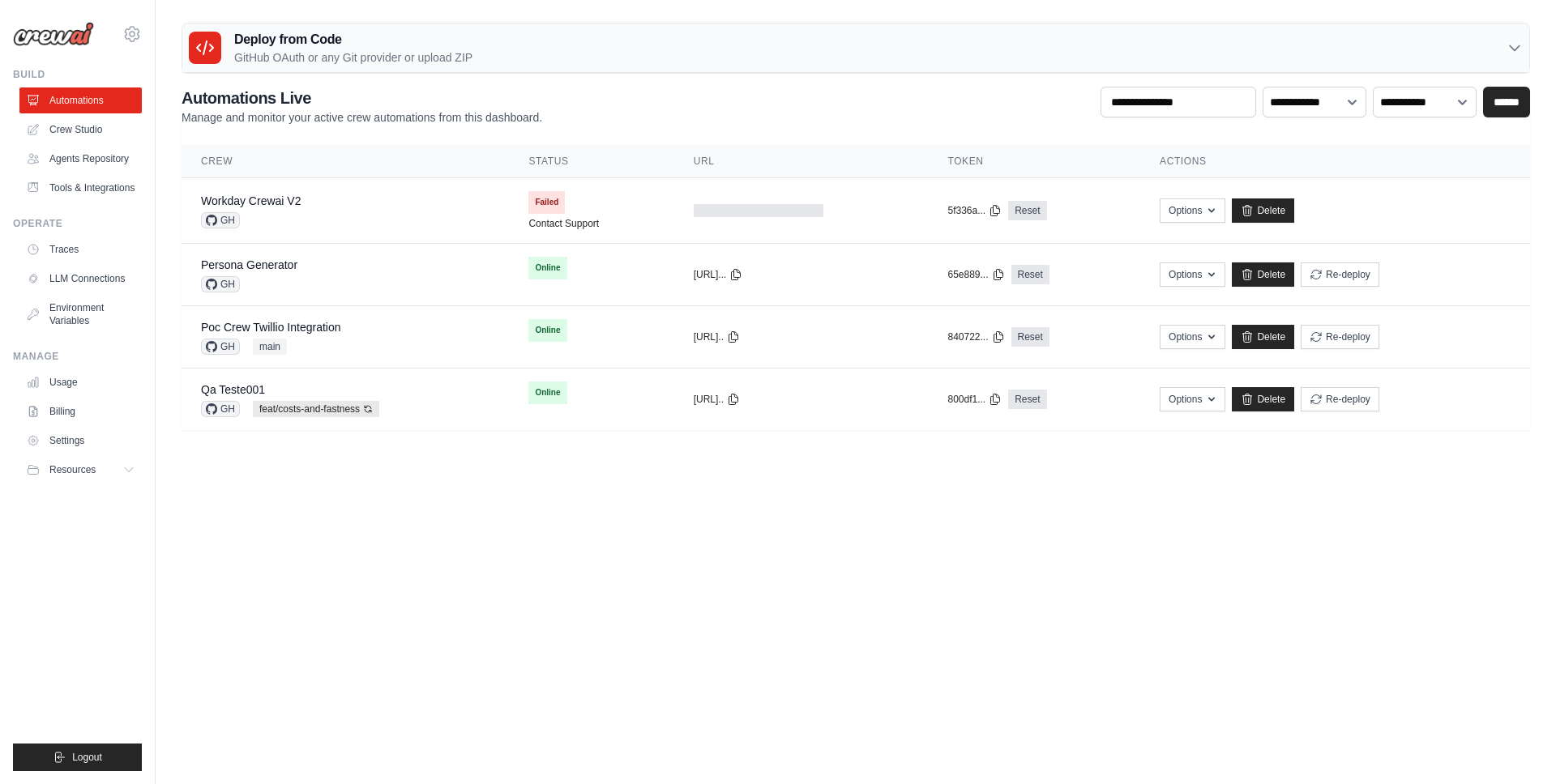
click at [679, 66] on div "Deploy from Code GitHub OAuth or any Git provider or upload ZIP" at bounding box center [855, 47] width 1346 height 49
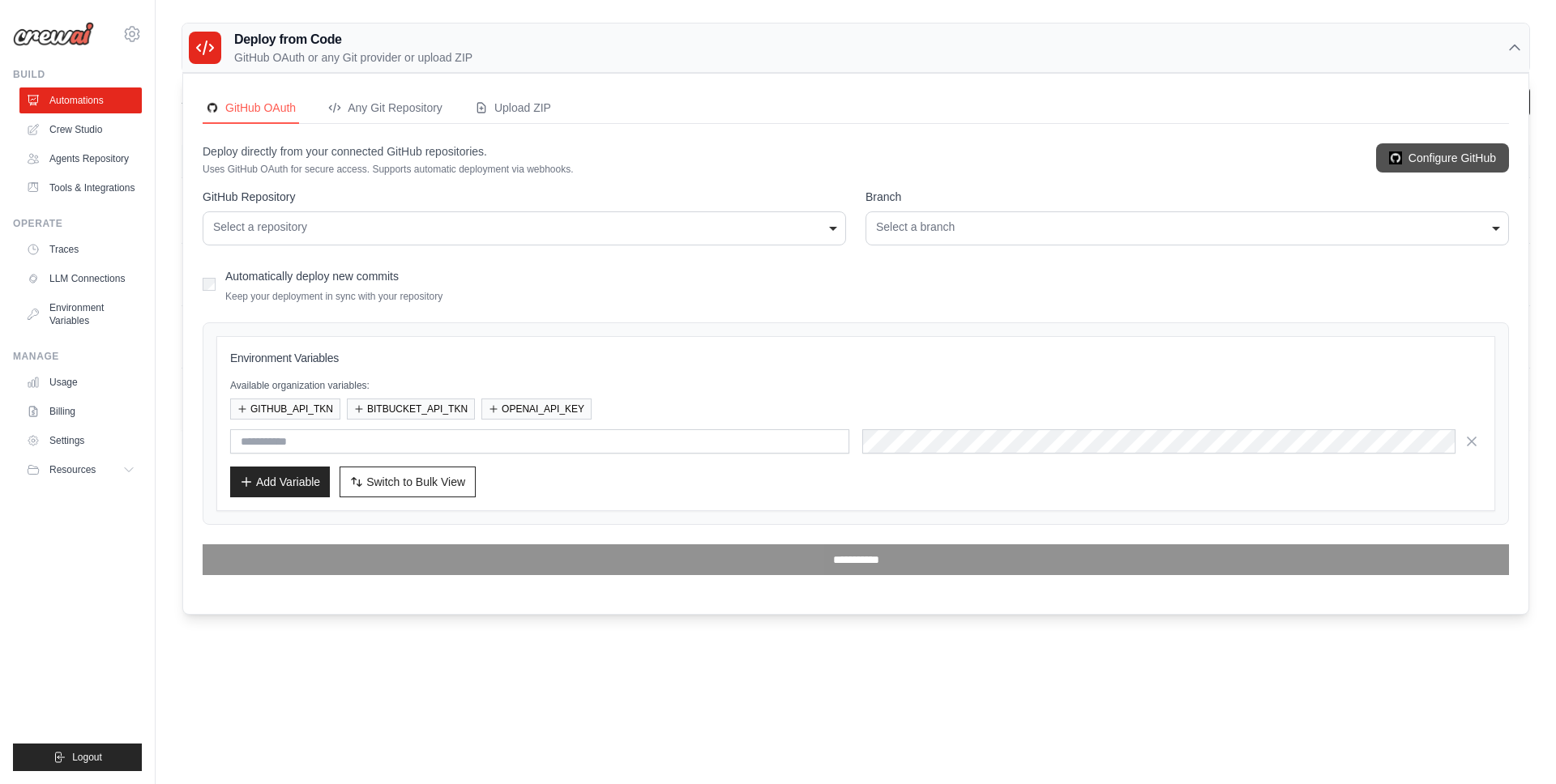
click at [1428, 158] on link "Configure GitHub" at bounding box center [1442, 158] width 133 height 29
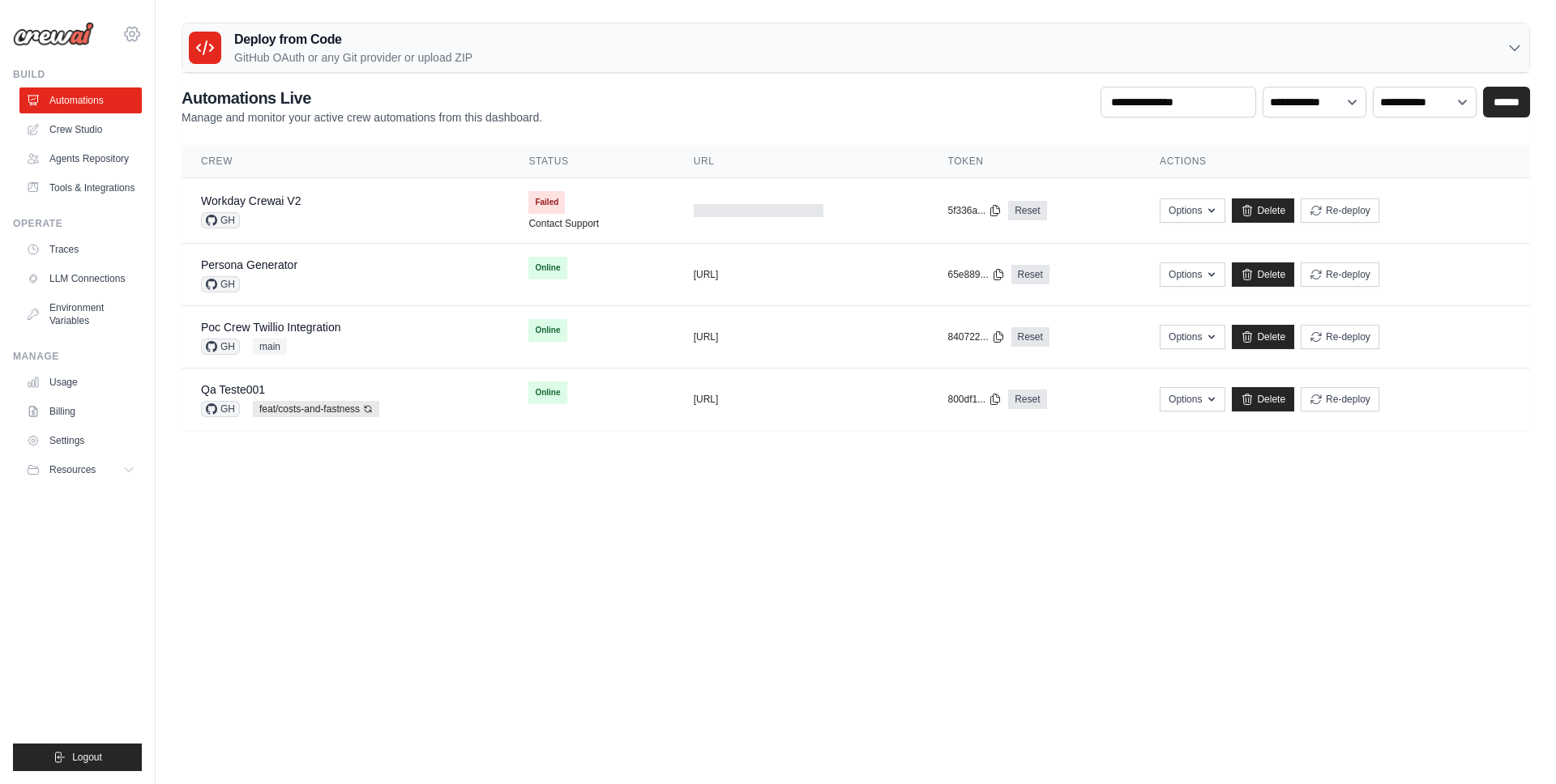
click at [135, 36] on icon at bounding box center [132, 33] width 19 height 19
click at [131, 37] on icon at bounding box center [132, 33] width 19 height 19
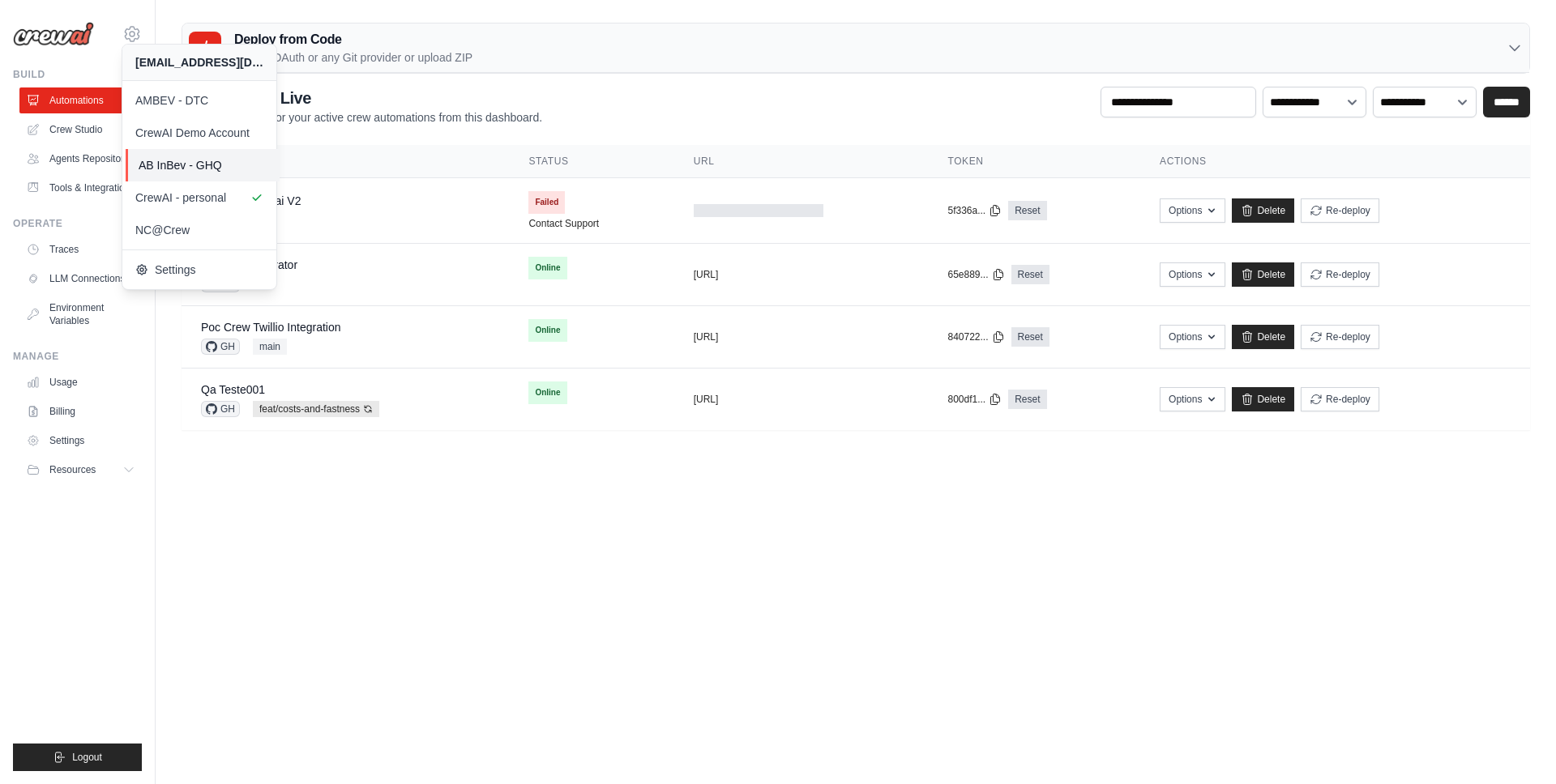
click at [170, 164] on span "AB InBev - GHQ" at bounding box center [202, 164] width 128 height 16
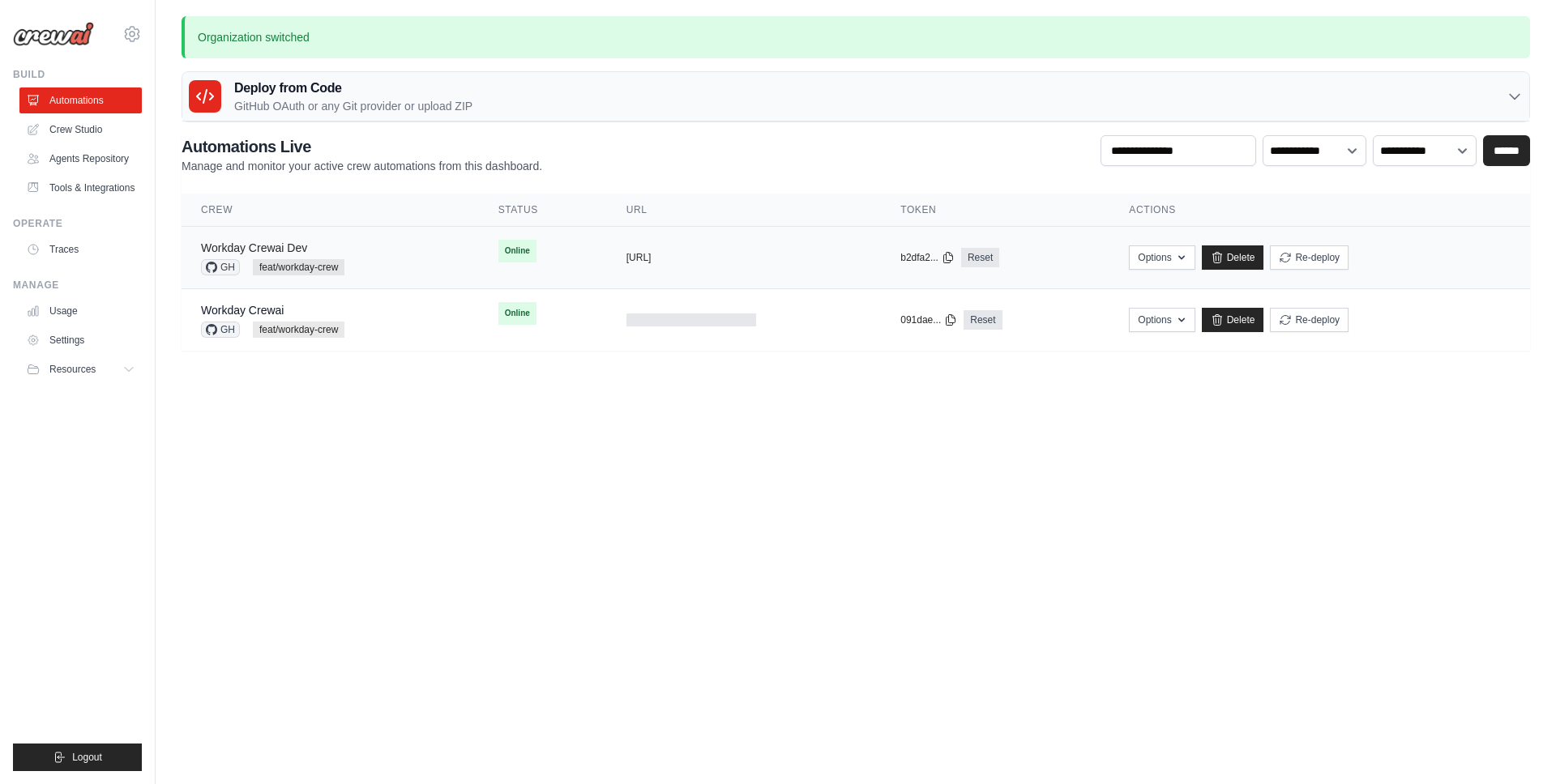
click at [288, 247] on link "Workday Crewai Dev" at bounding box center [254, 248] width 106 height 13
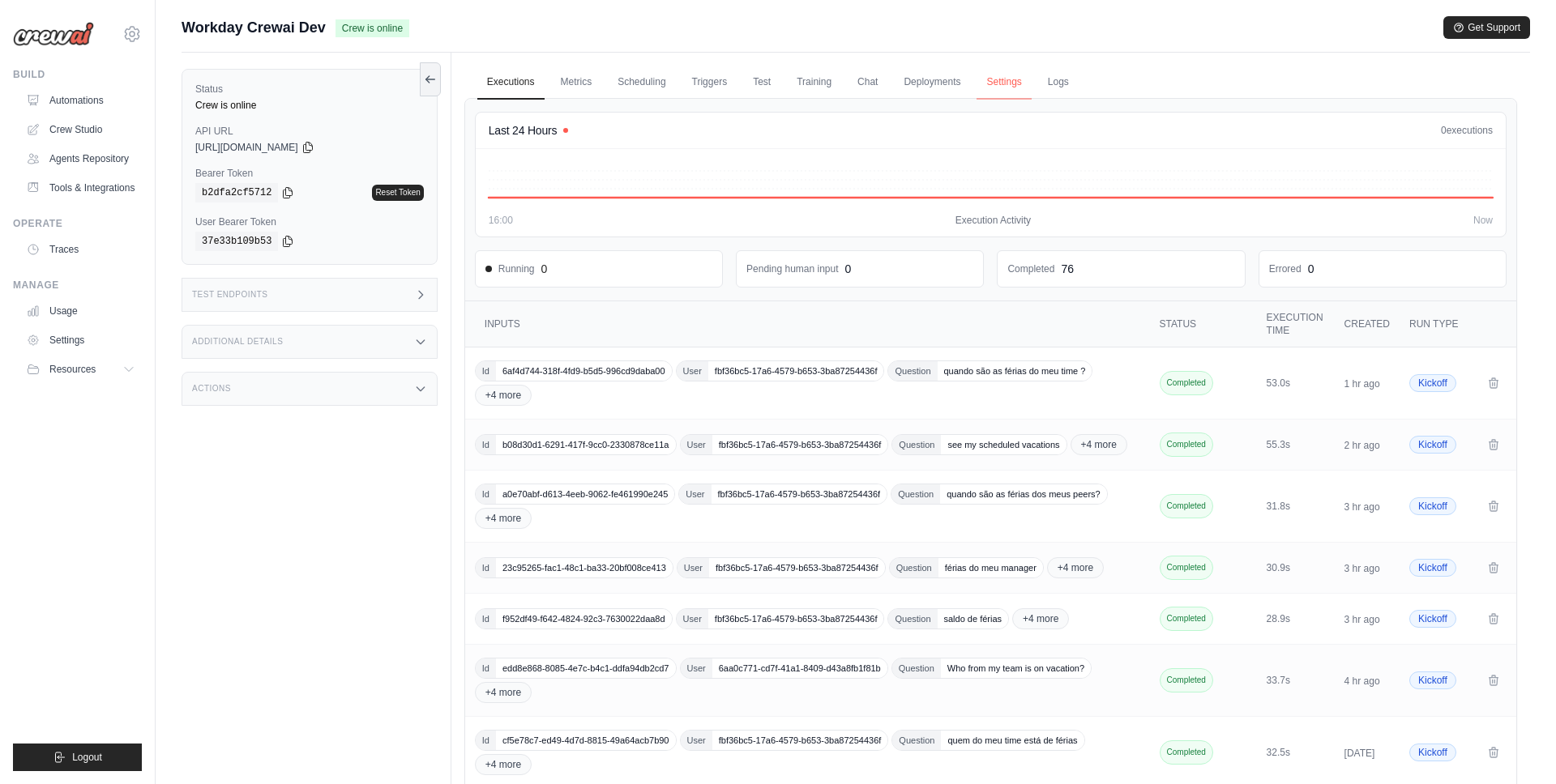
click at [998, 86] on link "Settings" at bounding box center [1003, 83] width 55 height 34
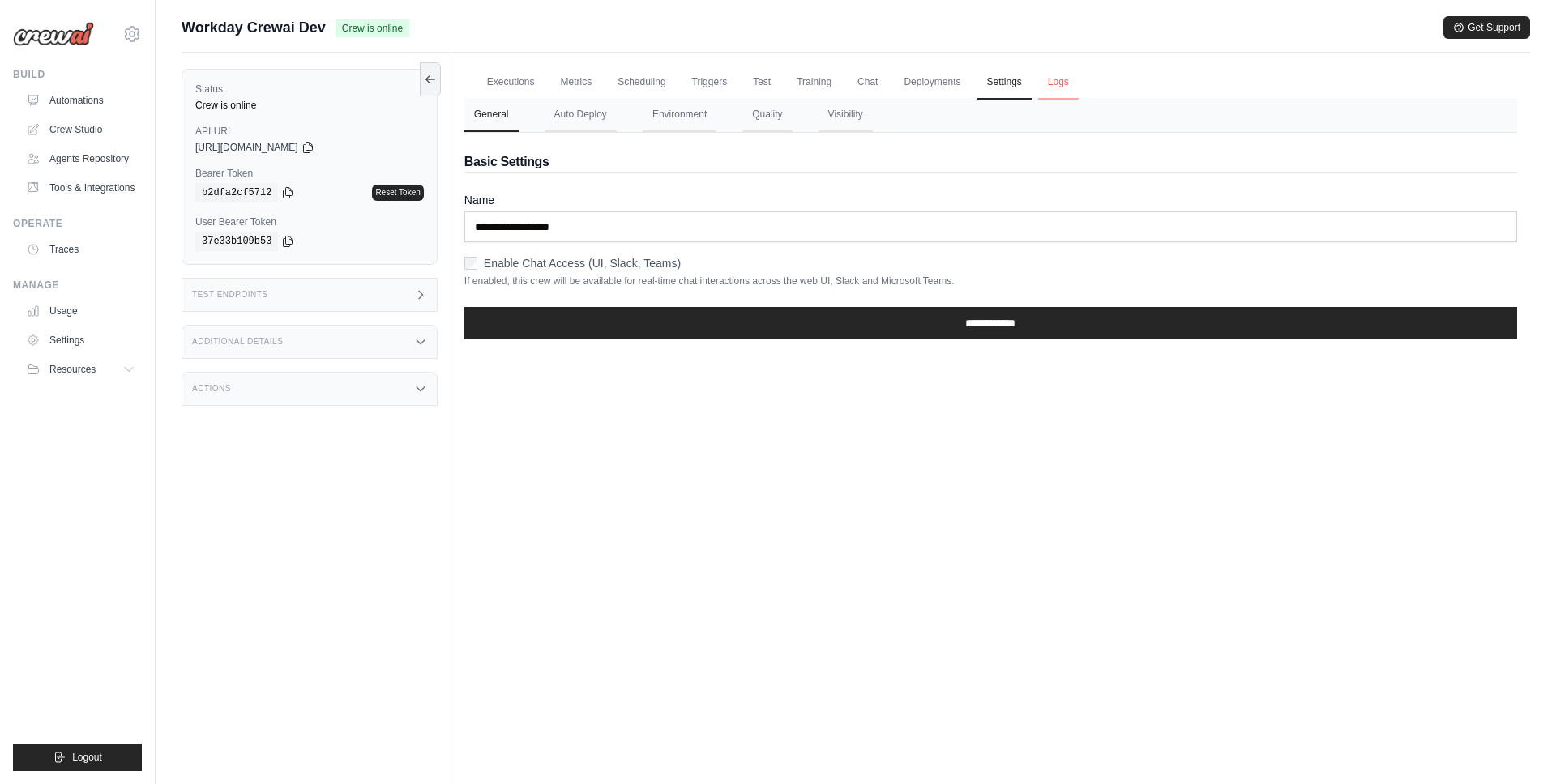
click at [1054, 86] on link "Logs" at bounding box center [1059, 83] width 41 height 34
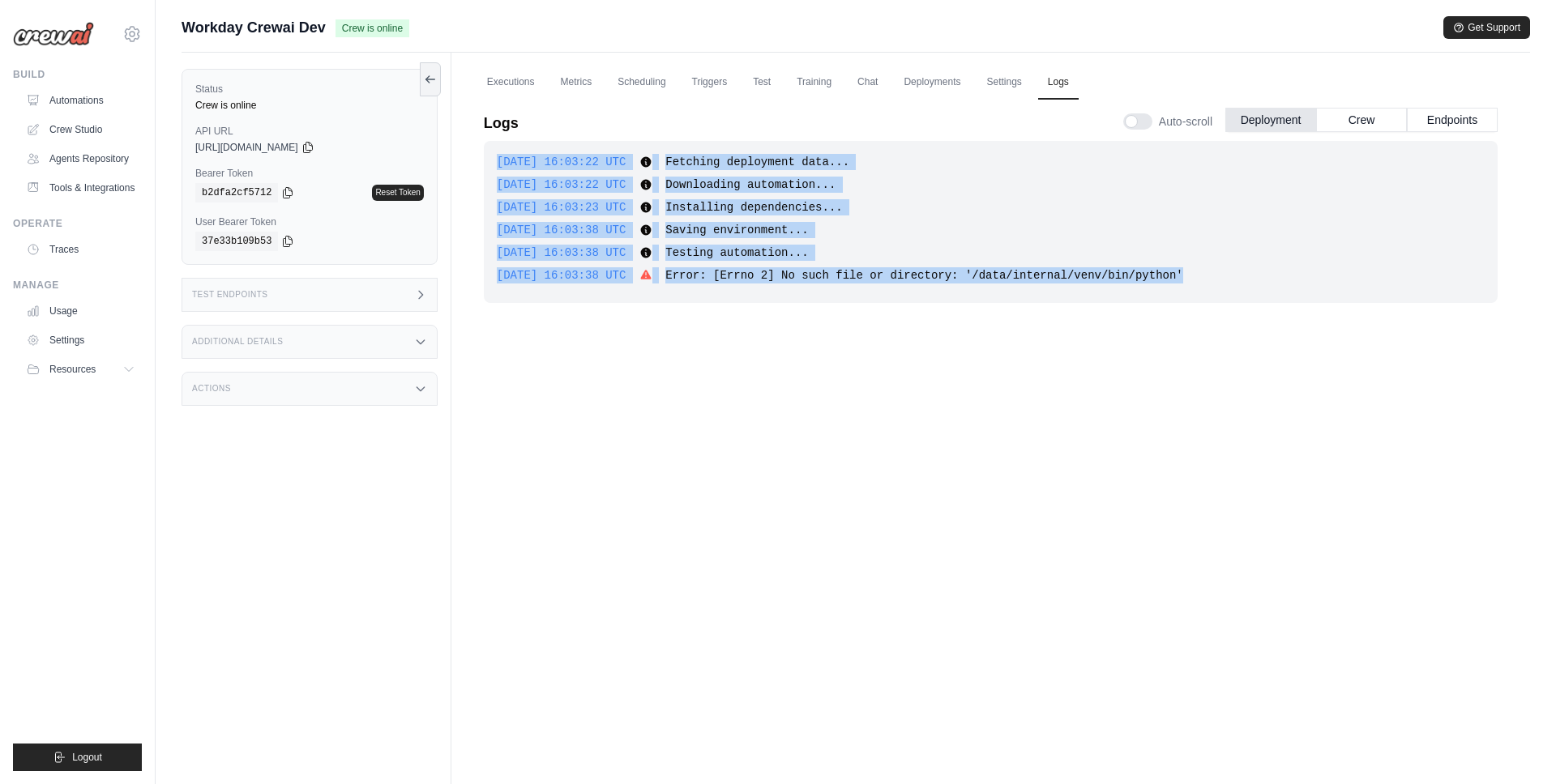
drag, startPoint x: 1248, startPoint y: 285, endPoint x: 469, endPoint y: 154, distance: 789.9
click at [469, 154] on div "Logs Auto-scroll Deployment Crew Endpoints [DATE] 16:03:22 UTC Fetching deploym…" at bounding box center [990, 422] width 1052 height 667
copy div "[DATE] 16:03:22 UTC Fetching deployment data... Show more Show less [DATE] 16:0…"
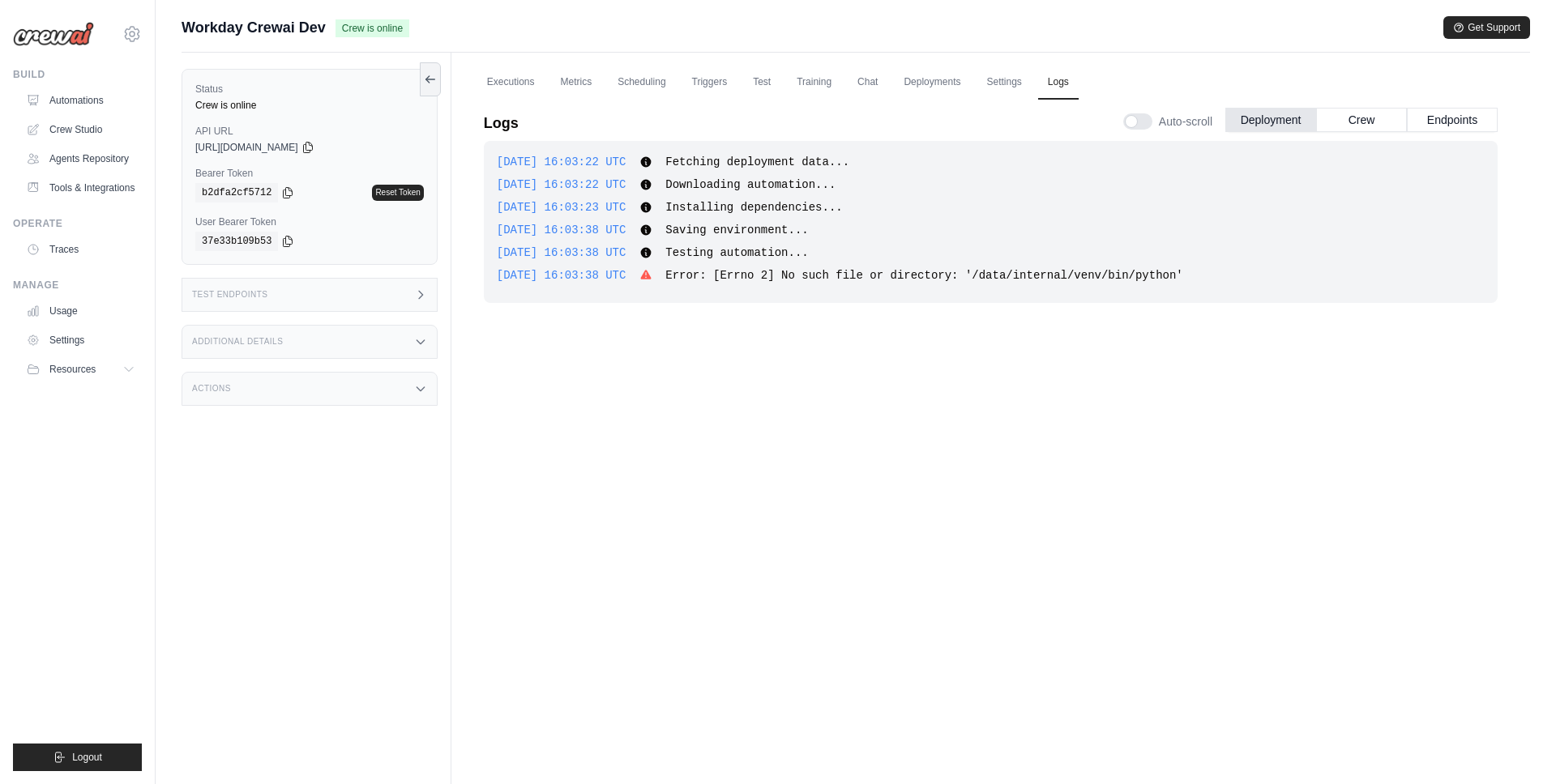
click at [1011, 509] on div "[DATE] 16:03:22 UTC Fetching deployment data... Show more Show less [DATE] 16:0…" at bounding box center [990, 445] width 1013 height 609
click at [522, 77] on link "Executions" at bounding box center [510, 83] width 67 height 34
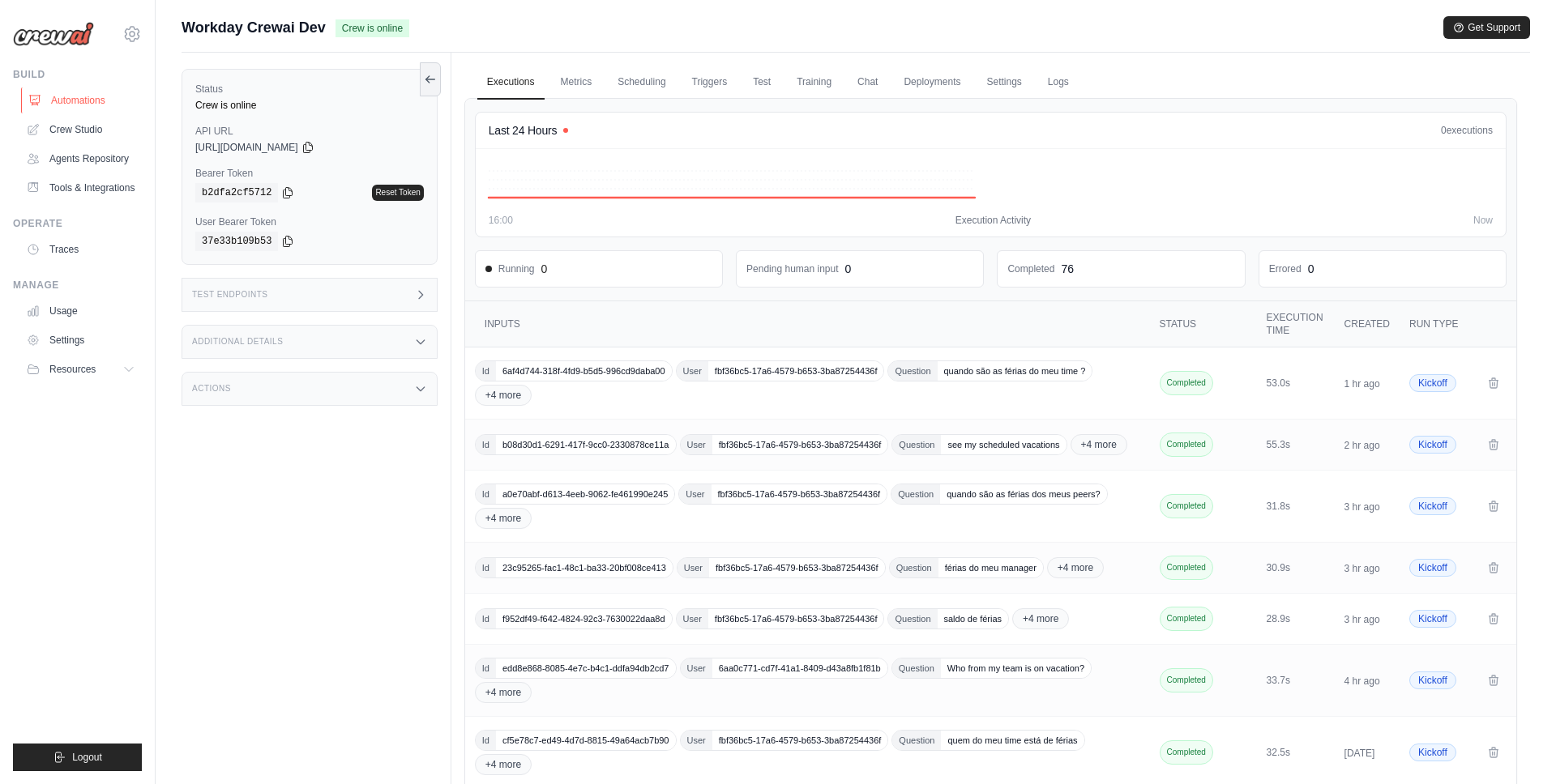
click at [86, 101] on link "Automations" at bounding box center [83, 100] width 122 height 26
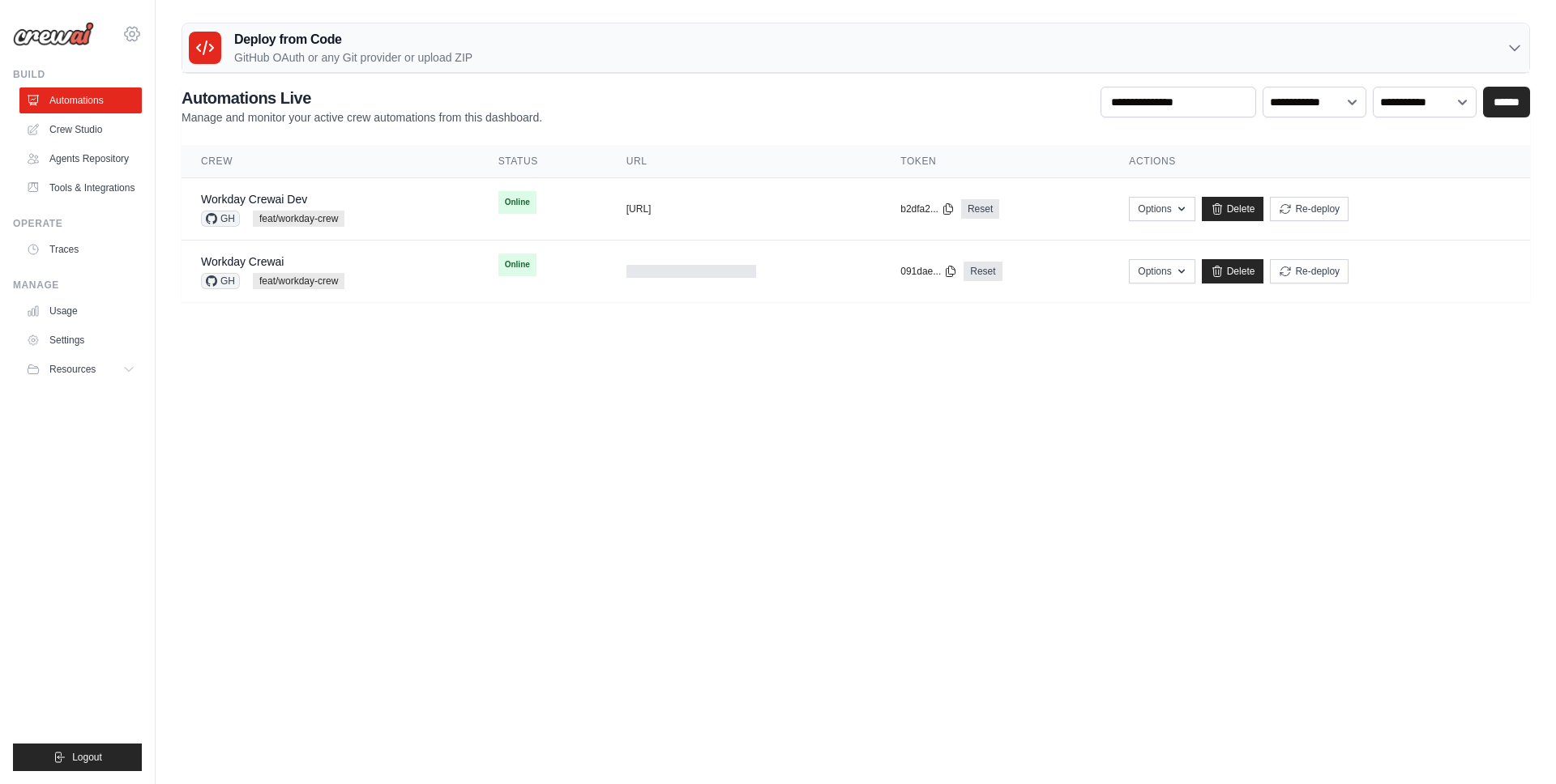
click at [140, 38] on icon at bounding box center [132, 33] width 19 height 19
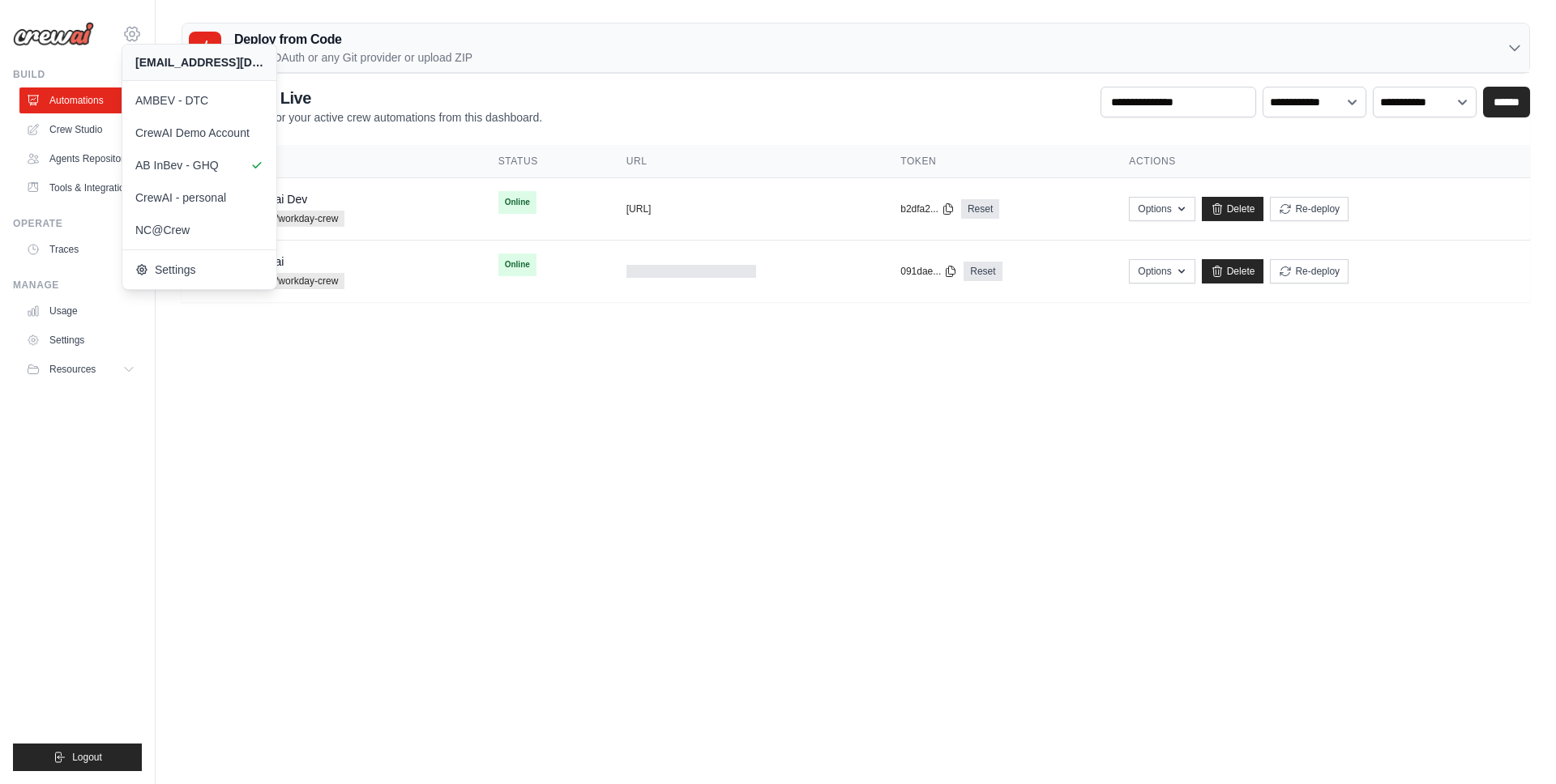
click at [137, 31] on icon at bounding box center [132, 33] width 19 height 19
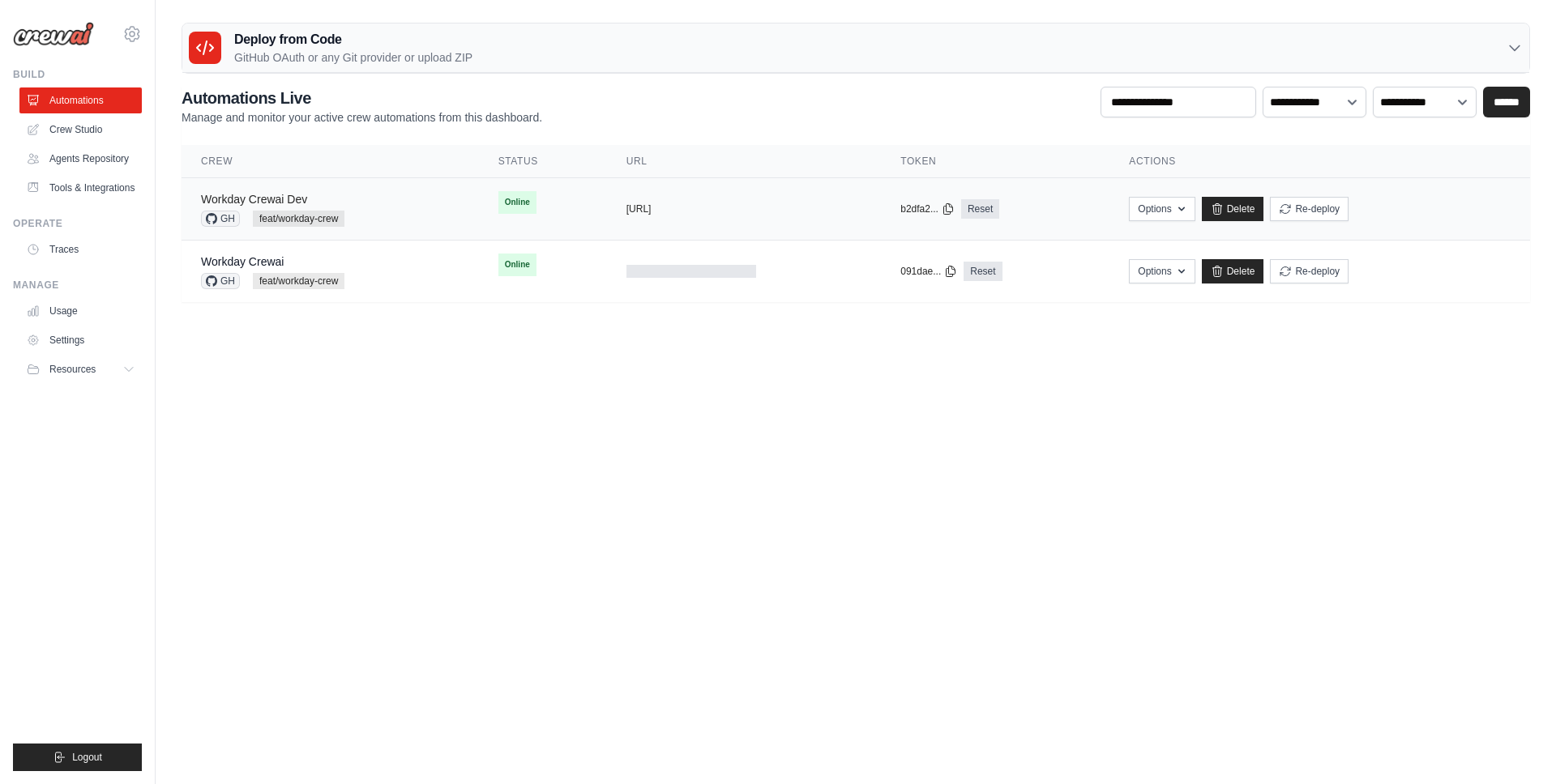
click at [264, 203] on link "Workday Crewai Dev" at bounding box center [254, 199] width 106 height 13
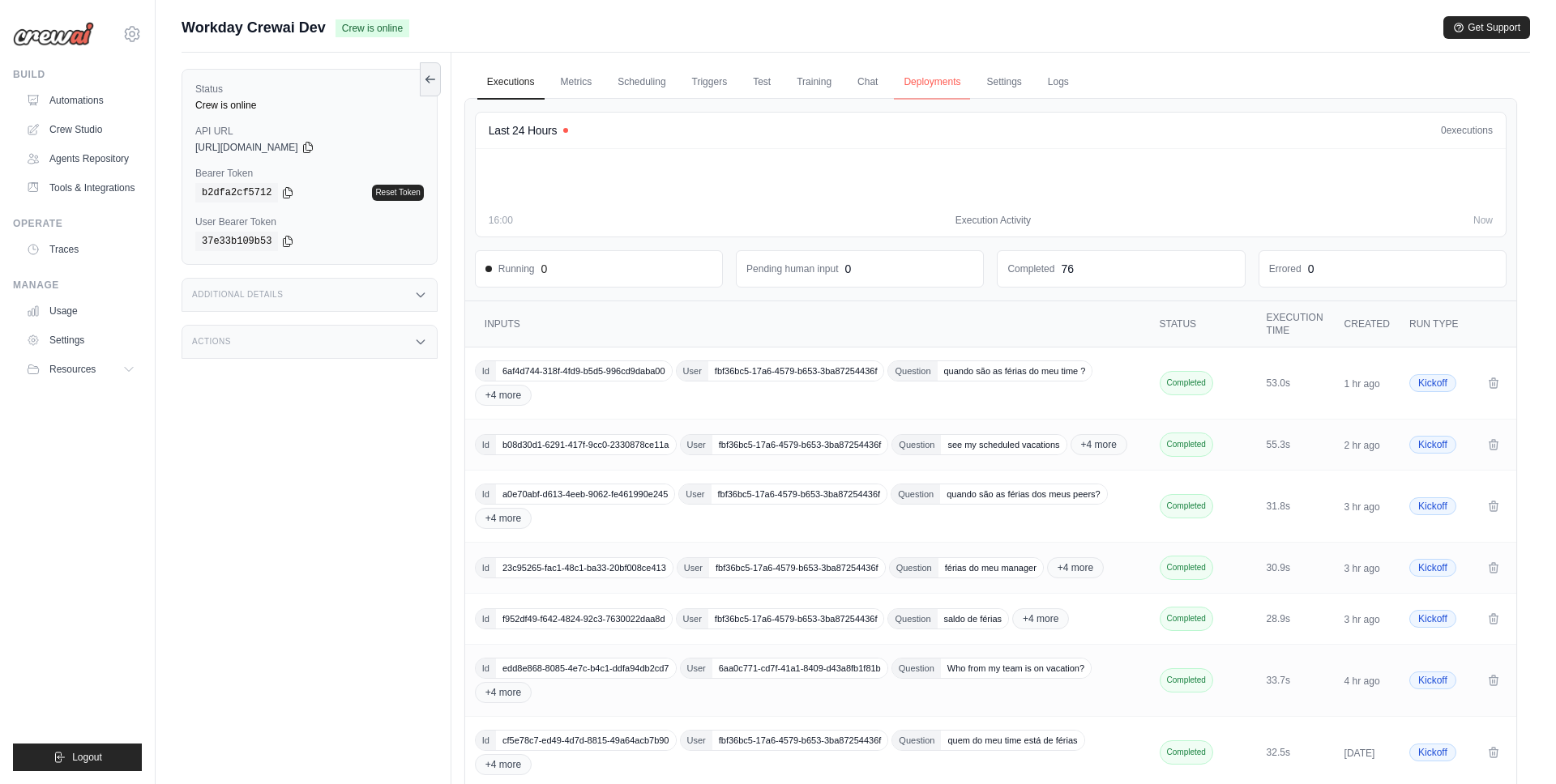
click at [920, 85] on link "Deployments" at bounding box center [932, 83] width 76 height 34
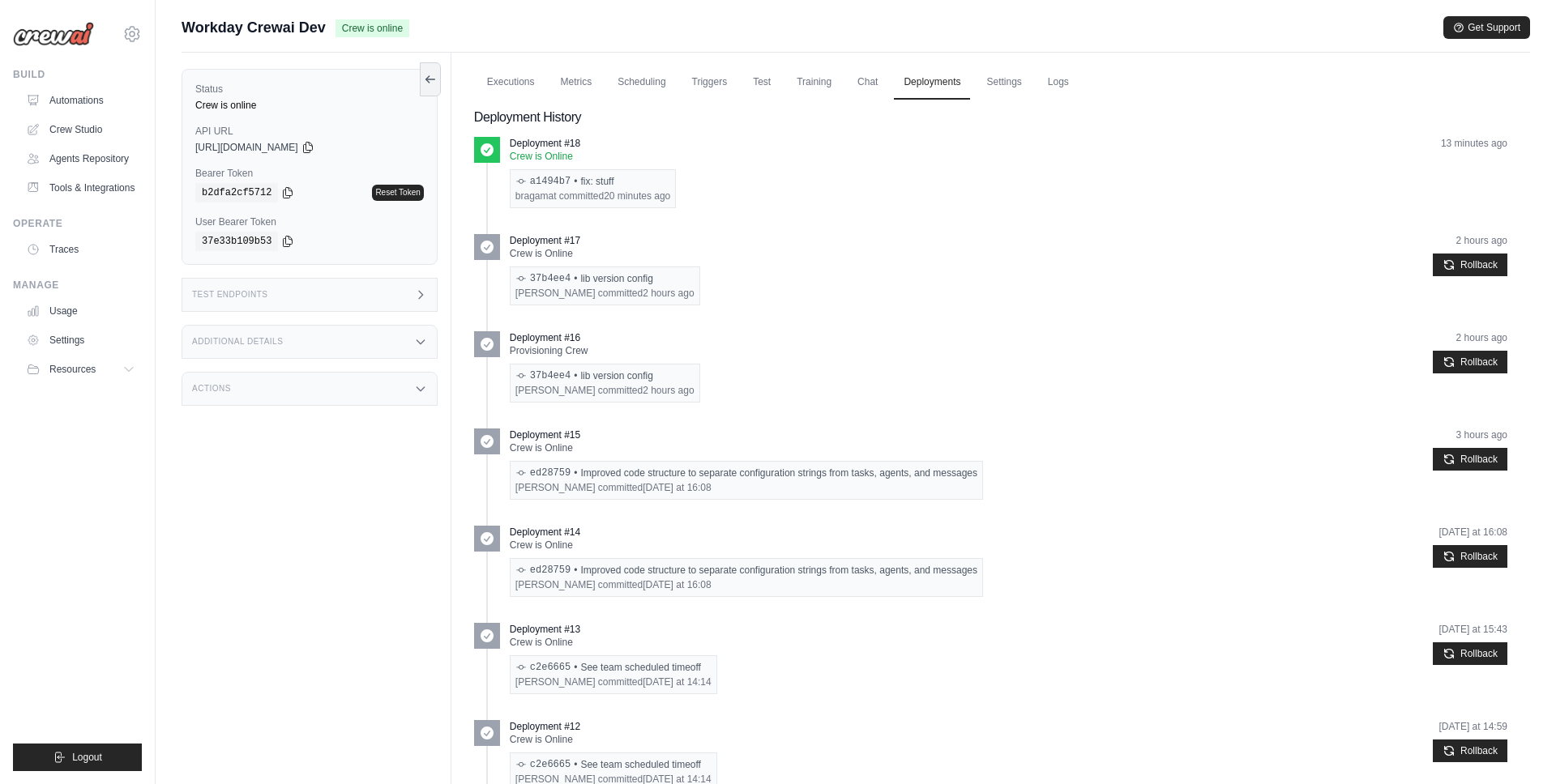
drag, startPoint x: 577, startPoint y: 197, endPoint x: 792, endPoint y: 197, distance: 215.0
click at [792, 197] on div "Deployment #18 Crew is Online a1494b7 • fix: stuff bragamat committed 20 minute…" at bounding box center [1008, 173] width 997 height 71
click at [1062, 81] on link "Logs" at bounding box center [1059, 83] width 41 height 34
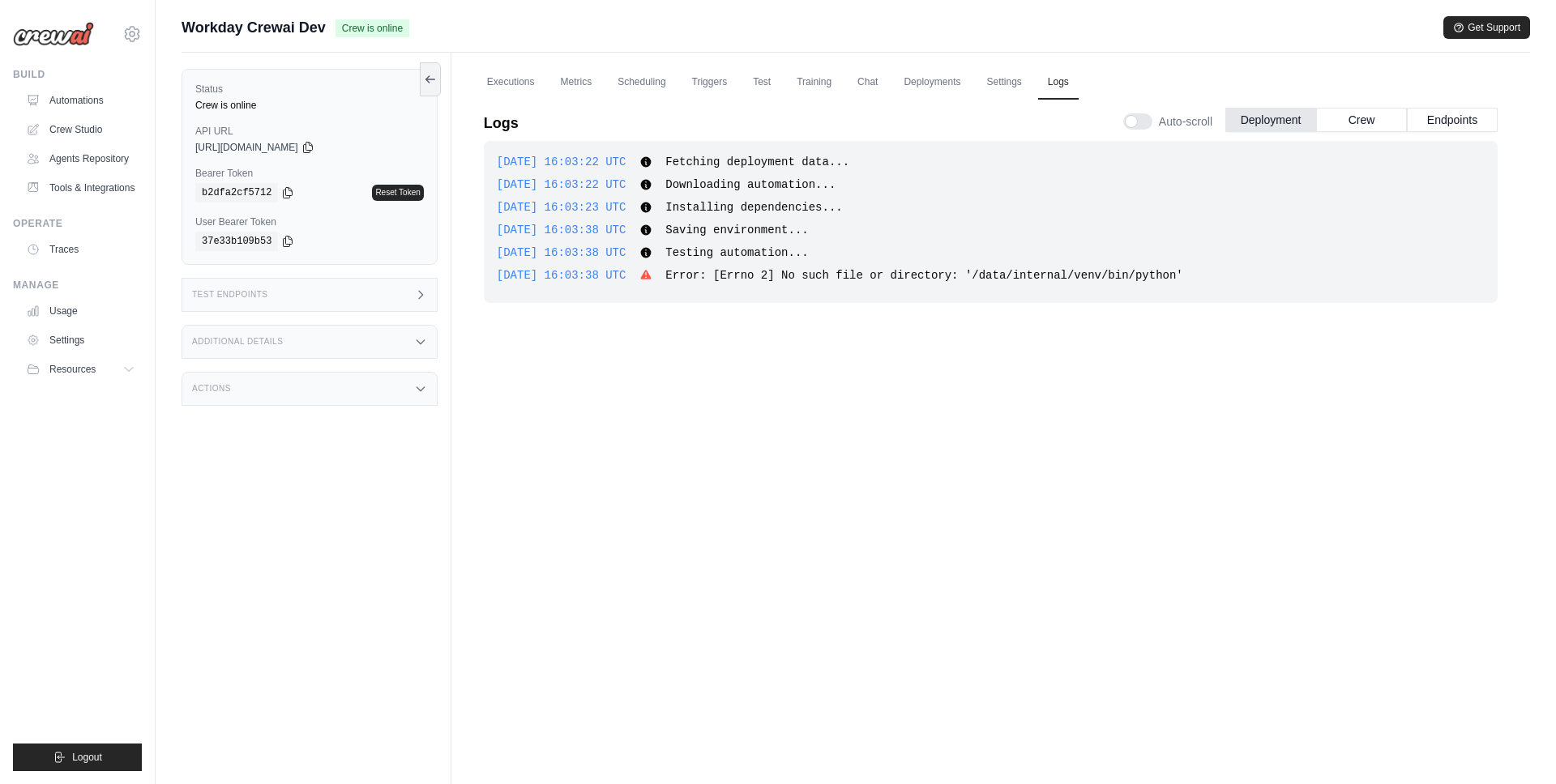
click at [670, 194] on div "[DATE] 16:03:22 UTC Fetching deployment data... Show more Show less [DATE] 16:0…" at bounding box center [990, 222] width 1013 height 162
